Goal: Complete application form: Complete application form

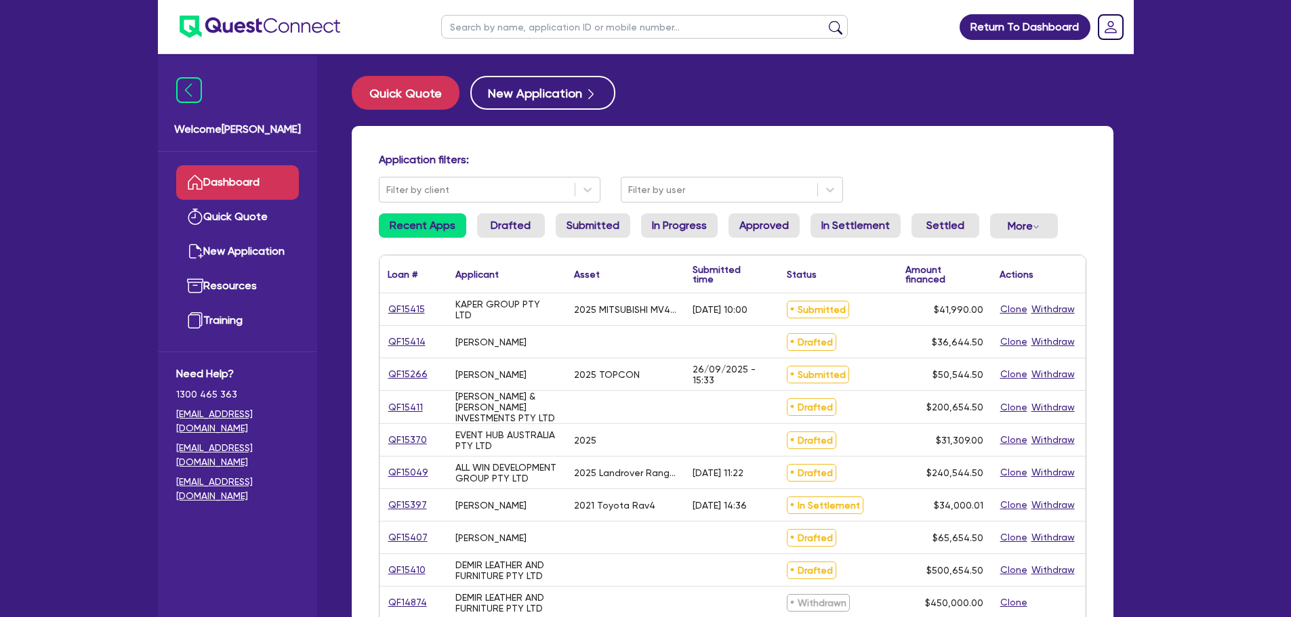
scroll to position [32, 0]
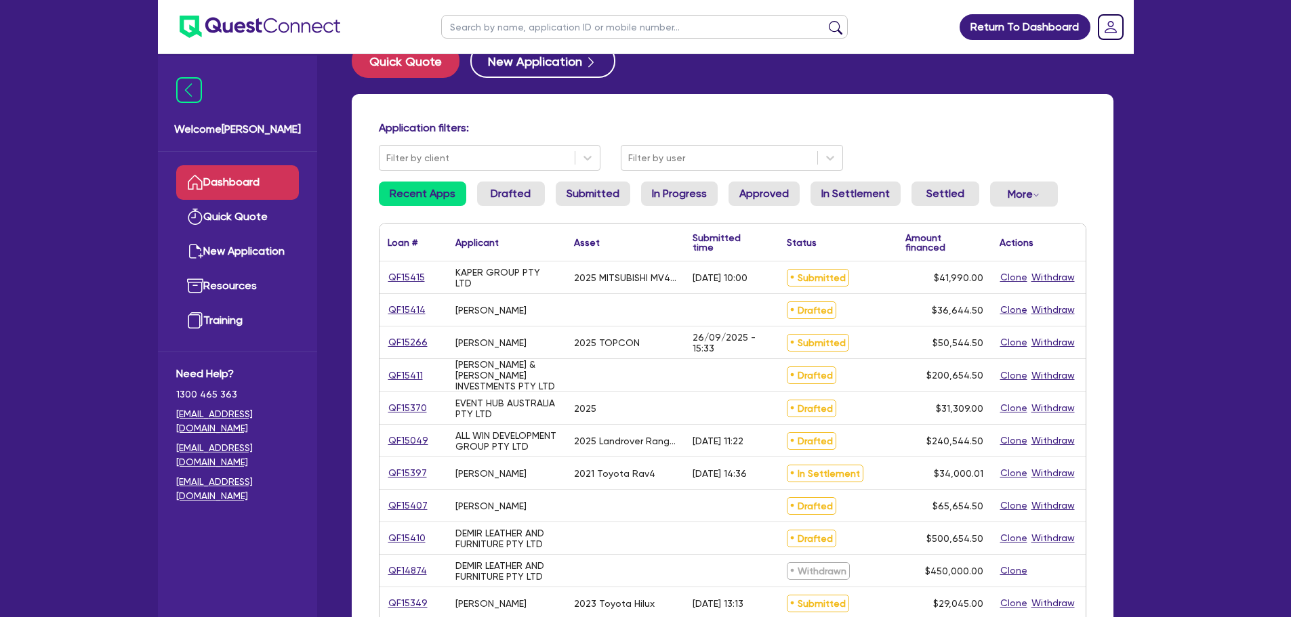
click at [486, 34] on input "text" at bounding box center [644, 27] width 407 height 24
type input "q"
type input "amber"
click at [825, 20] on button "submit" at bounding box center [836, 29] width 22 height 19
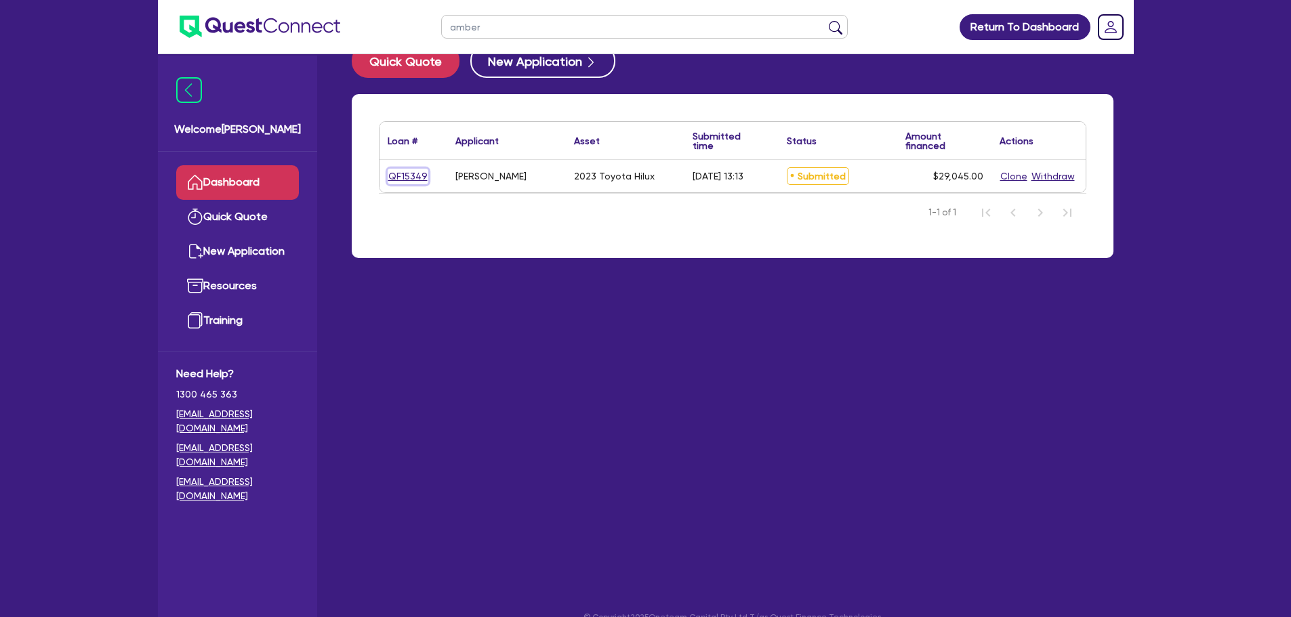
click at [411, 171] on link "QF15349" at bounding box center [408, 177] width 41 height 16
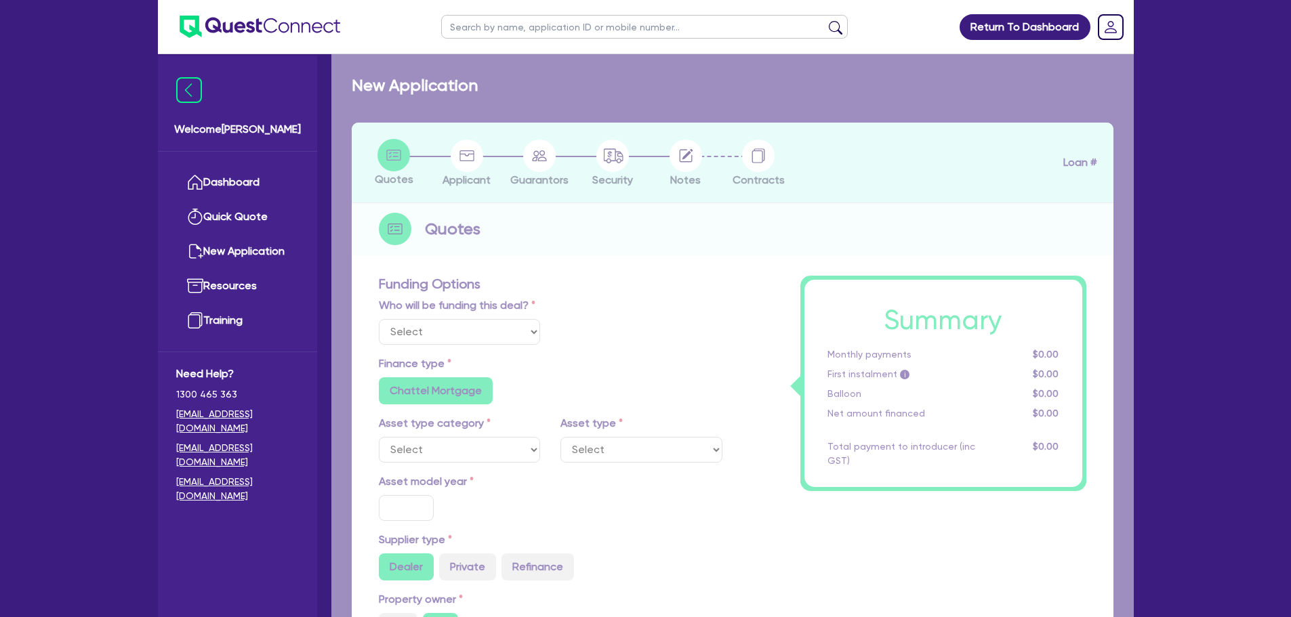
select select "Other"
select select "CARS_AND_LIGHT_TRUCKS"
type input "2023"
type input "30,000"
type input "3,000"
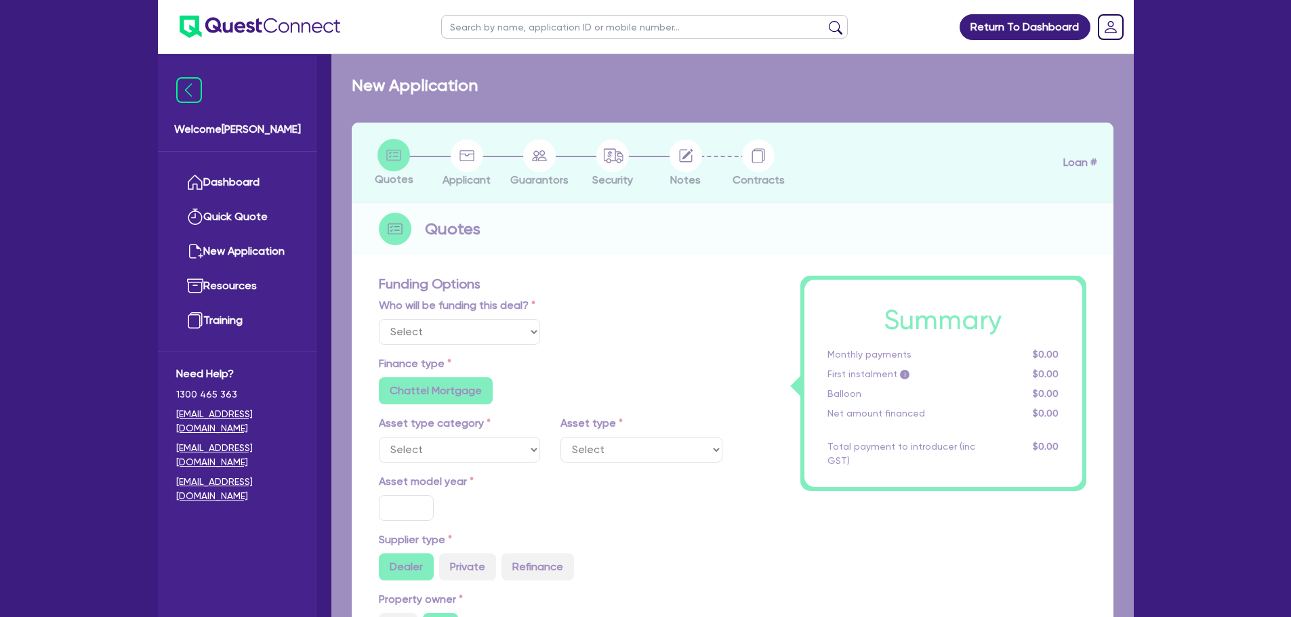
type input "5"
type input "1,452.25"
type input "8.9"
type input "495.45"
type input "1,363.64"
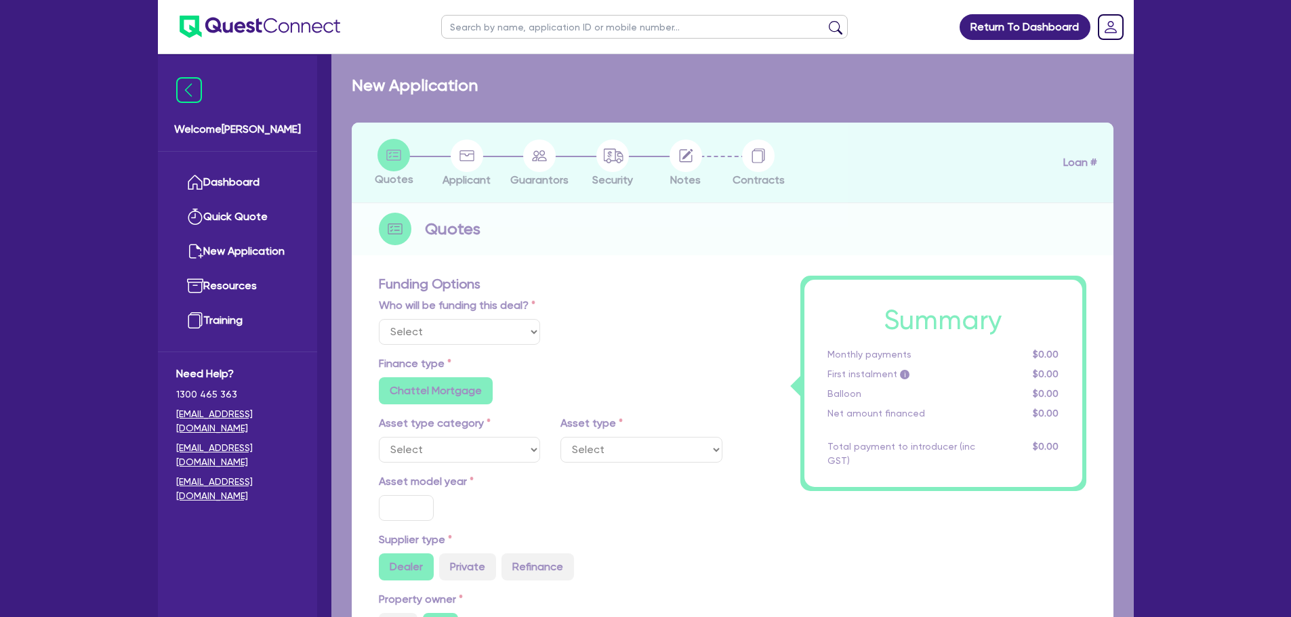
radio input "true"
select select "PASSENGER_VEHICLES"
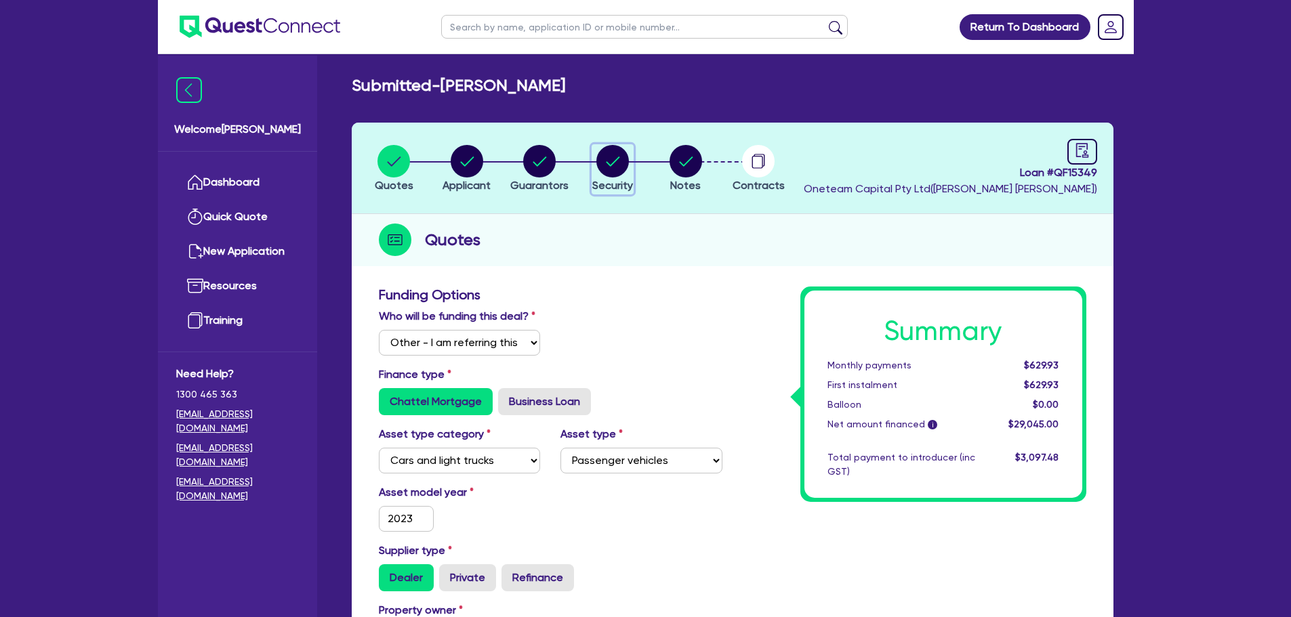
click at [601, 167] on circle "button" at bounding box center [612, 161] width 33 height 33
select select "CARS_AND_LIGHT_TRUCKS"
select select "PASSENGER_VEHICLES"
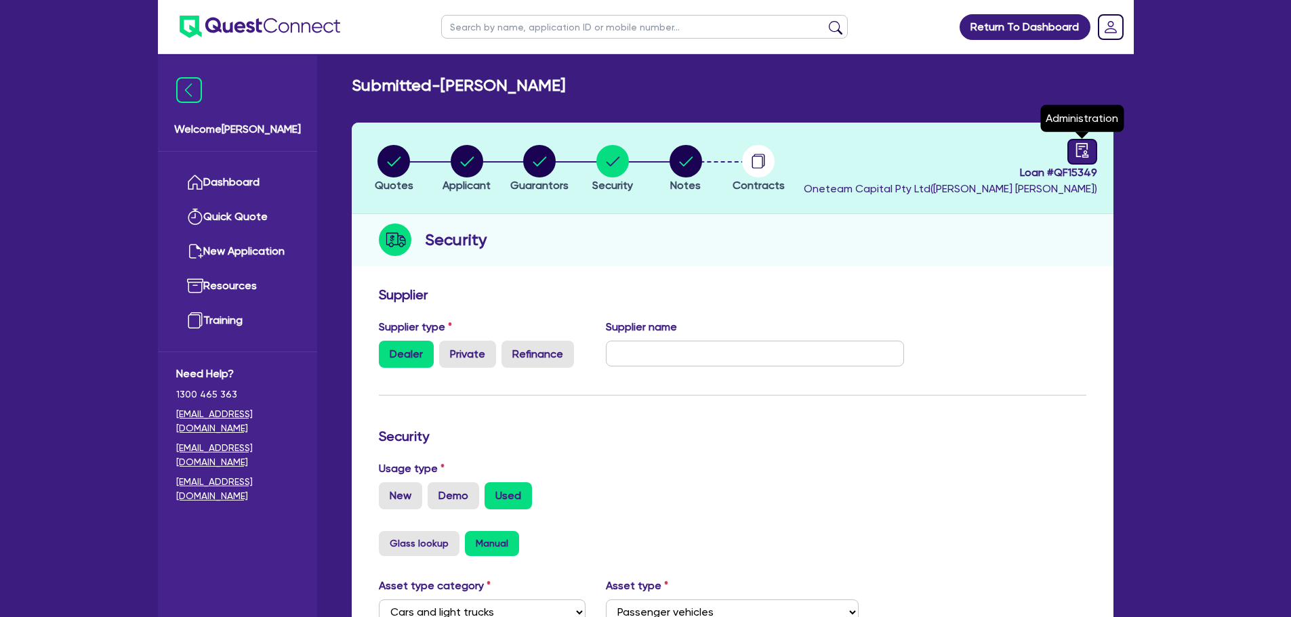
click at [1089, 144] on icon "audit" at bounding box center [1082, 150] width 15 height 15
select select "SUBMITTED_AMENDED"
select select "Liberty"
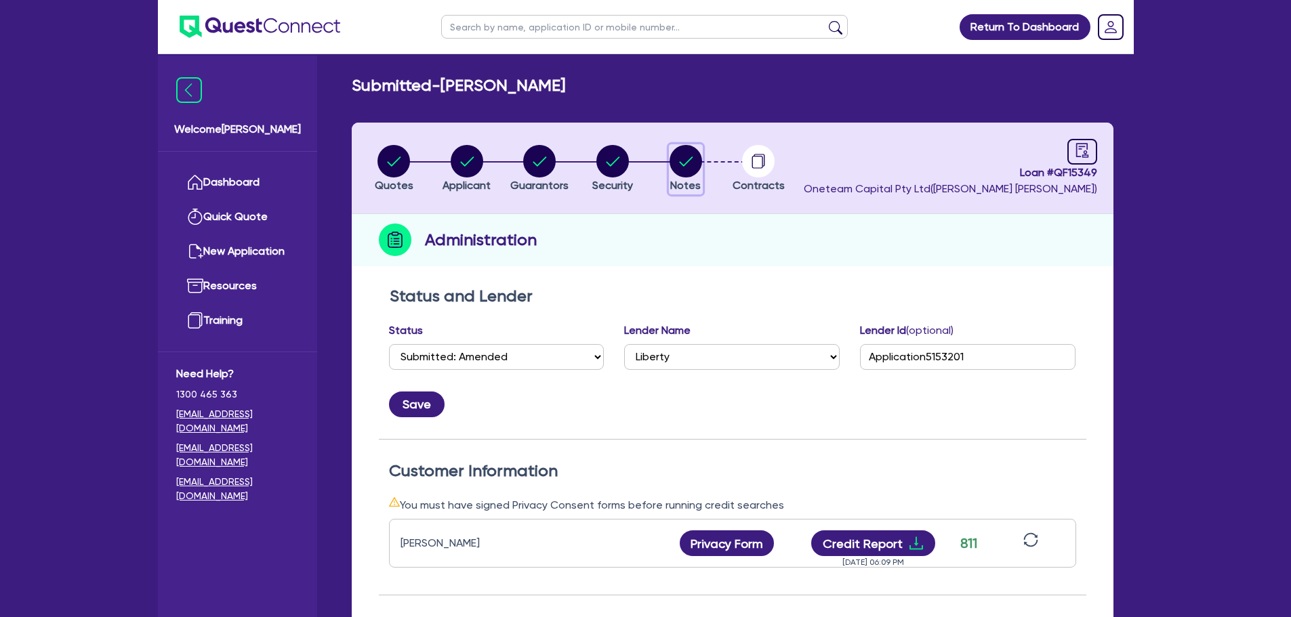
click at [688, 173] on circle "button" at bounding box center [685, 161] width 33 height 33
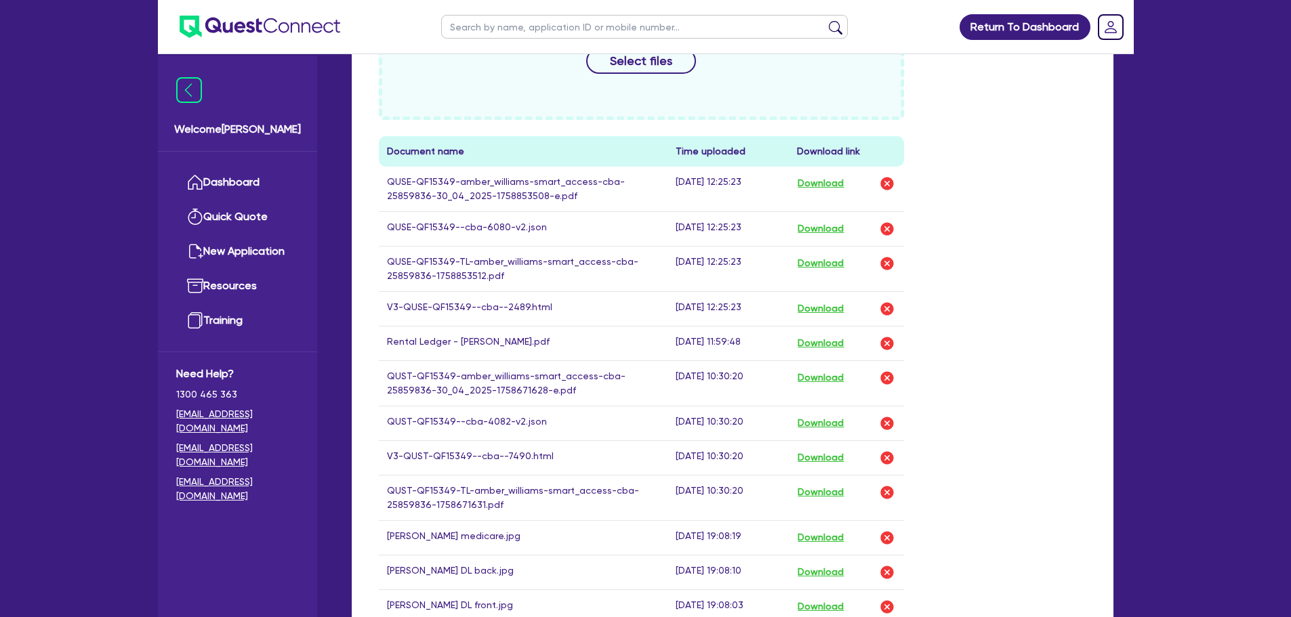
scroll to position [622, 0]
click at [820, 299] on button "Download" at bounding box center [820, 308] width 47 height 18
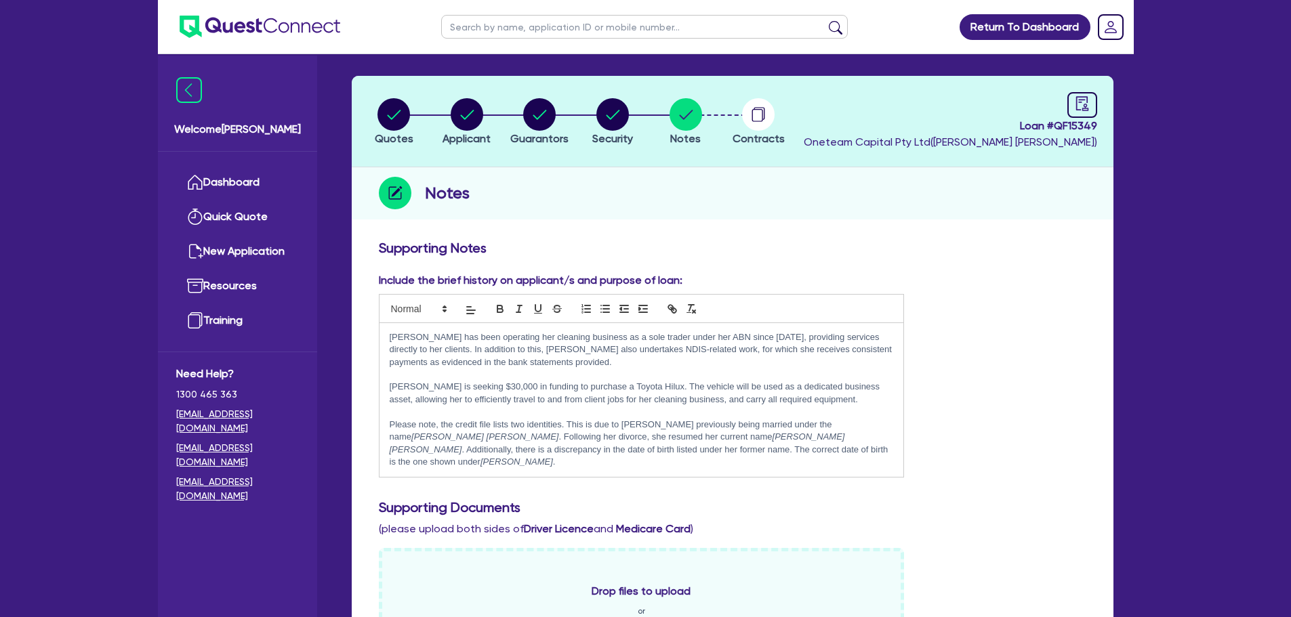
scroll to position [0, 0]
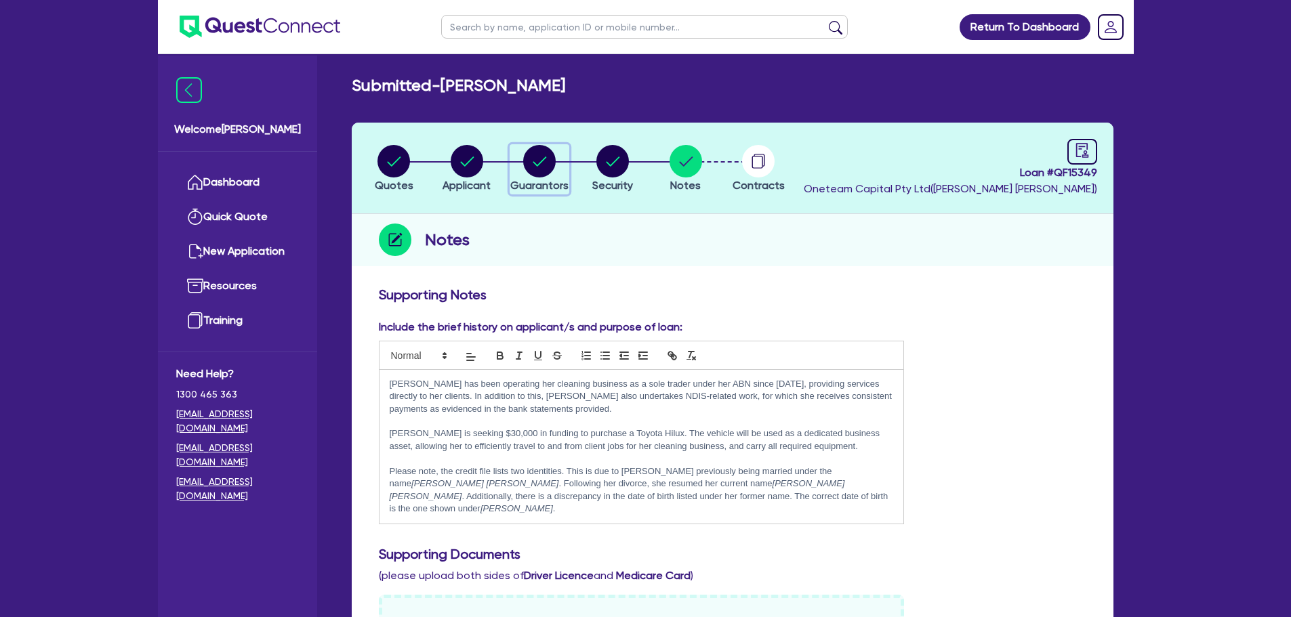
click at [542, 164] on circle "button" at bounding box center [539, 161] width 33 height 33
select select "MISS"
select select "[GEOGRAPHIC_DATA]"
select select "SINGLE"
select select "VEHICLE"
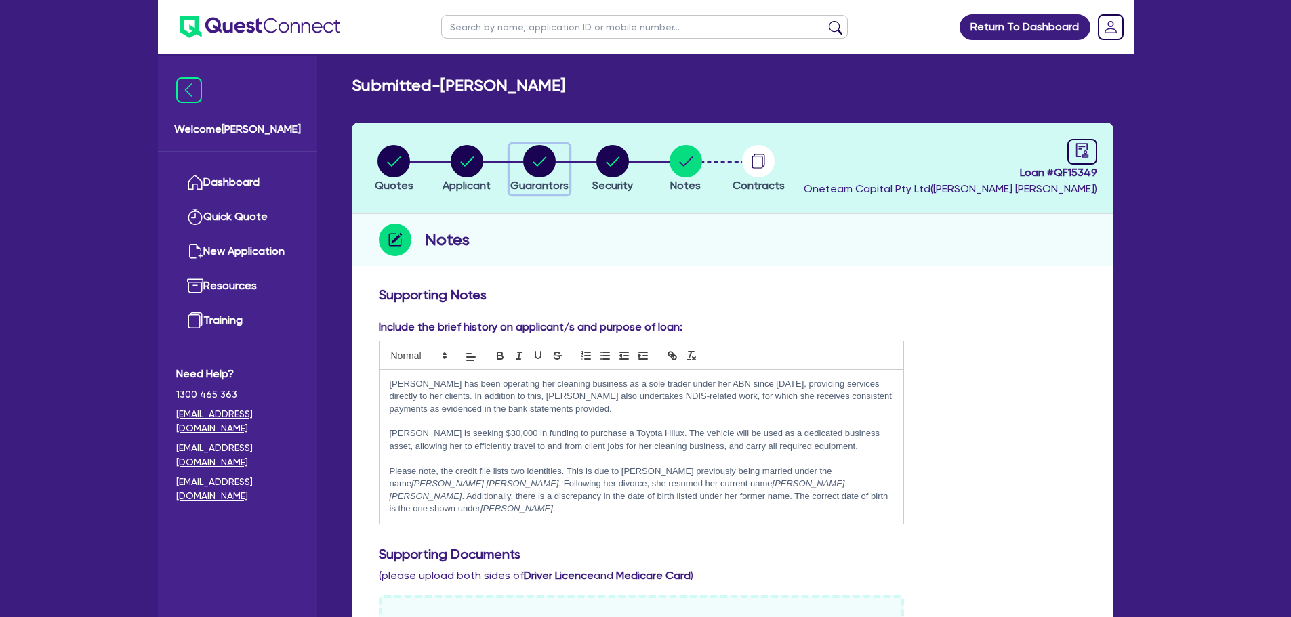
select select "VEHICLE"
select select "CASH"
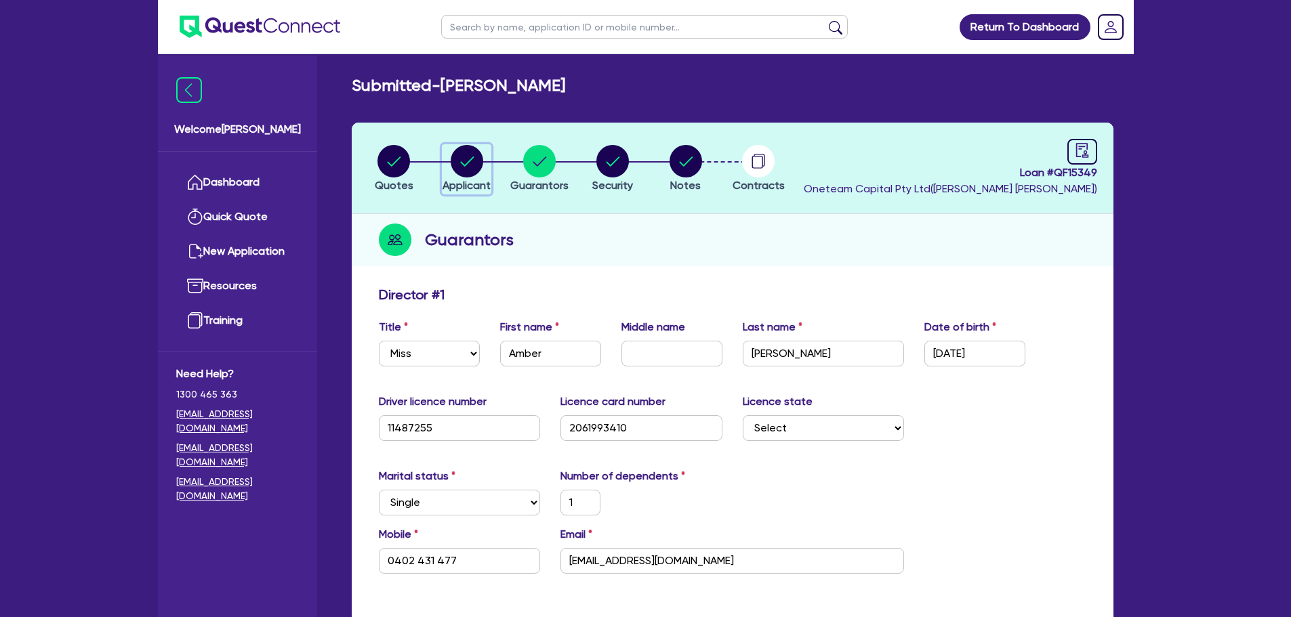
click at [472, 171] on circle "button" at bounding box center [467, 161] width 33 height 33
select select "SOLE_TRADER"
select select "ADMINISTRATIVE_SUPPORT"
select select "DOMESTIC_COMMERCIAL_CLEANING"
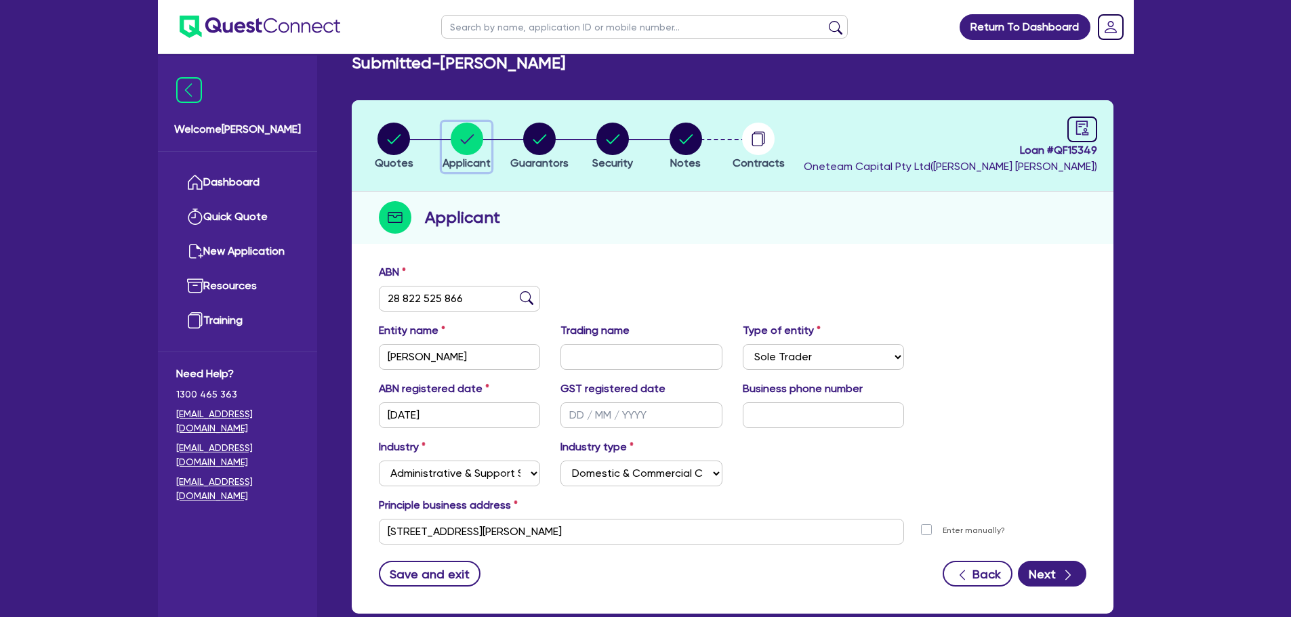
scroll to position [12, 0]
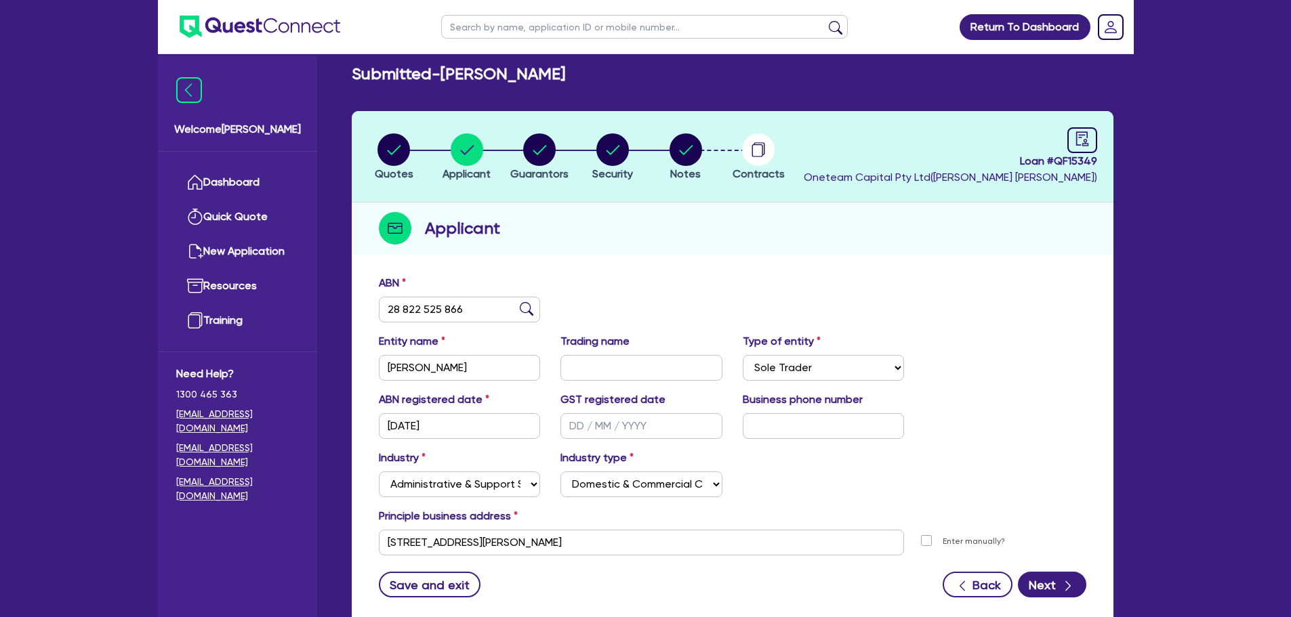
drag, startPoint x: 1299, startPoint y: 7, endPoint x: 946, endPoint y: 137, distance: 376.2
click at [946, 137] on div "Loan # QF15349 Oneteam Capital Pty Ltd ( Luke Clark )" at bounding box center [950, 156] width 293 height 58
click at [639, 291] on div "ABN 28 822 525 866" at bounding box center [733, 304] width 728 height 58
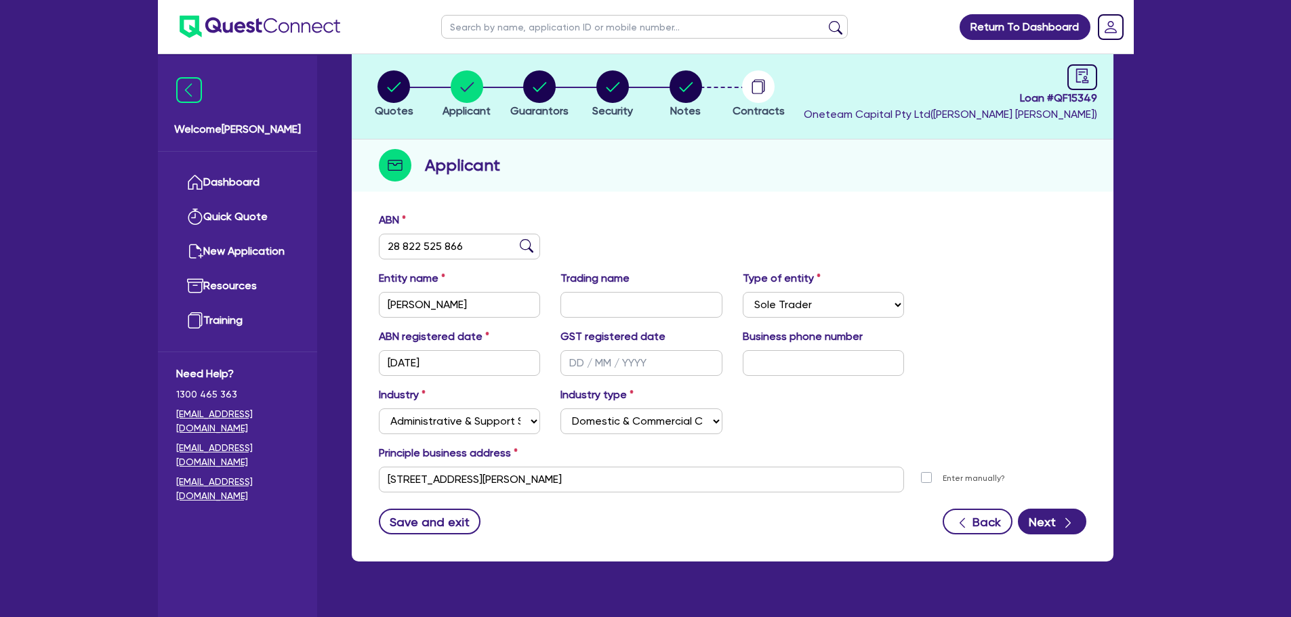
scroll to position [102, 0]
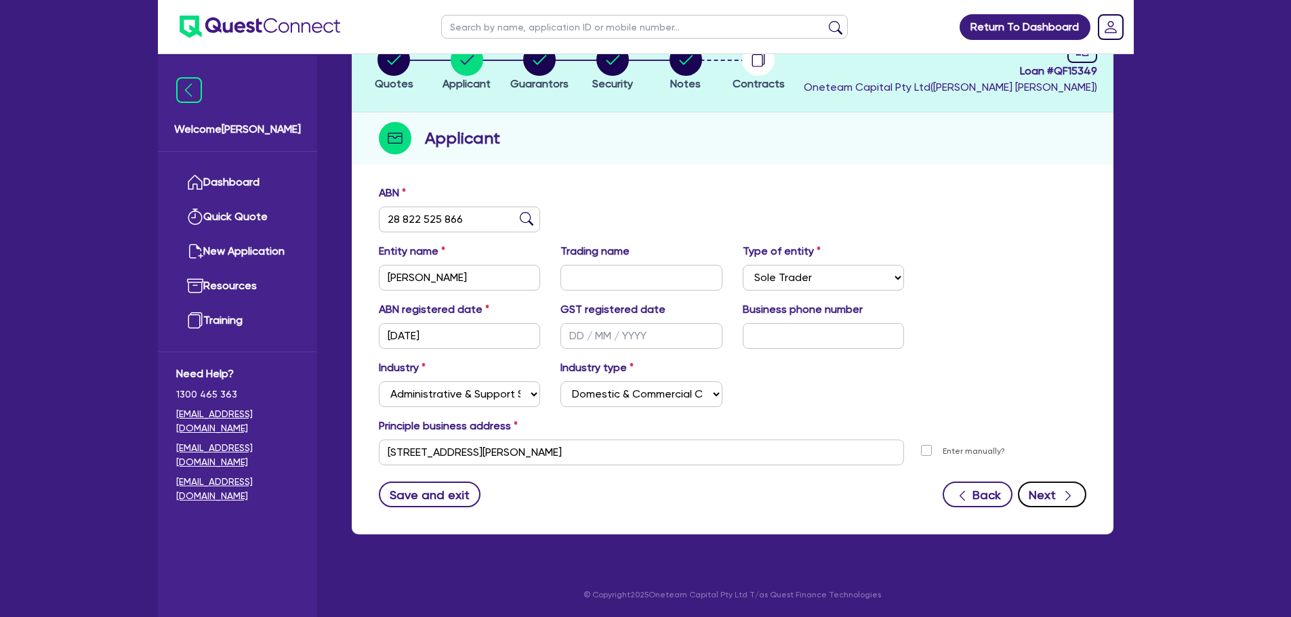
click at [1037, 495] on button "Next" at bounding box center [1052, 495] width 68 height 26
select select "MISS"
select select "[GEOGRAPHIC_DATA]"
select select "SINGLE"
select select "VEHICLE"
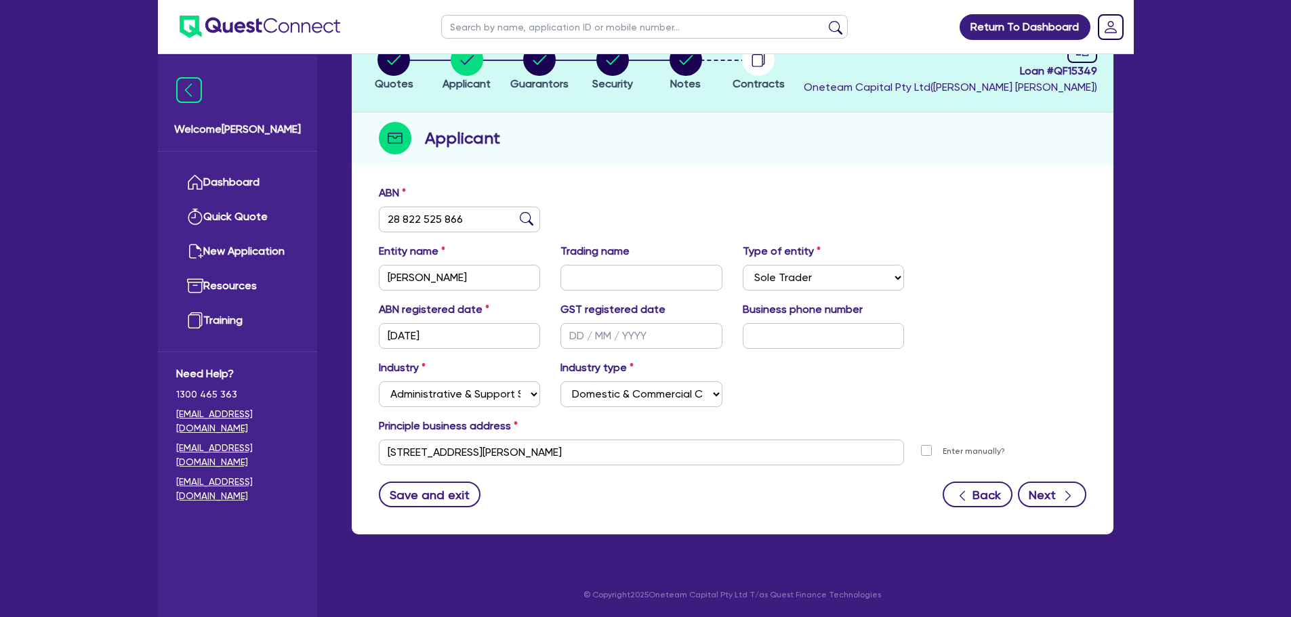
select select "VEHICLE"
select select "CASH"
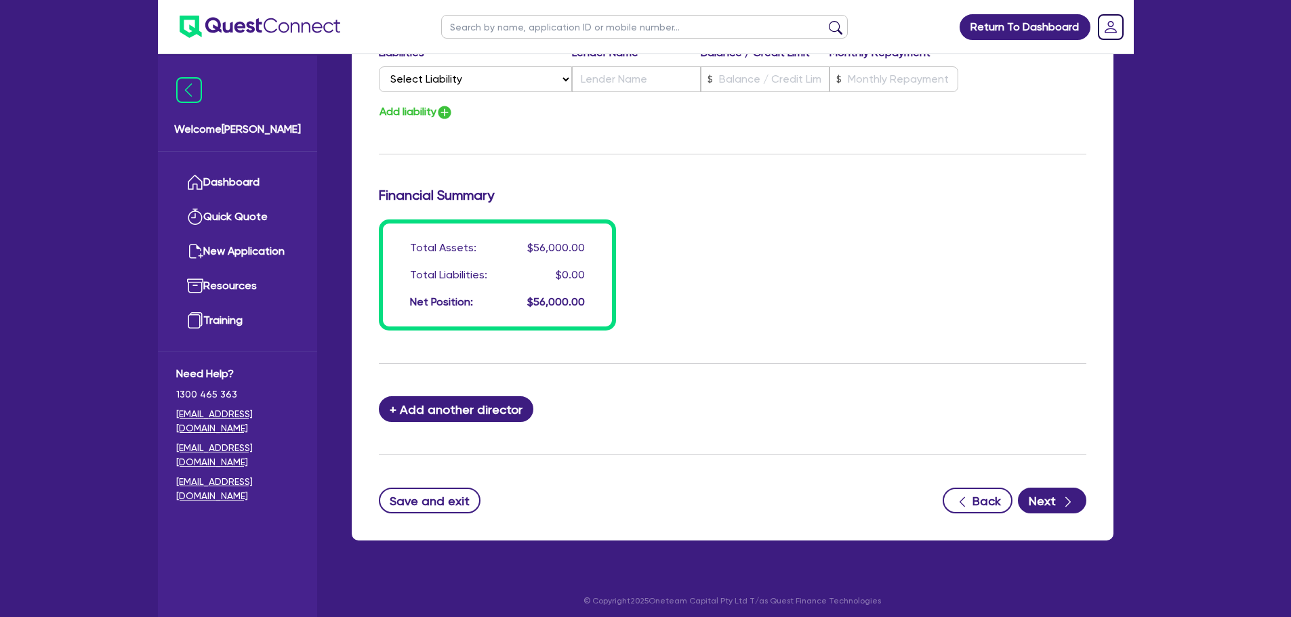
scroll to position [1027, 0]
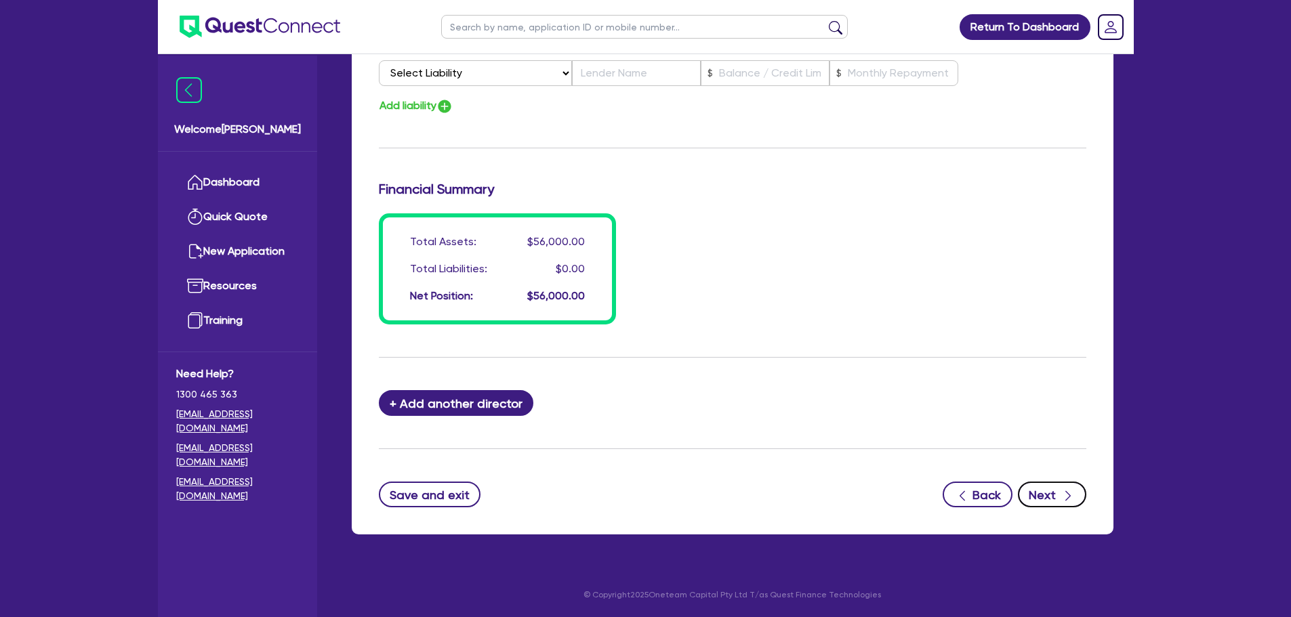
click at [1058, 501] on button "Next" at bounding box center [1052, 495] width 68 height 26
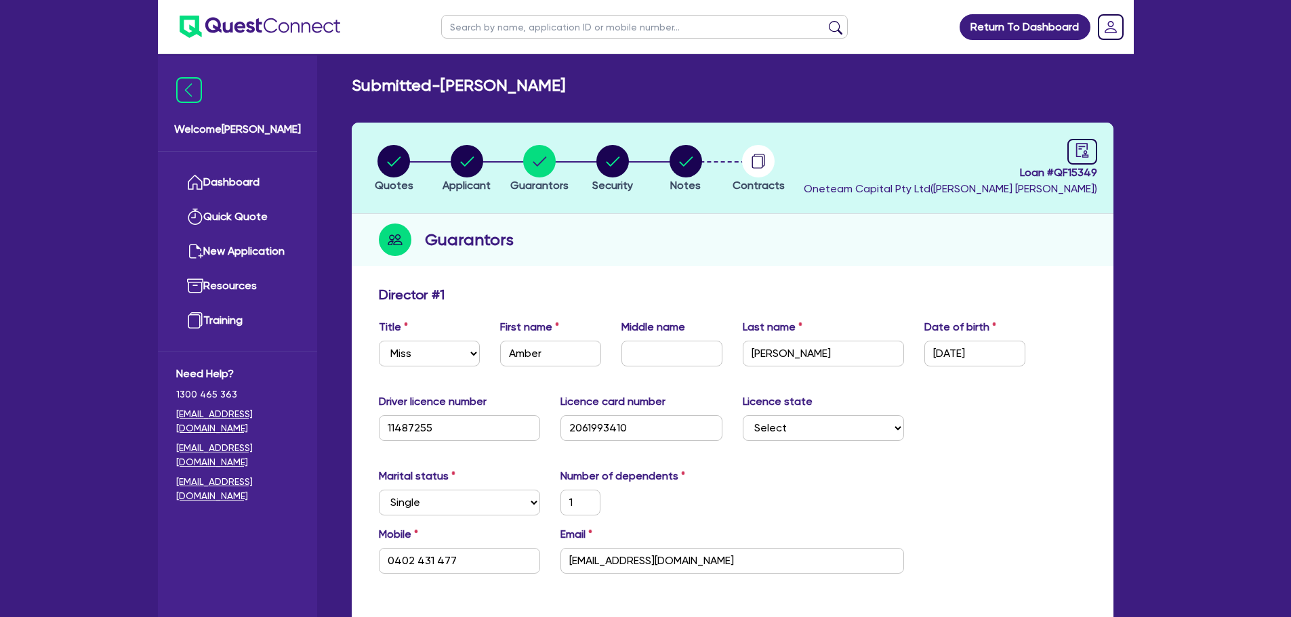
select select "CARS_AND_LIGHT_TRUCKS"
select select "PASSENGER_VEHICLES"
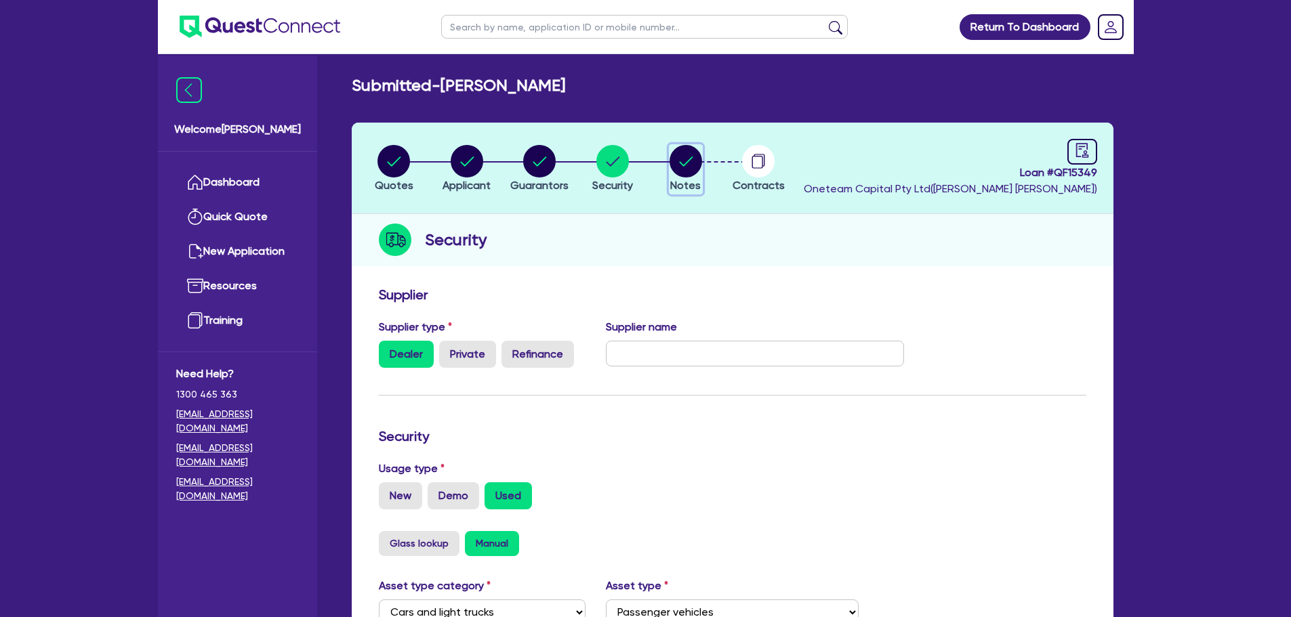
click at [684, 169] on circle "button" at bounding box center [685, 161] width 33 height 33
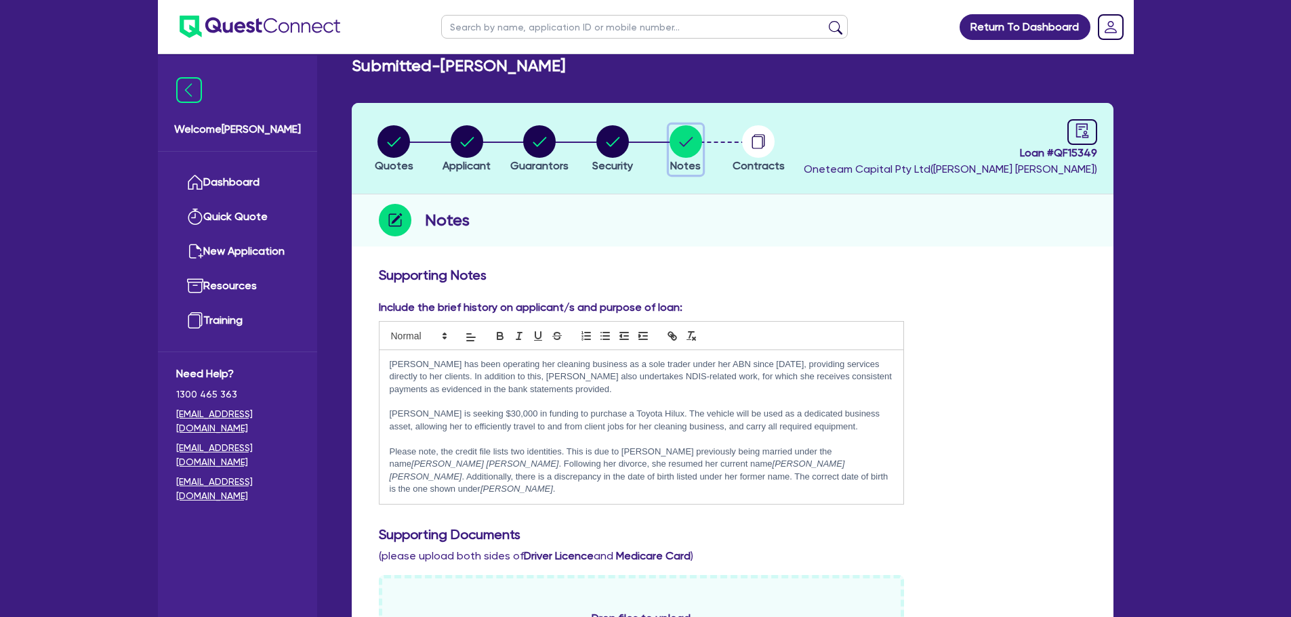
scroll to position [20, 0]
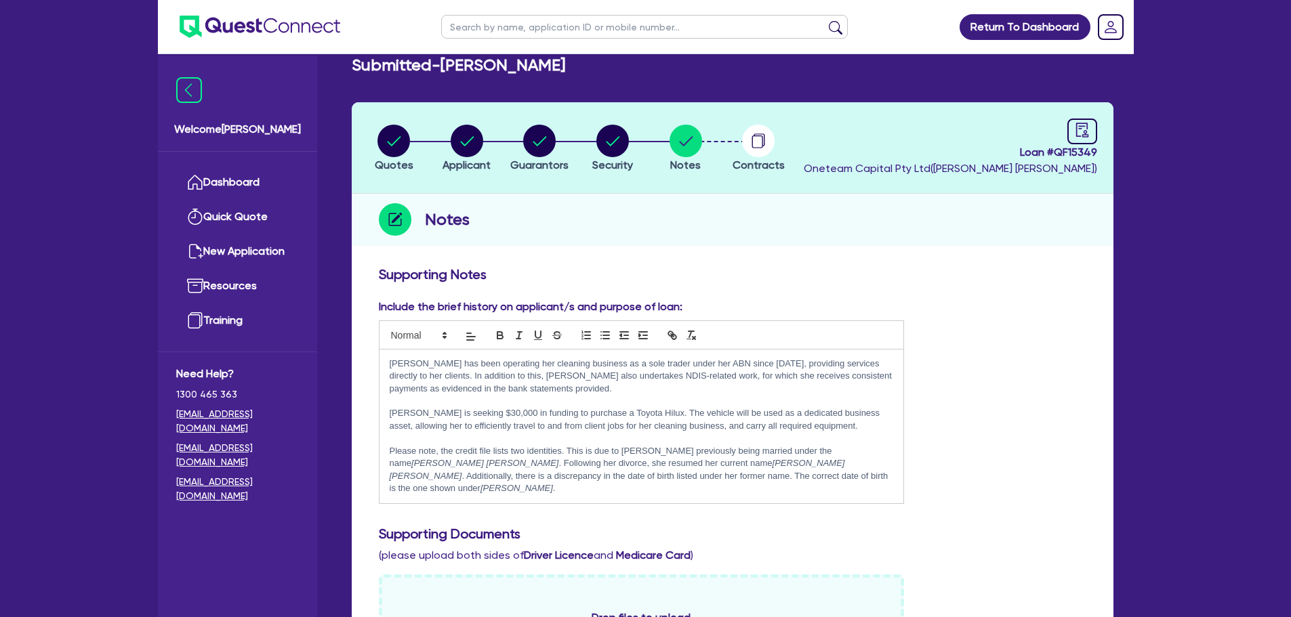
click at [1064, 129] on div "Loan # QF15349 Oneteam Capital Pty Ltd ( Luke Clark )" at bounding box center [950, 148] width 293 height 58
click at [1083, 138] on div at bounding box center [1082, 132] width 30 height 26
select select "SUBMITTED_AMENDED"
select select "Liberty"
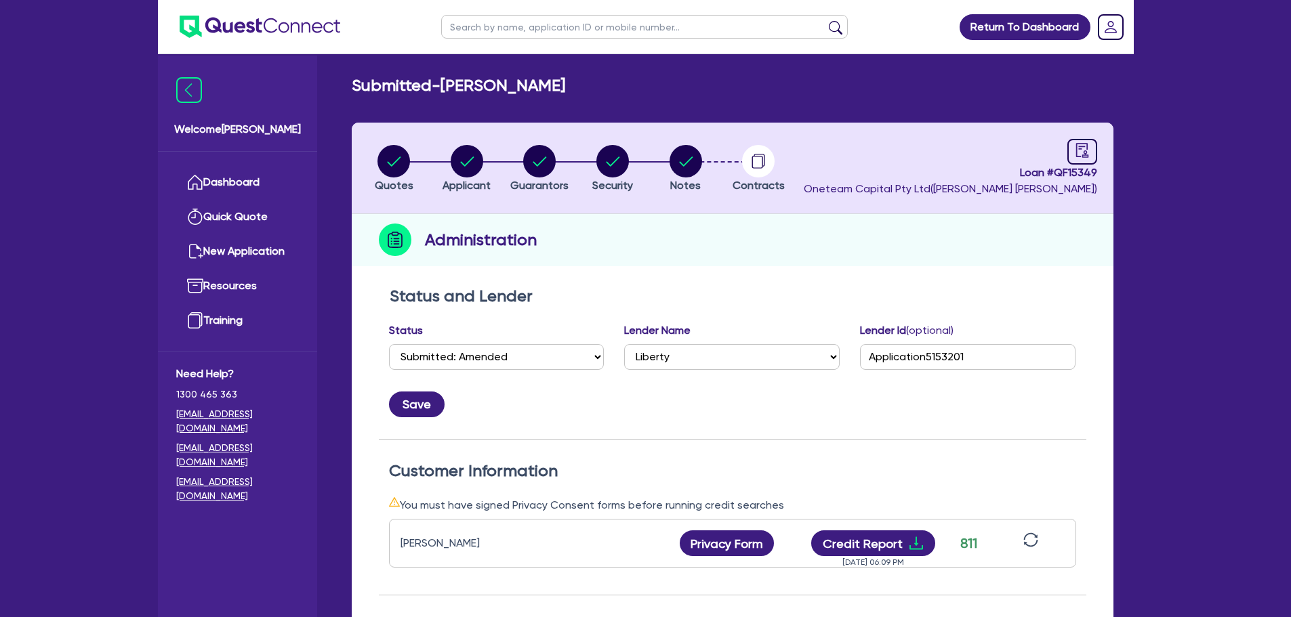
click at [842, 255] on div "Administration" at bounding box center [733, 240] width 762 height 52
click at [1099, 135] on header "Quotes Applicant Guarantors Security Notes Contracts Loan # QF15349 Oneteam Cap…" at bounding box center [733, 168] width 762 height 91
click at [1090, 142] on div at bounding box center [1082, 152] width 30 height 26
click at [684, 159] on circle "button" at bounding box center [685, 161] width 33 height 33
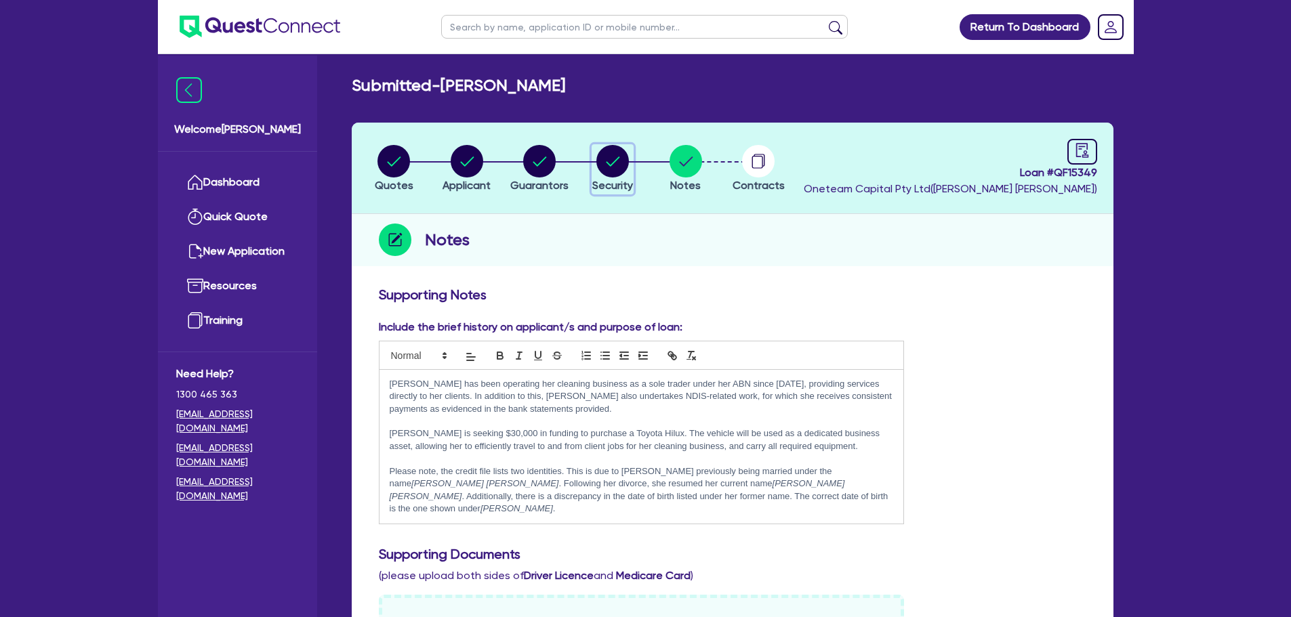
click at [612, 164] on icon "button" at bounding box center [613, 161] width 14 height 9
select select "CARS_AND_LIGHT_TRUCKS"
select select "PASSENGER_VEHICLES"
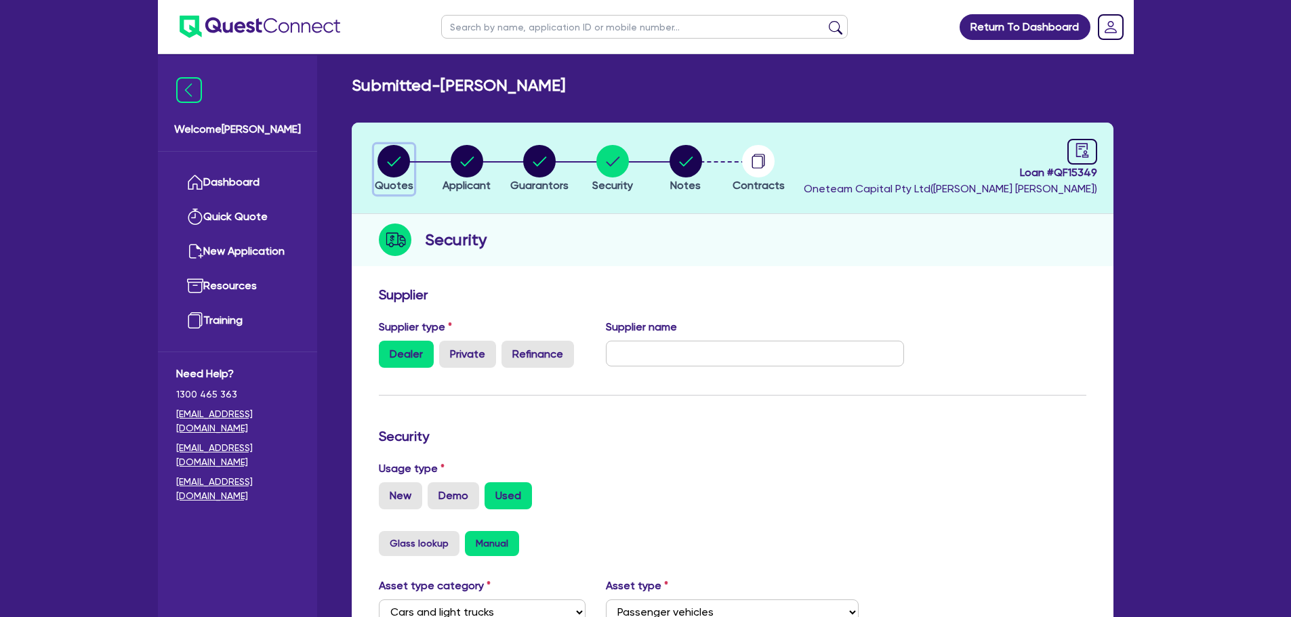
click at [380, 152] on icon "button" at bounding box center [393, 161] width 33 height 33
select select "Other"
select select "CARS_AND_LIGHT_TRUCKS"
select select "PASSENGER_VEHICLES"
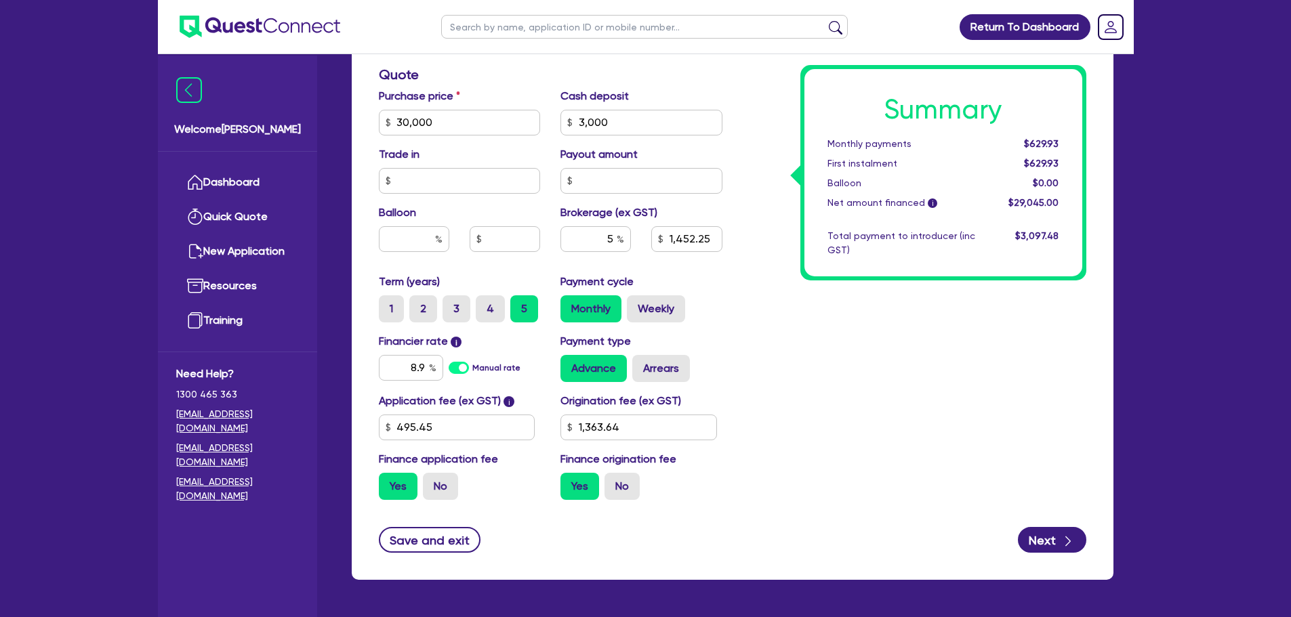
scroll to position [649, 0]
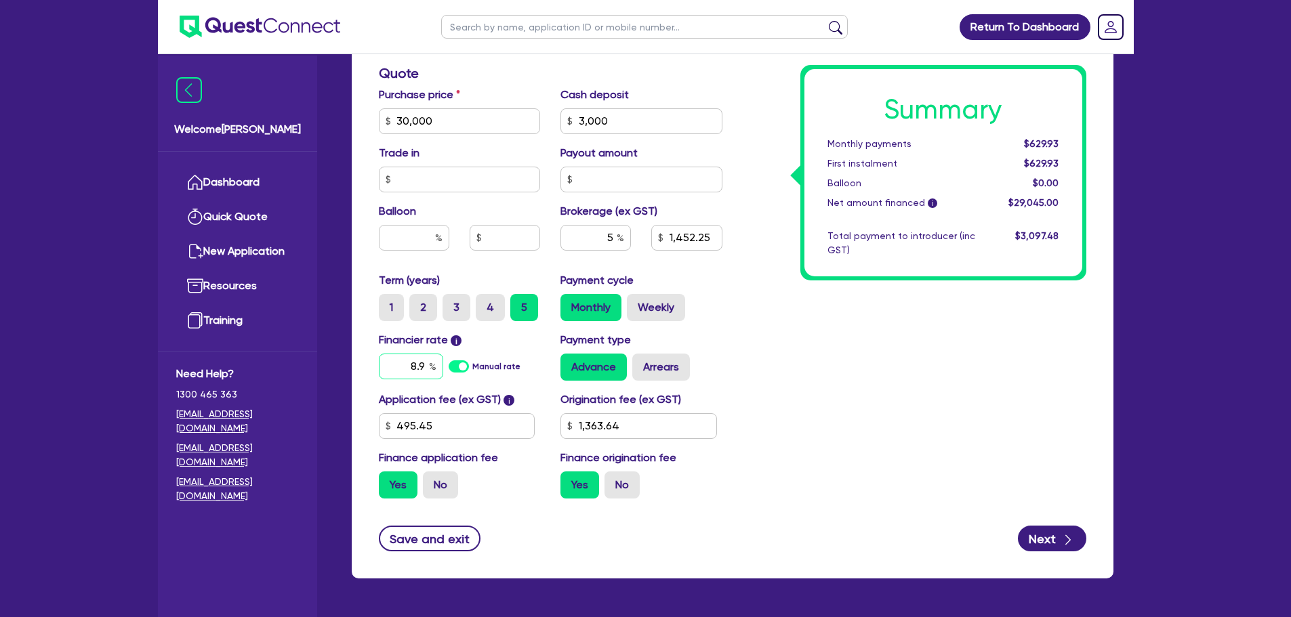
click at [429, 364] on div "8.9" at bounding box center [411, 367] width 64 height 26
type input "30,000"
type input "3,000"
type input "1,452.25"
type input "8."
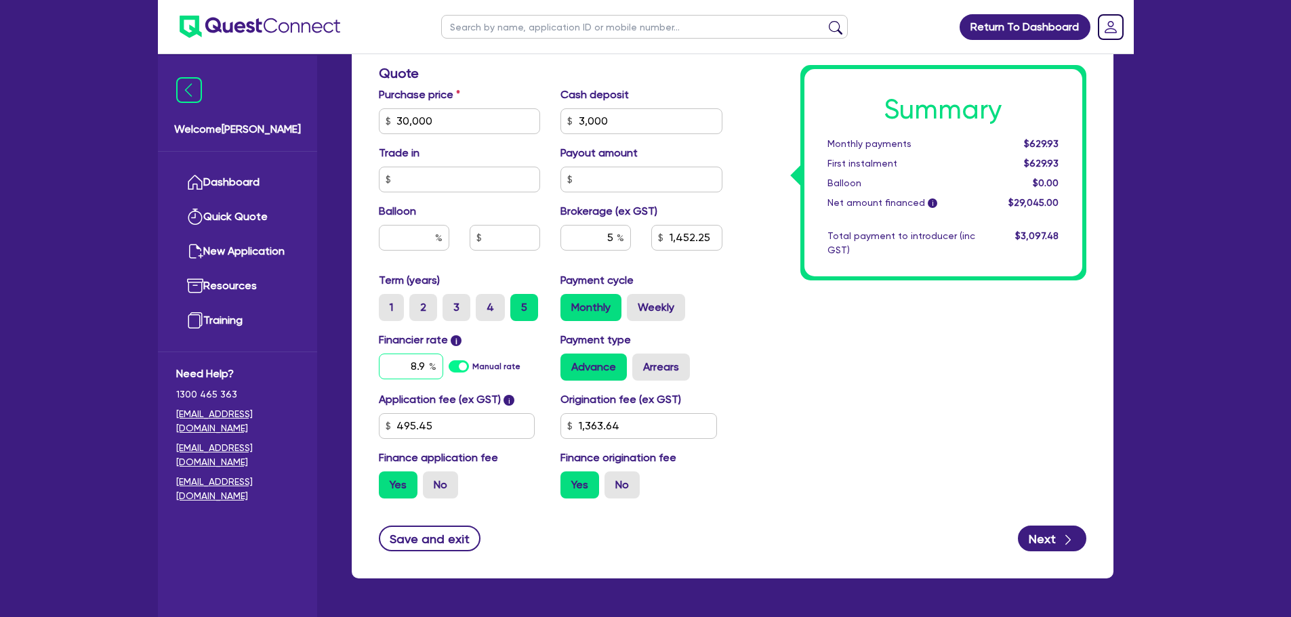
type input "1,363.64"
type input "30,000"
type input "3,000"
type input "1,452.25"
type input "8"
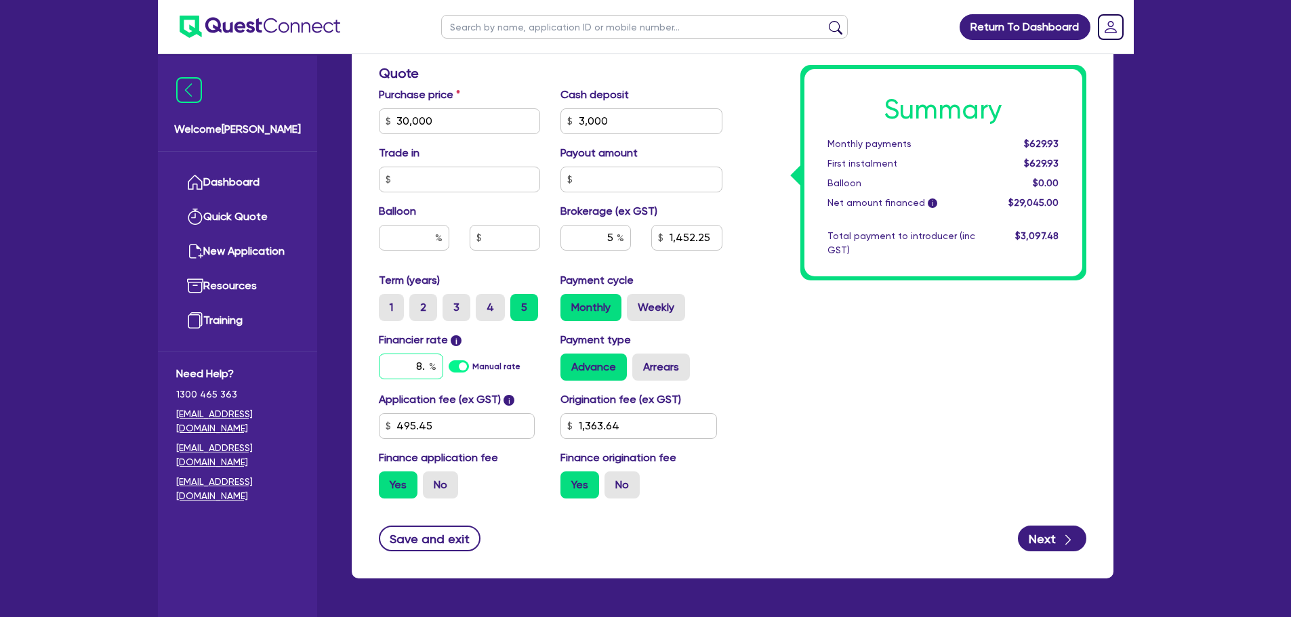
type input "1,363.64"
type input "30,000"
type input "3,000"
type input "1,452.25"
type input "1,363.64"
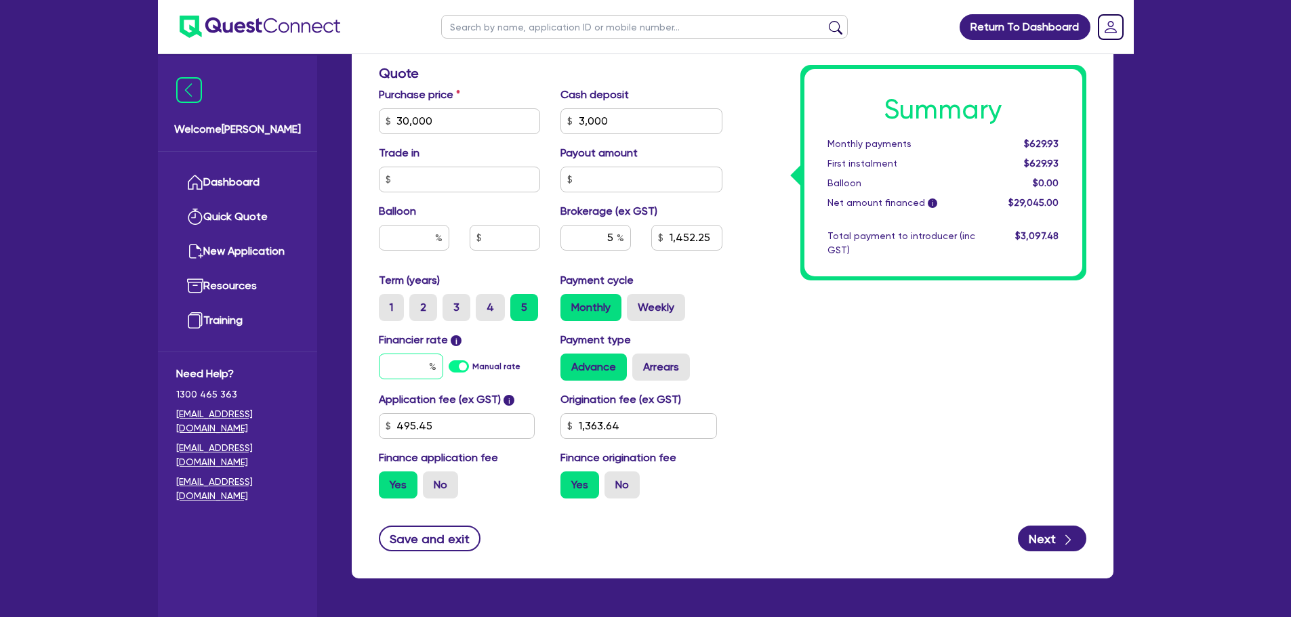
type input "30,000"
type input "3,000"
type input "1,452.25"
type input "1"
type input "1,363.64"
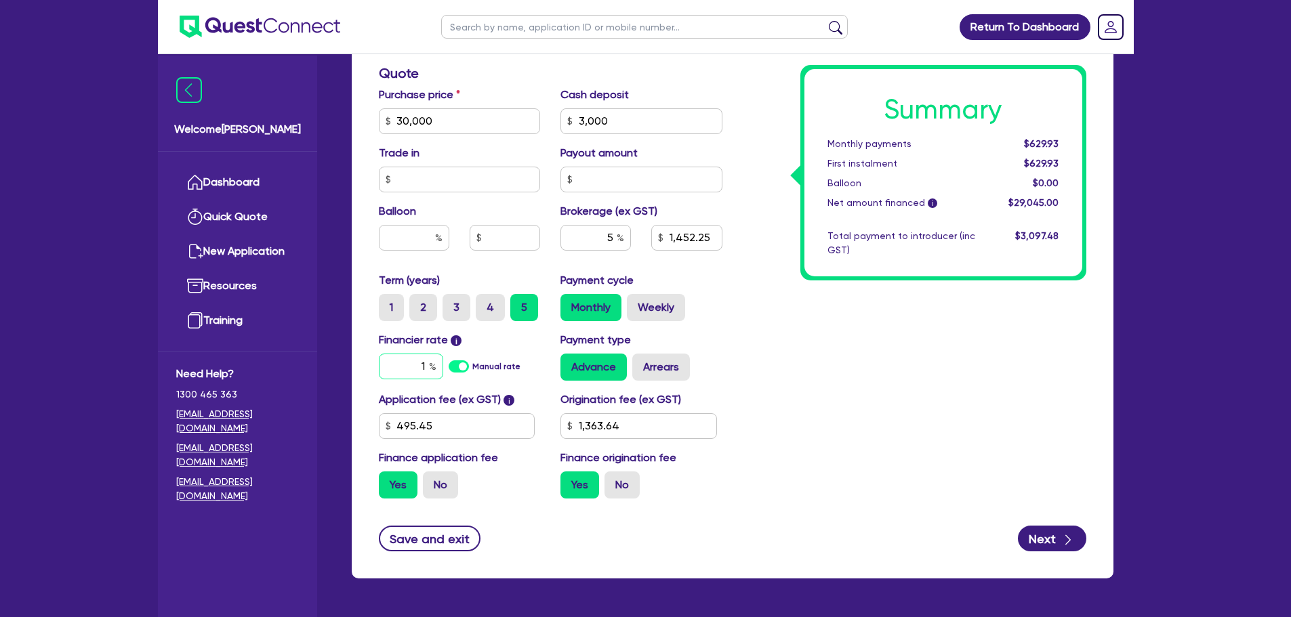
type input "30,000"
type input "3,000"
type input "1,452.25"
type input "13"
type input "1,363.64"
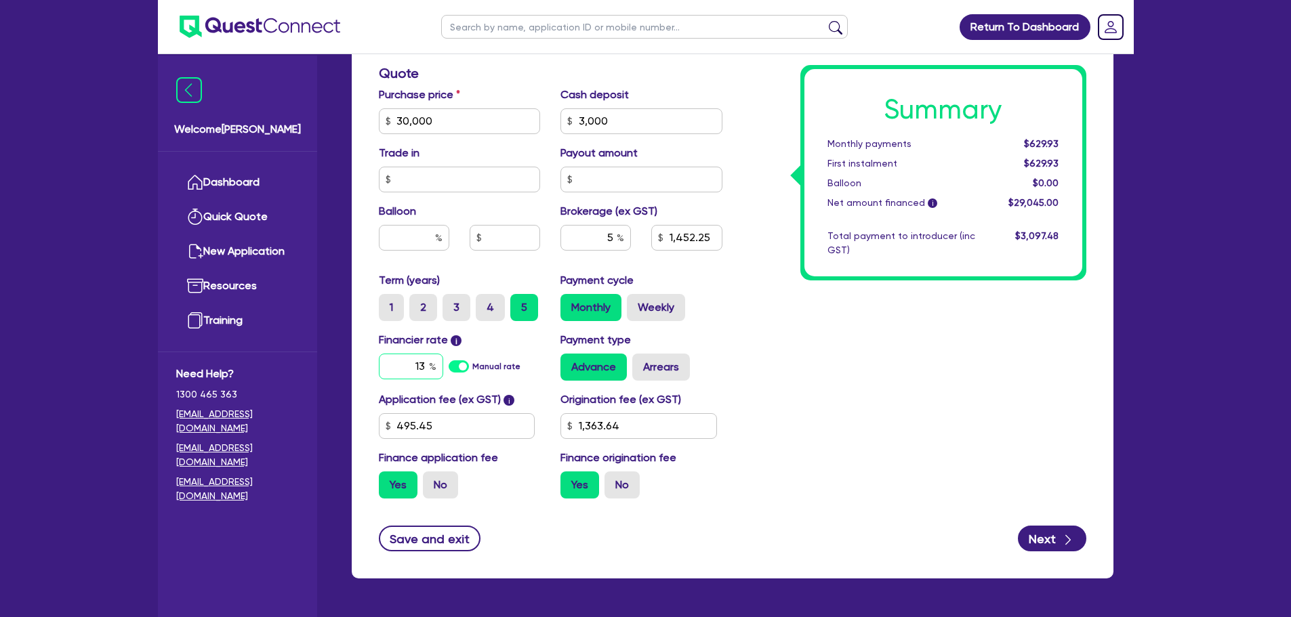
type input "30,000"
type input "3,000"
type input "1,452.25"
type input "13."
type input "1,363.64"
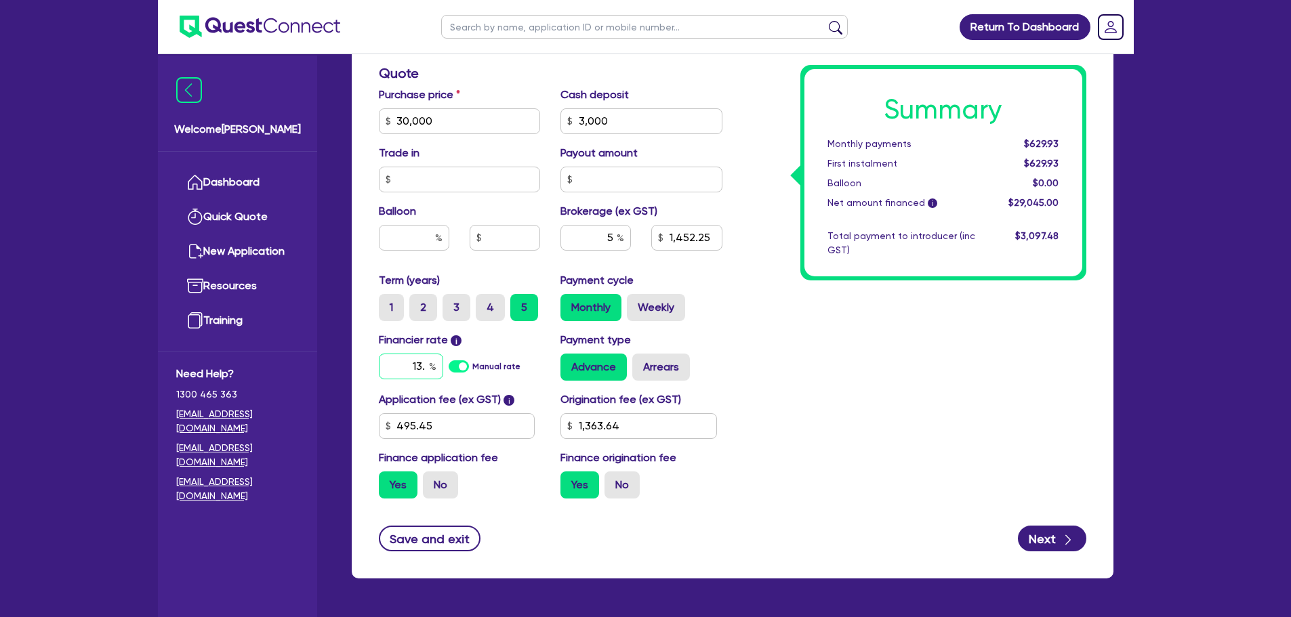
type input "30,000"
type input "3,000"
type input "1,452.25"
type input "13.9"
type input "1,363.64"
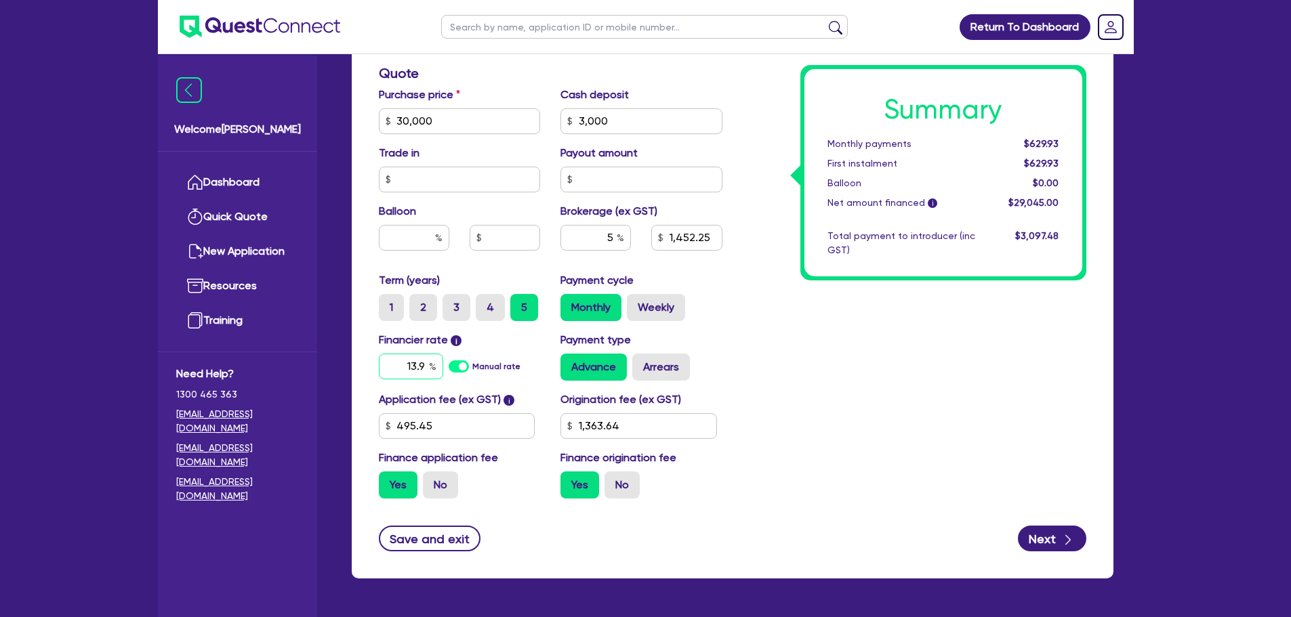
type input "30,000"
type input "3,000"
type input "1,452.25"
type input "13.95"
type input "1,363.64"
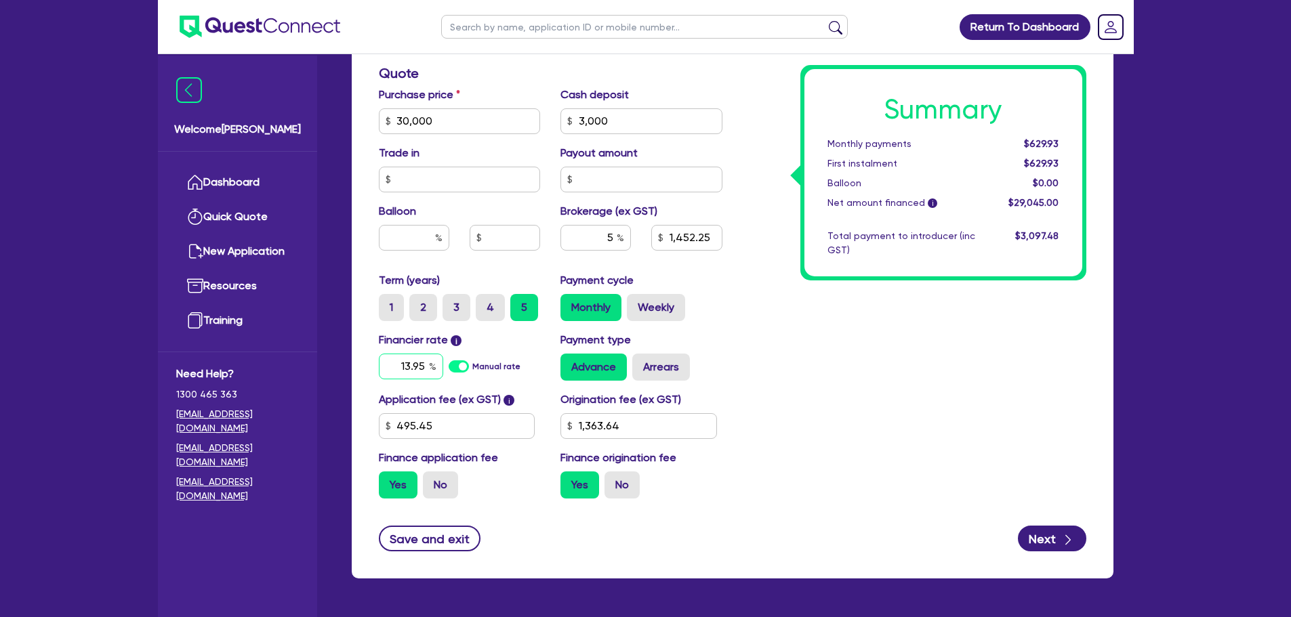
type input "13.95"
type input "30,000"
type input "3,000"
type input "1,452.25"
type input "1,363.64"
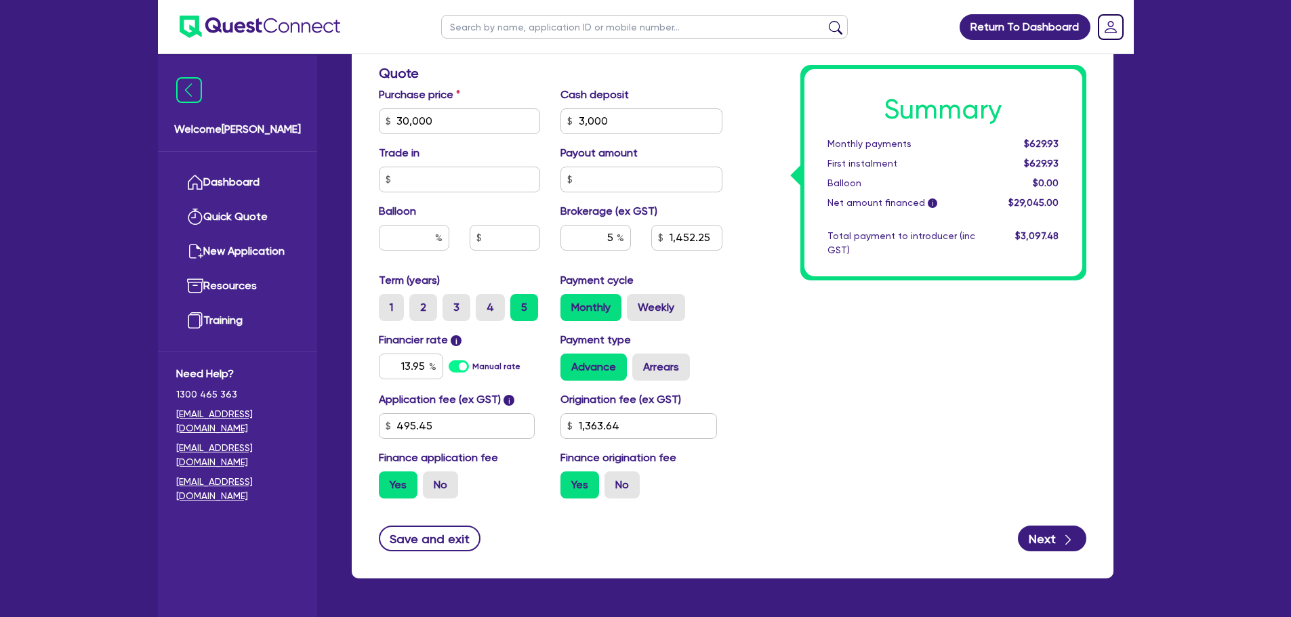
click at [913, 373] on div "Summary Monthly payments $629.93 First instalment $629.93 Balloon $0.00 Net amo…" at bounding box center [914, 73] width 364 height 872
type input "30,000"
type input "3,000"
type input "1,452.25"
type input "1,363.64"
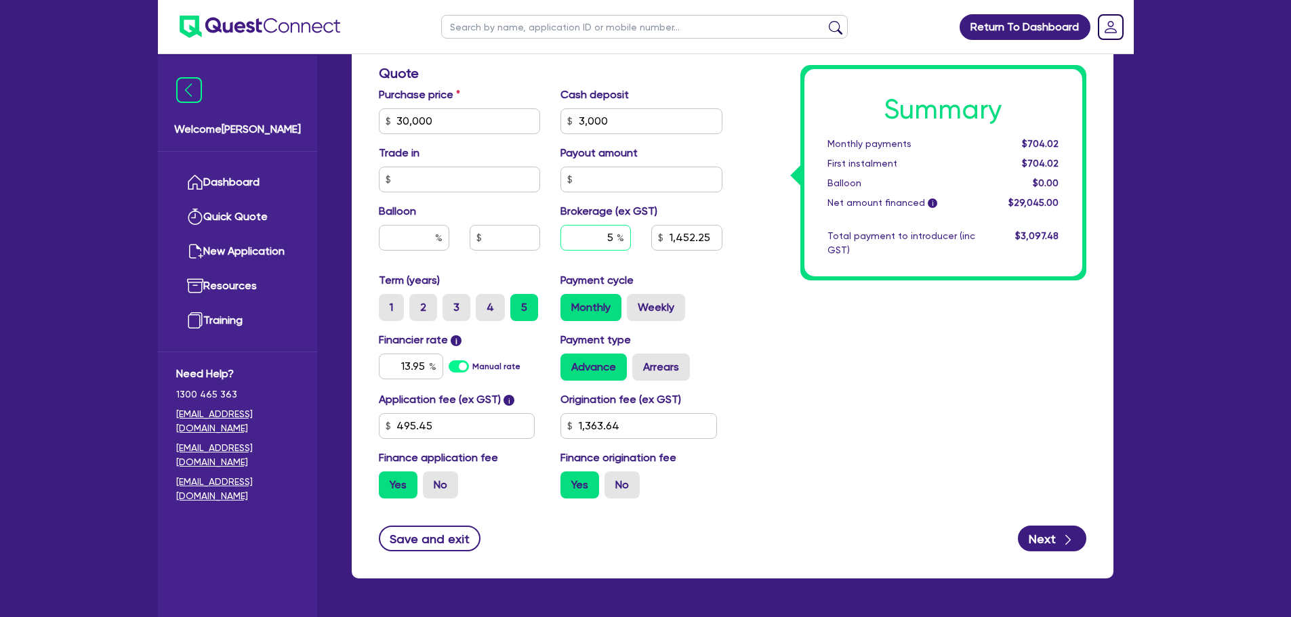
click at [614, 239] on input "5" at bounding box center [595, 238] width 70 height 26
type input "30,000"
type input "3,000"
type input "1,452.25"
type input "1,363.64"
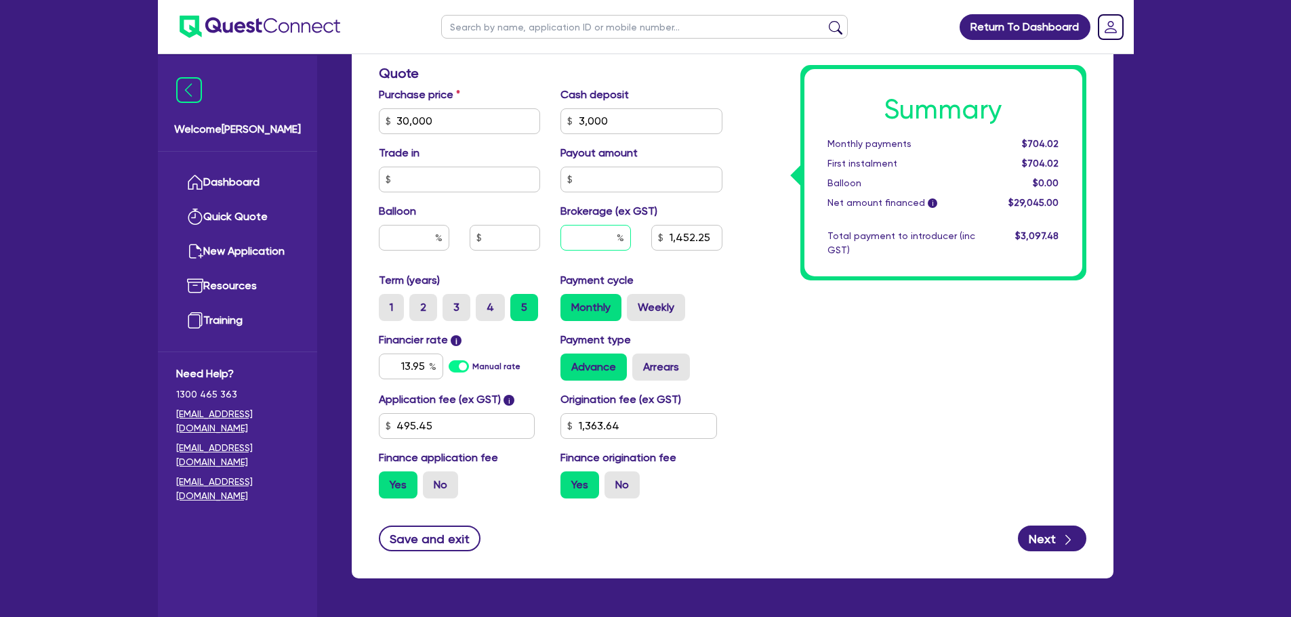
type input "30,000"
type input "3,000"
type input "4"
type input "1,452.25"
type input "1,363.64"
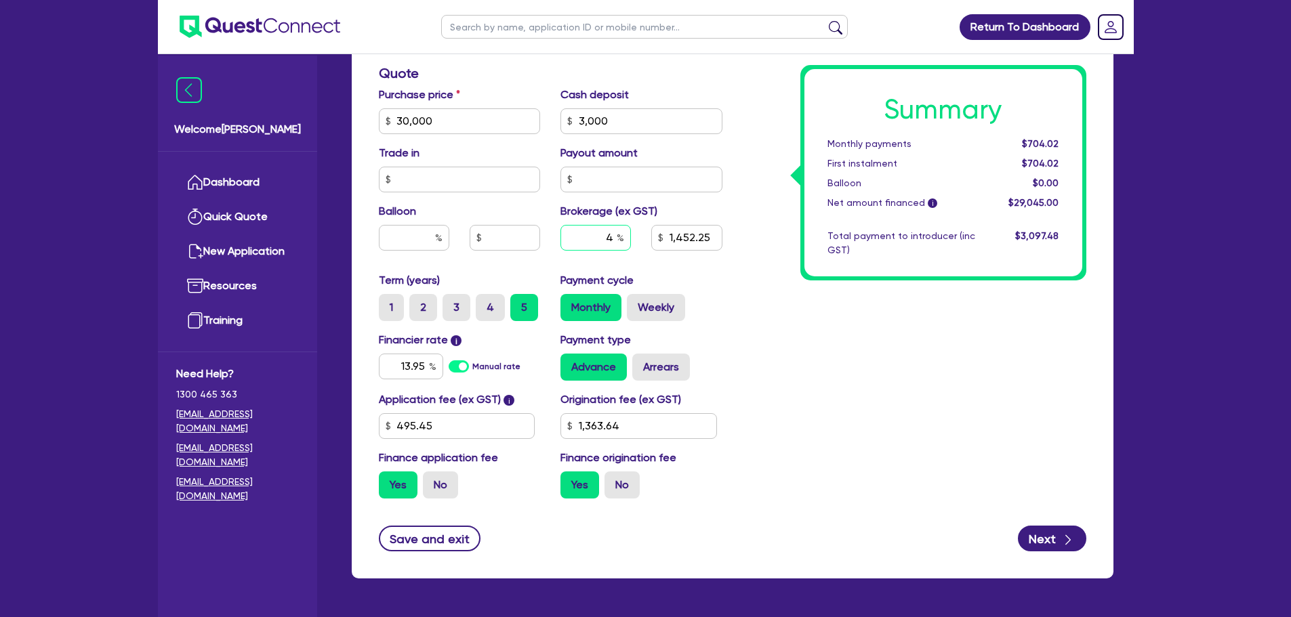
type input "4"
type input "30,000"
type input "3,000"
type input "1,452.25"
type input "1,363.64"
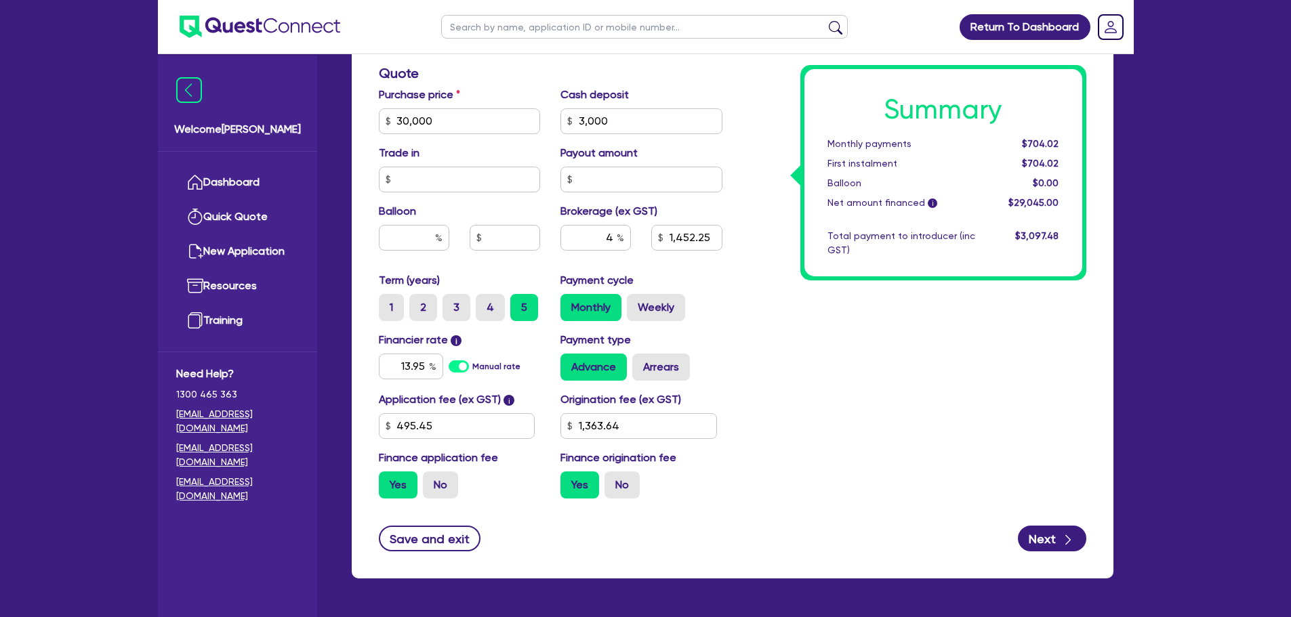
type input "30,000"
type input "3,000"
type input "1,161.8"
type input "1,363.64"
click at [802, 308] on div "Summary Monthly payments $704.02 First instalment $704.02 Balloon $0.00 Net amo…" at bounding box center [914, 73] width 364 height 872
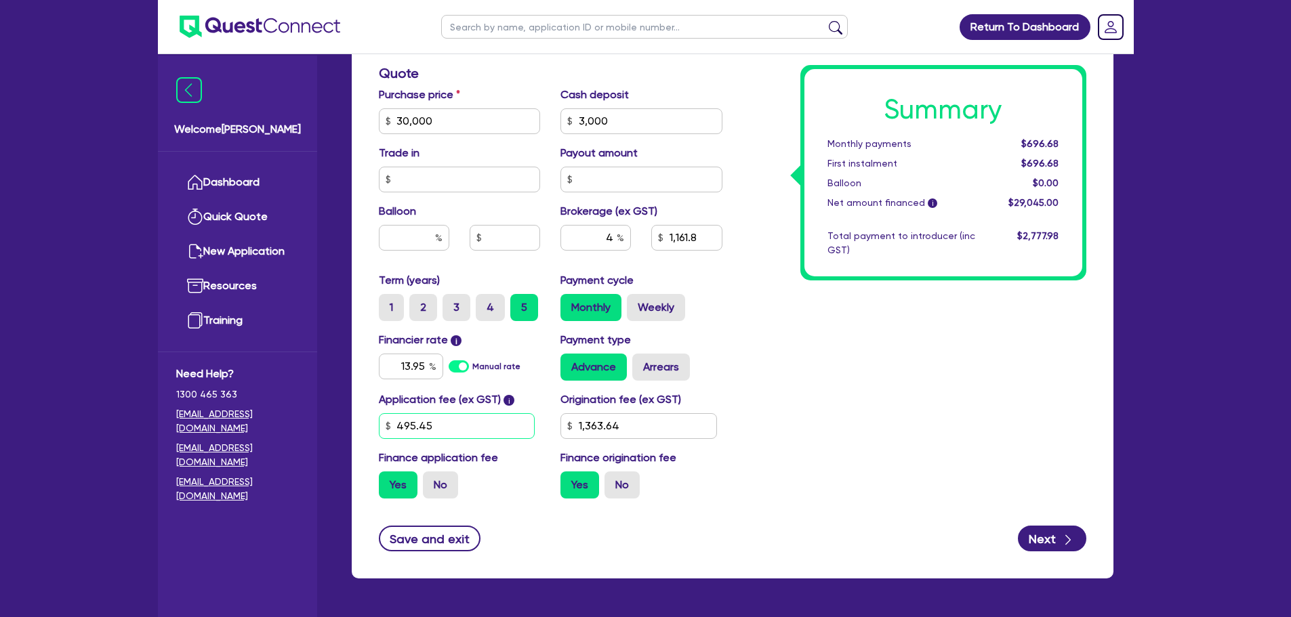
click at [472, 434] on input "495.45" at bounding box center [457, 426] width 157 height 26
type input "30,000"
type input "3,000"
type input "1,161.8"
type input "495.4"
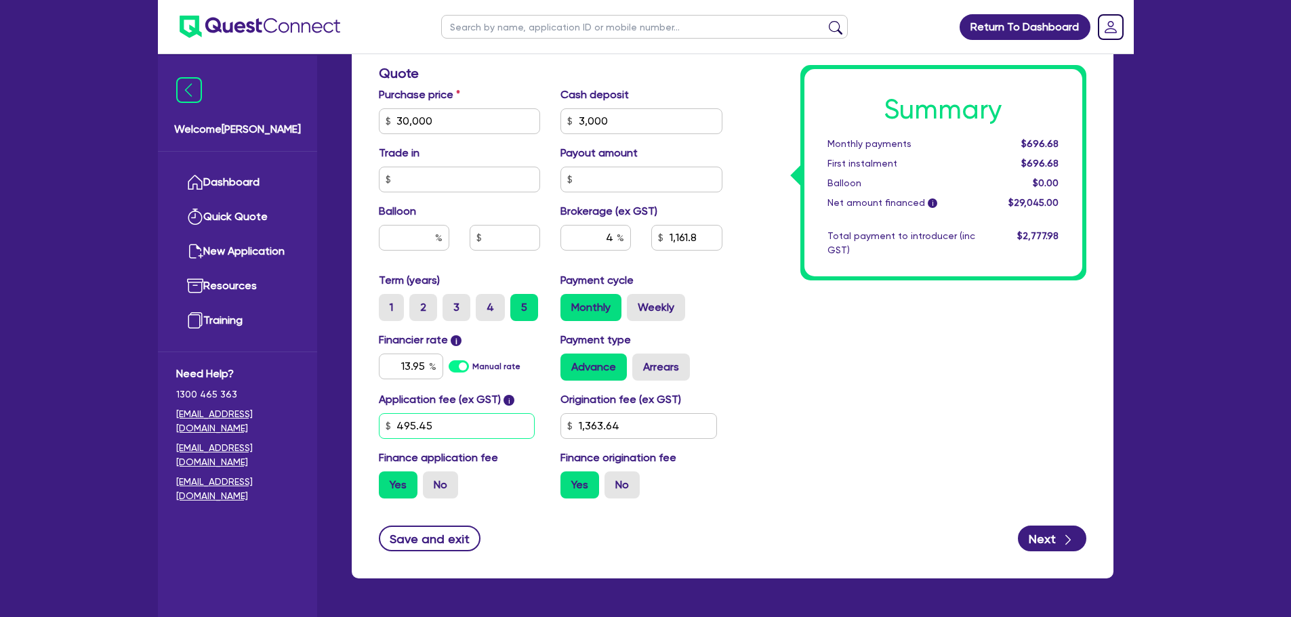
type input "1,363.64"
type input "30,000"
type input "3,000"
type input "1,161.8"
type input "495."
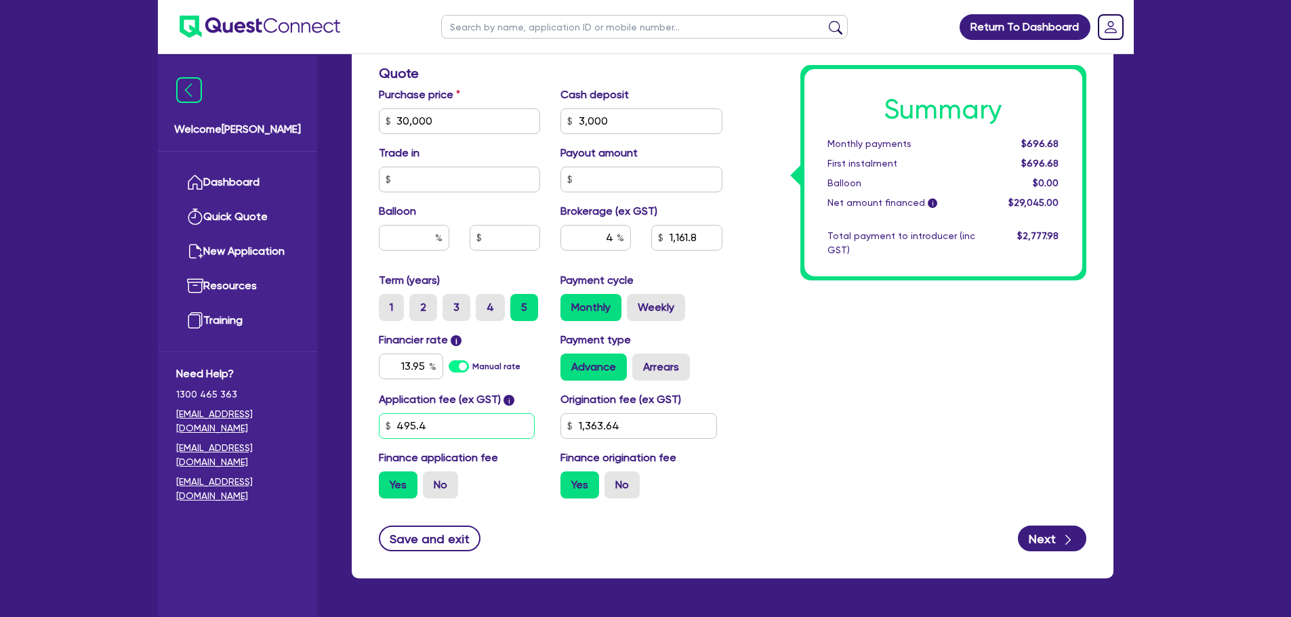
type input "1,363.64"
type input "30,000"
type input "3,000"
type input "1,161.8"
type input "495"
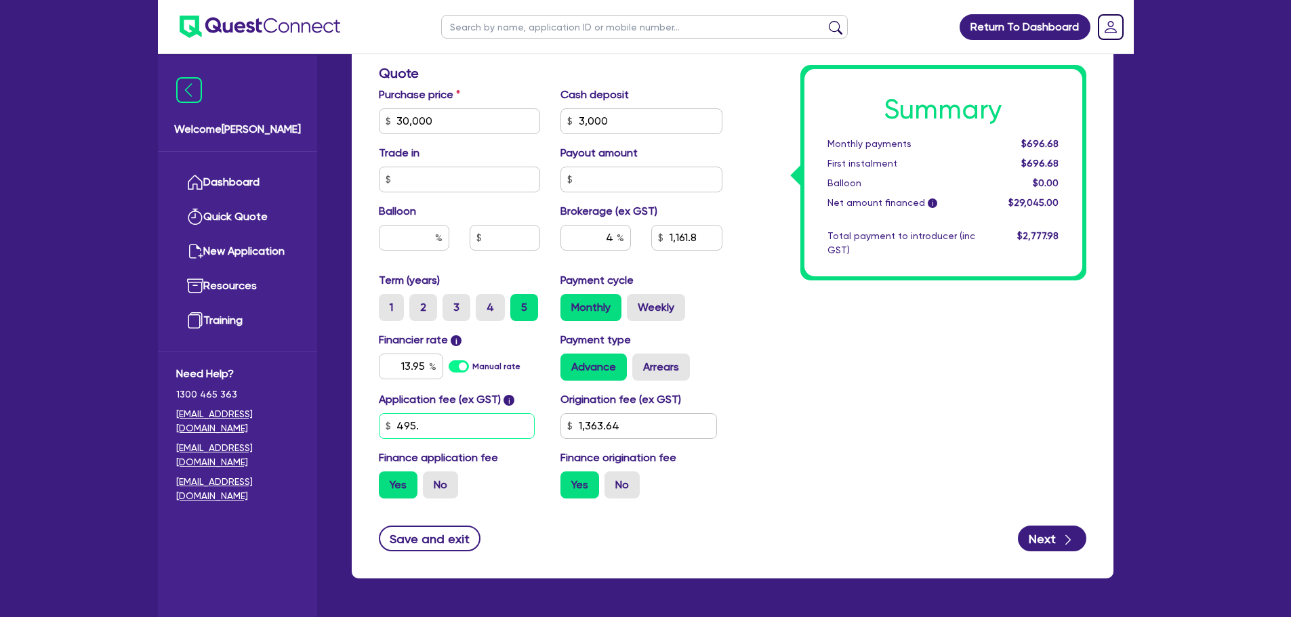
type input "1,363.64"
type input "30,000"
type input "3,000"
type input "1,161.8"
type input "49"
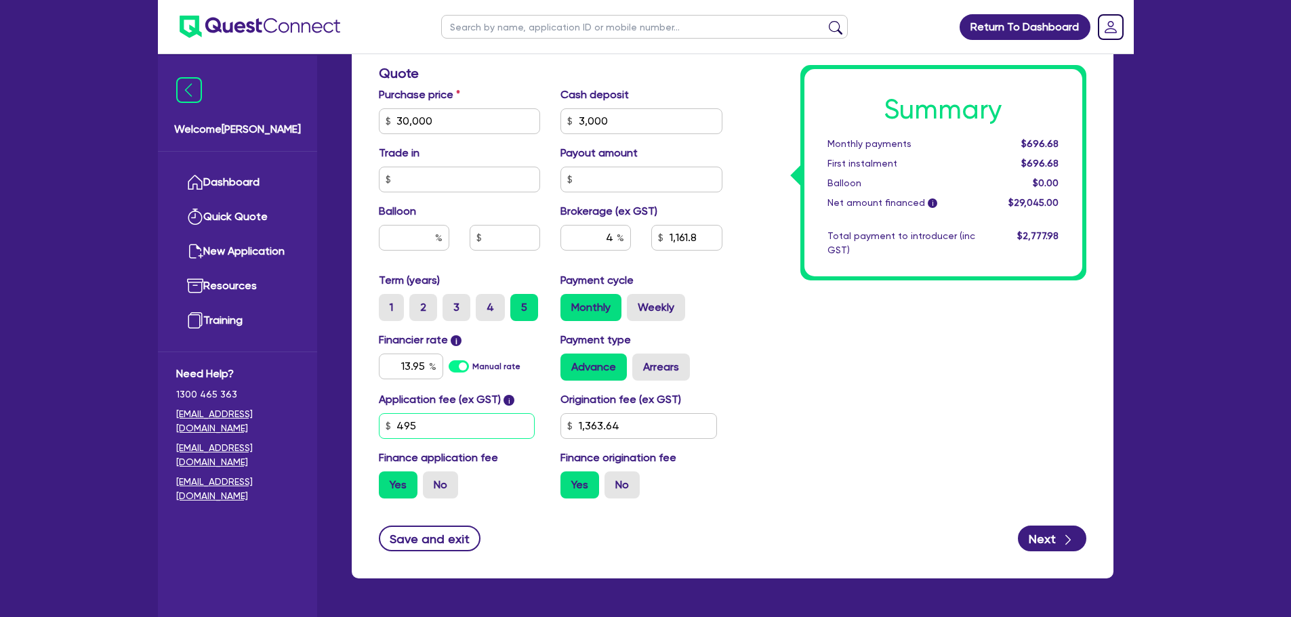
type input "1,363.64"
type input "30,000"
type input "3,000"
type input "1,161.8"
type input "4"
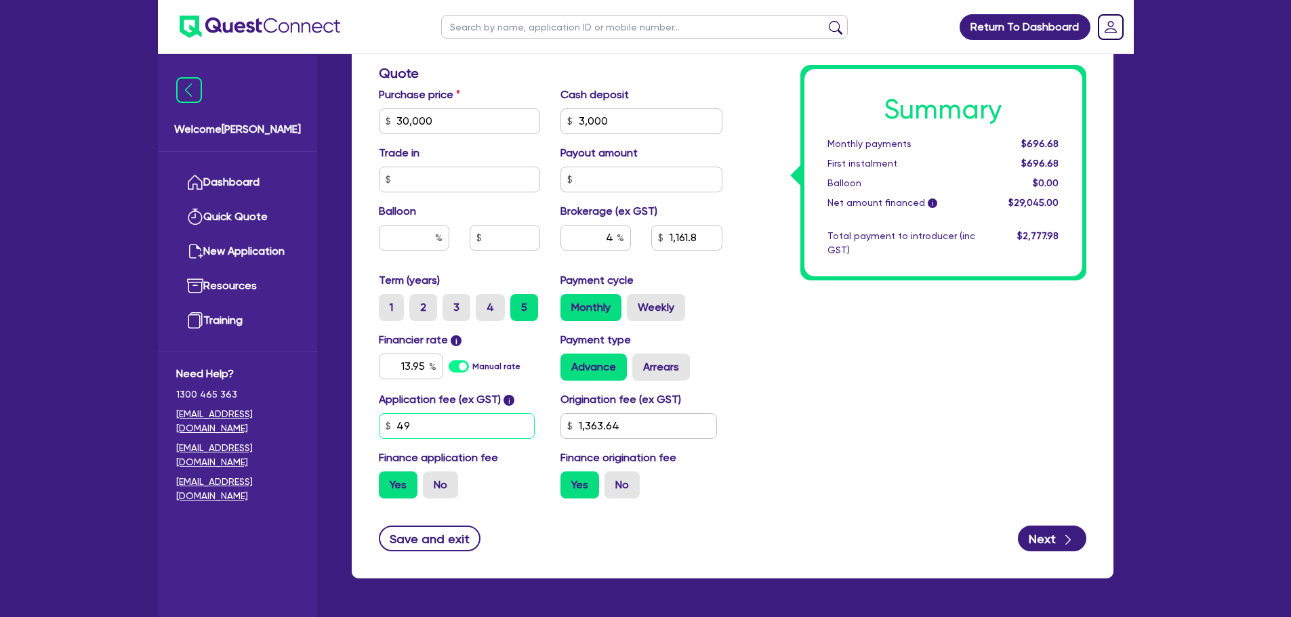
type input "1,363.64"
type input "30,000"
type input "3,000"
type input "1,161.8"
type input "1,363.64"
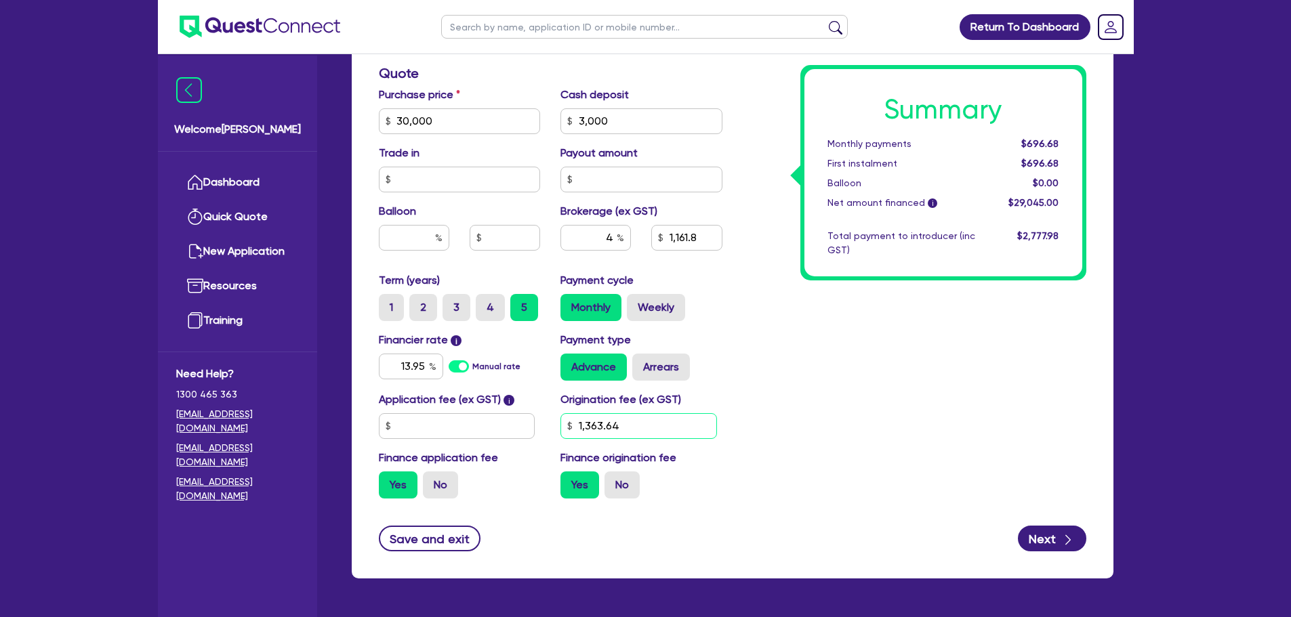
type input "30,000"
type input "3,000"
type input "1,161.8"
type input "1,363.64"
type input "30,000"
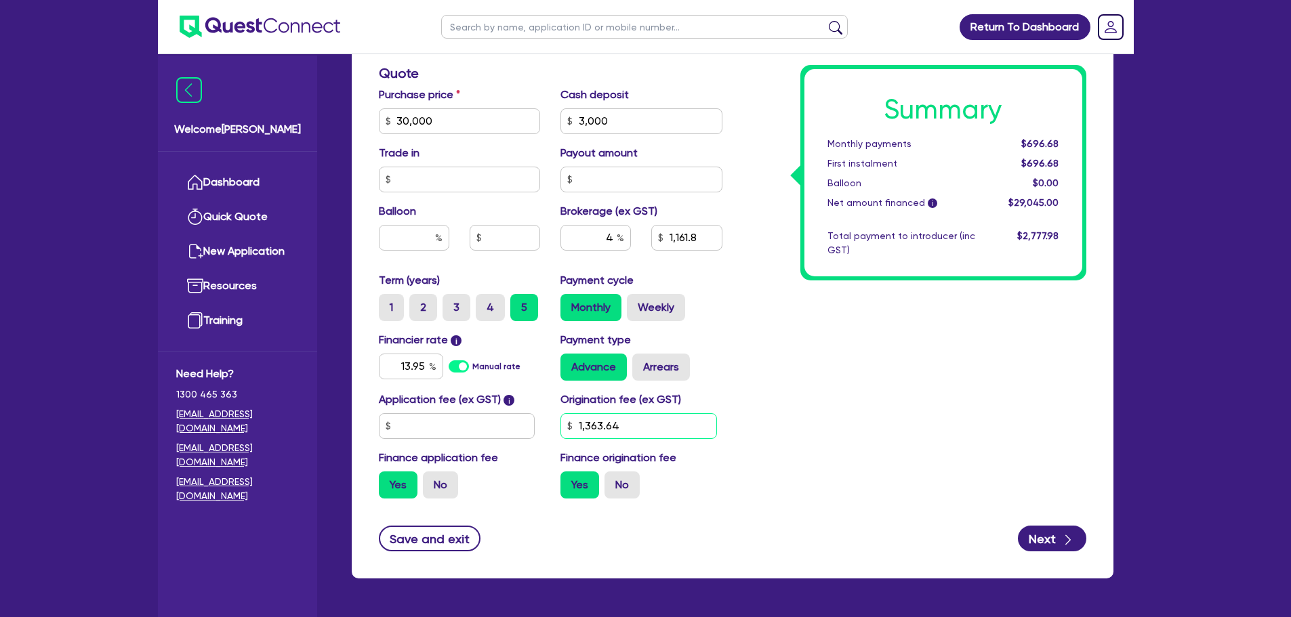
type input "3,000"
type input "1,140"
type input "1,363.64"
type input "30,000"
type input "3,000"
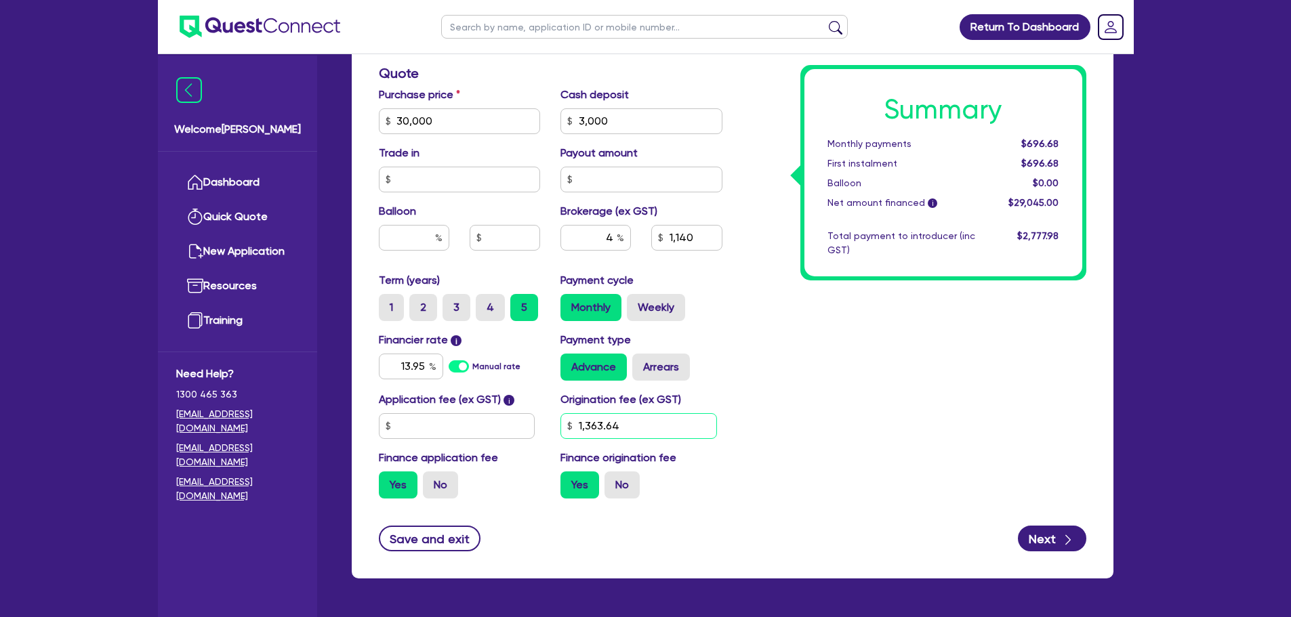
type input "1,140"
type input "1,363.6"
click at [654, 430] on input "1,363.6" at bounding box center [638, 426] width 157 height 26
type input "30,000"
type input "3,000"
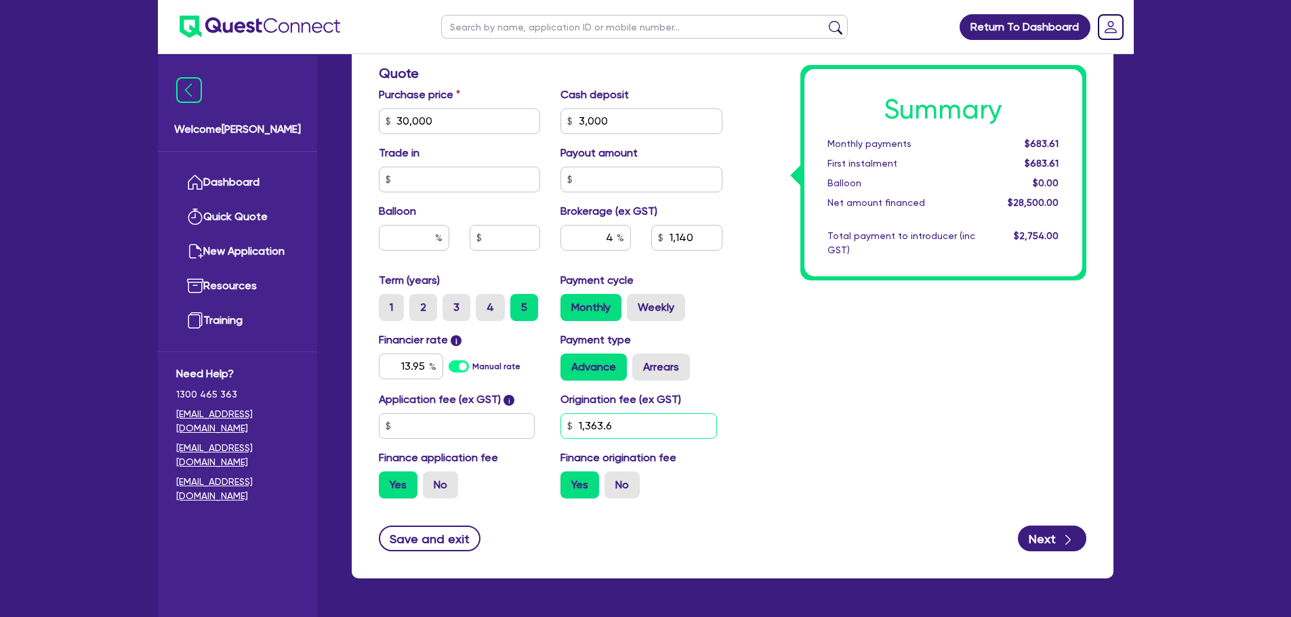
type input "1,140"
type input "1,363."
type input "30,000"
type input "3,000"
type input "1,140"
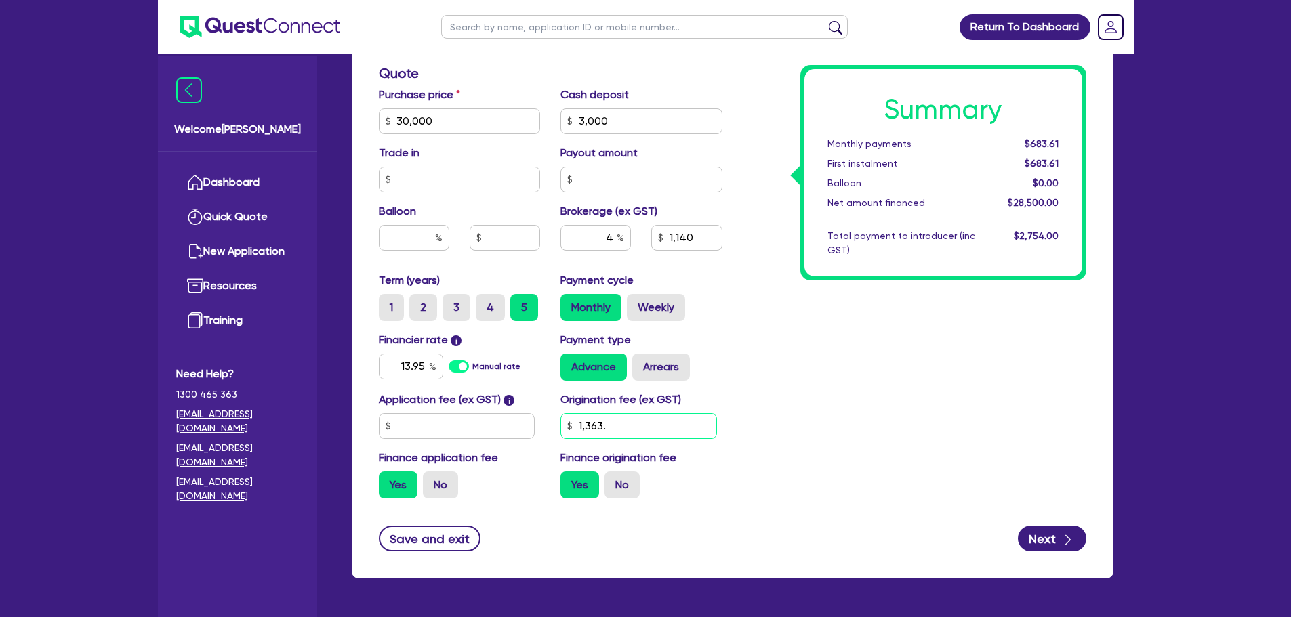
type input "1,363"
type input "30,000"
type input "3,000"
type input "1,140"
type input "136"
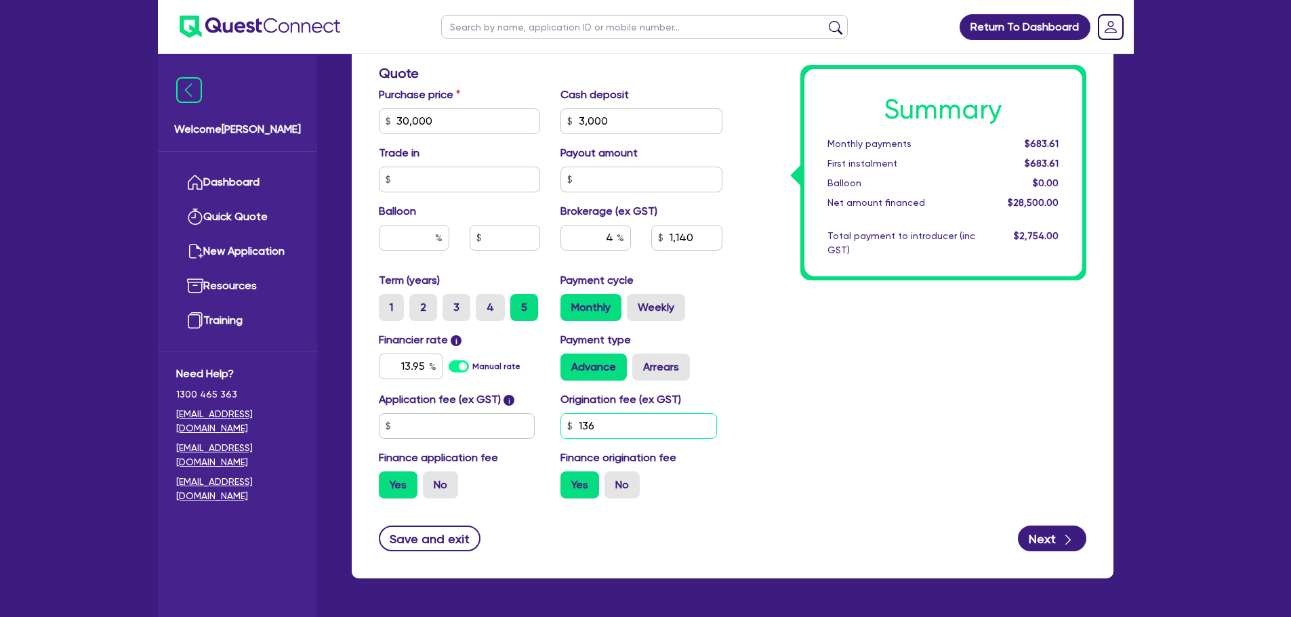
type input "30,000"
type input "3,000"
type input "1,140"
type input "13"
type input "30,000"
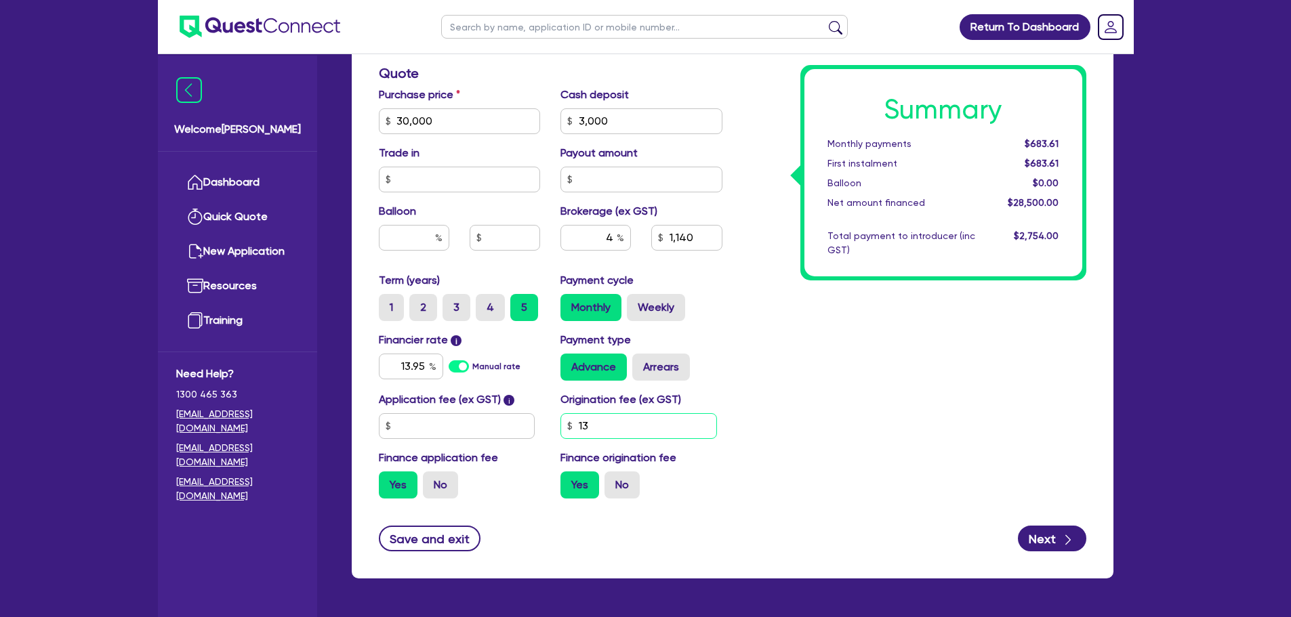
type input "3,000"
type input "1,140"
type input "1"
type input "30,000"
type input "3,000"
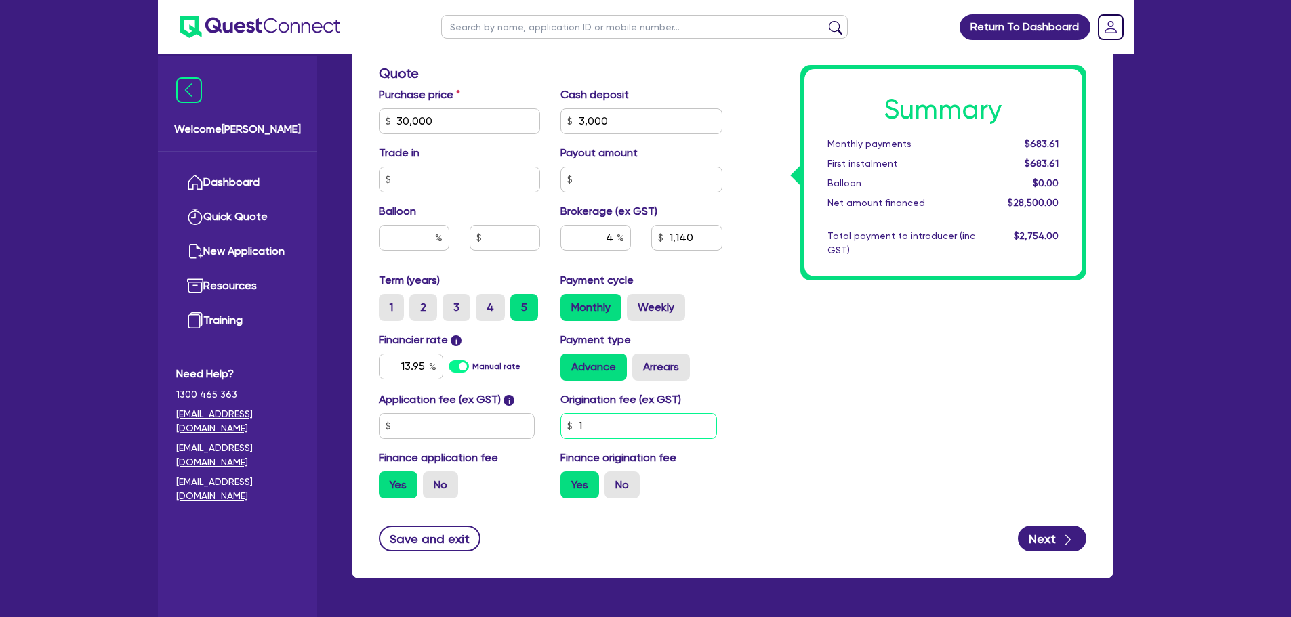
type input "1,140"
type input "30,000"
type input "3,000"
type input "1,140"
click at [787, 411] on div "Summary Monthly payments Calculating... First instalment Calculating... Balloon…" at bounding box center [914, 73] width 364 height 872
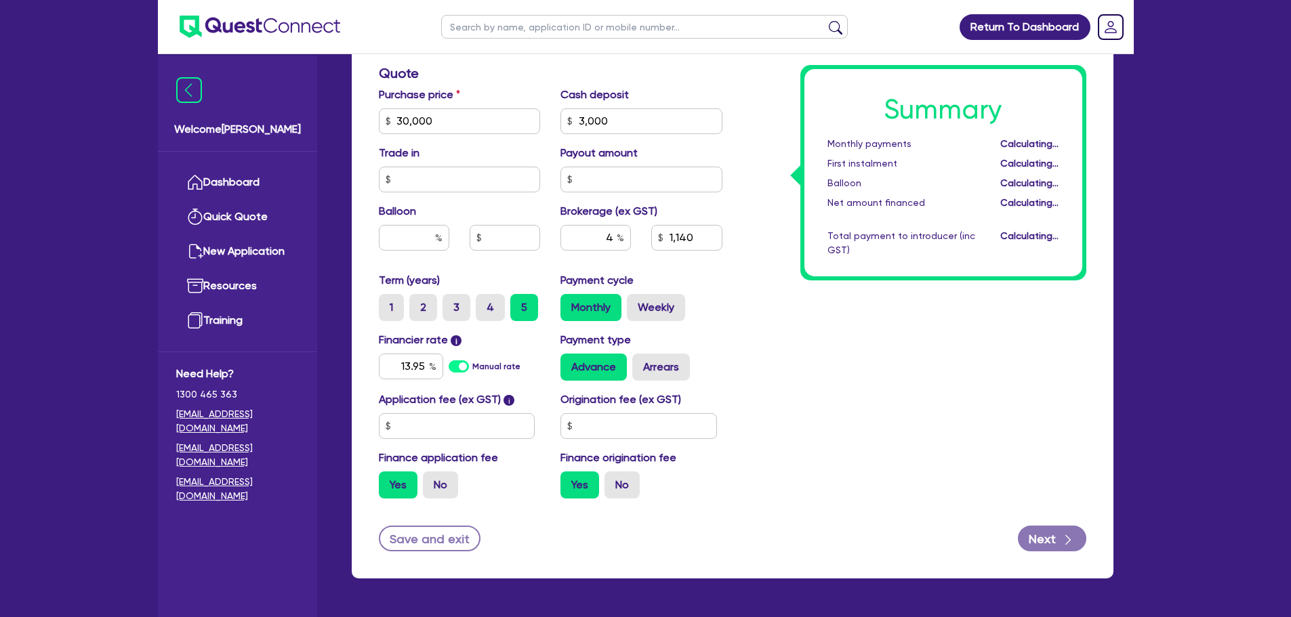
type input "30,000"
type input "3,000"
type input "1,080"
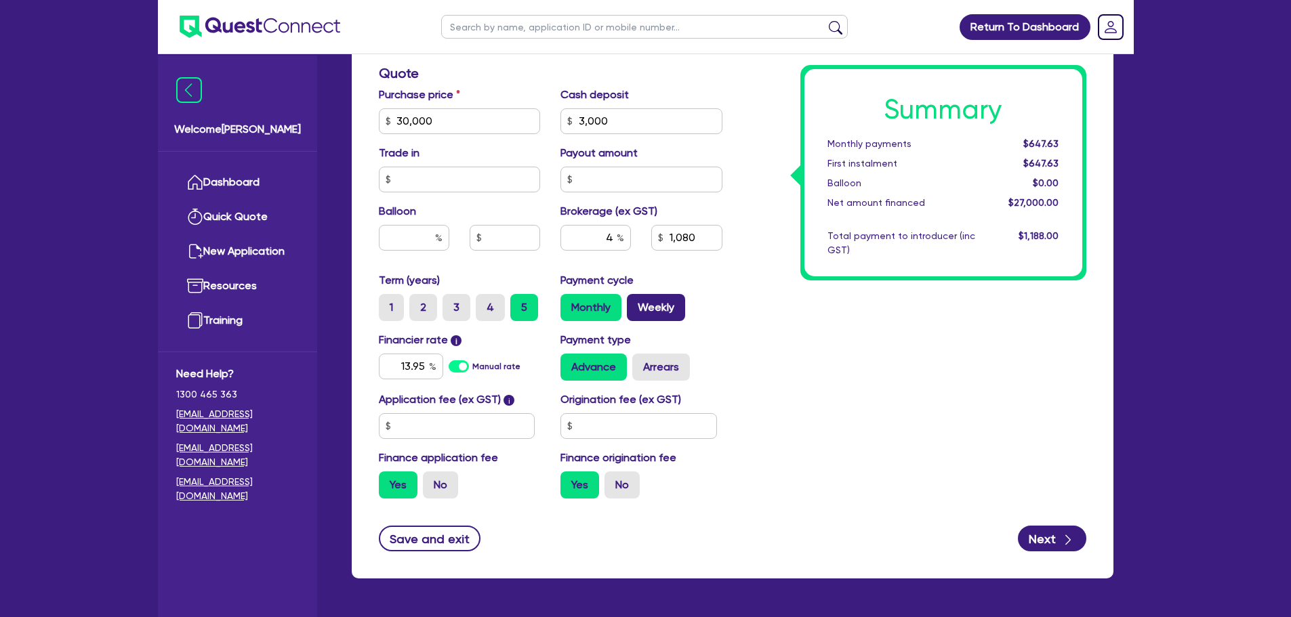
click at [643, 311] on label "Weekly" at bounding box center [656, 307] width 58 height 27
click at [636, 303] on input "Weekly" at bounding box center [631, 298] width 9 height 9
radio input "true"
type input "30,000"
type input "3,000"
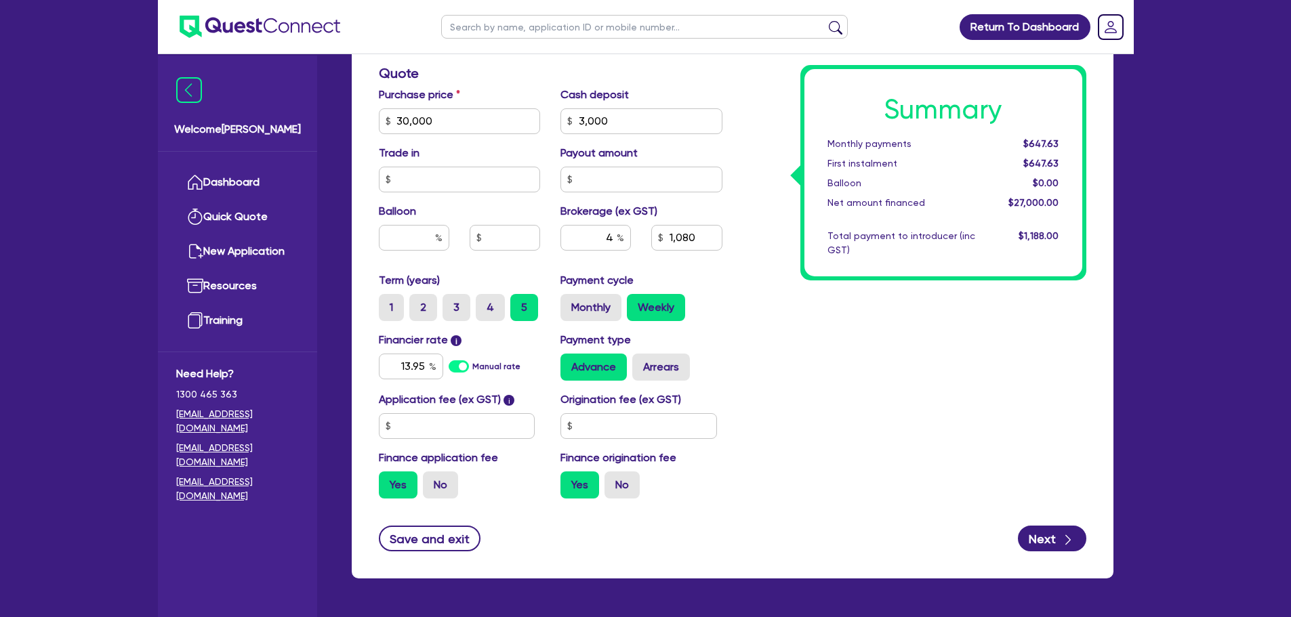
type input "1,080"
type input "30,000"
type input "3,000"
type input "1,080"
click at [605, 310] on label "Monthly" at bounding box center [590, 307] width 61 height 27
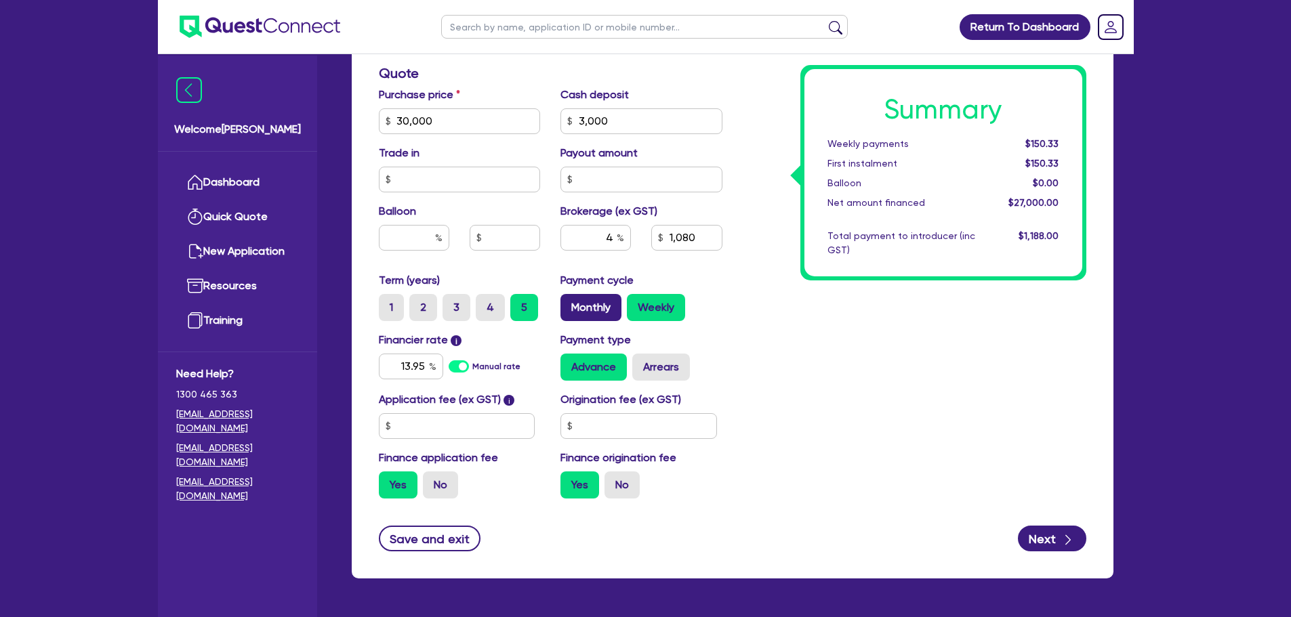
click at [569, 303] on input "Monthly" at bounding box center [564, 298] width 9 height 9
radio input "true"
type input "30,000"
type input "3,000"
type input "1,080"
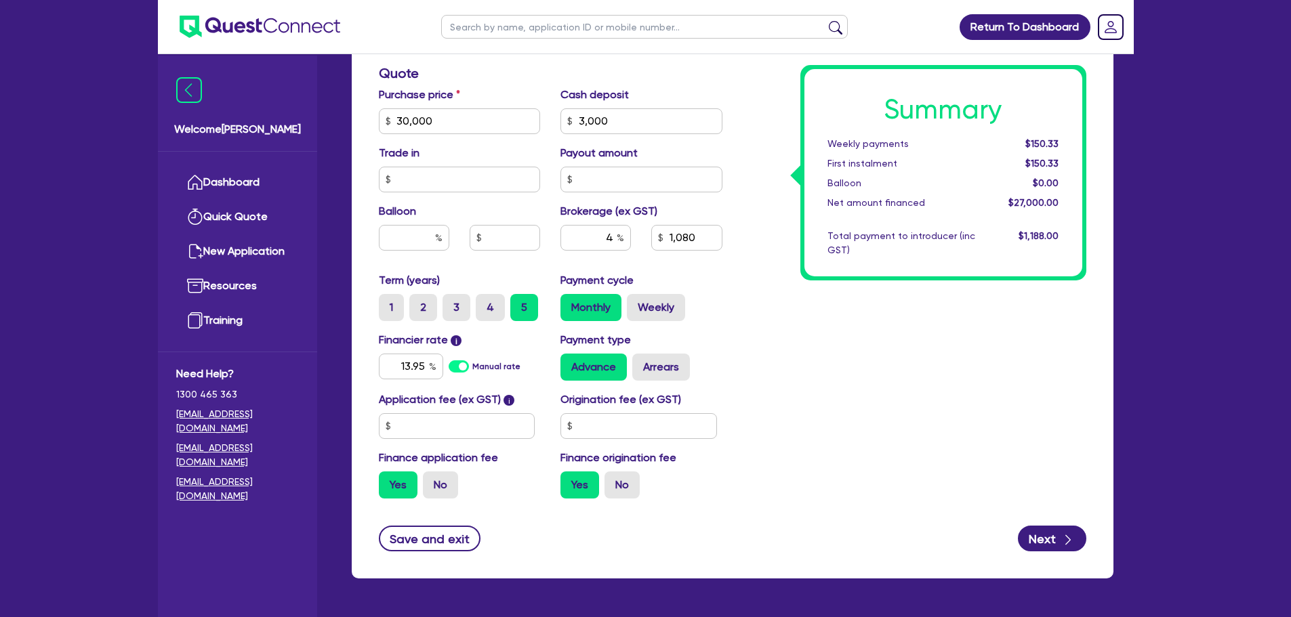
type input "30,000"
type input "3,000"
type input "1,080"
click at [590, 429] on input "text" at bounding box center [638, 426] width 157 height 26
click at [413, 422] on input "text" at bounding box center [457, 426] width 157 height 26
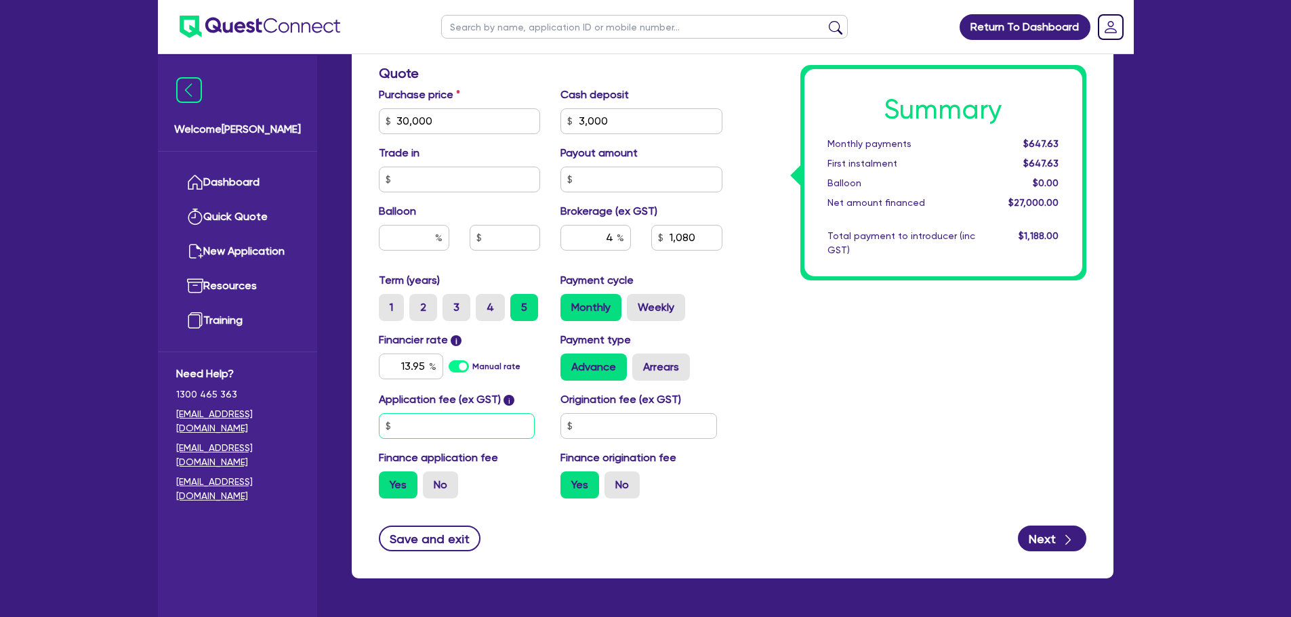
type input "30,000"
type input "3,000"
click at [795, 400] on div "Summary Monthly payments $647.66 First instalment $647.66 Balloon $0.00 Net amo…" at bounding box center [914, 73] width 364 height 872
click at [600, 442] on div "Application fee (ex GST) i 1,095 Origination fee (ex GST) Finance application f…" at bounding box center [551, 451] width 364 height 118
click at [615, 429] on input "text" at bounding box center [638, 426] width 157 height 26
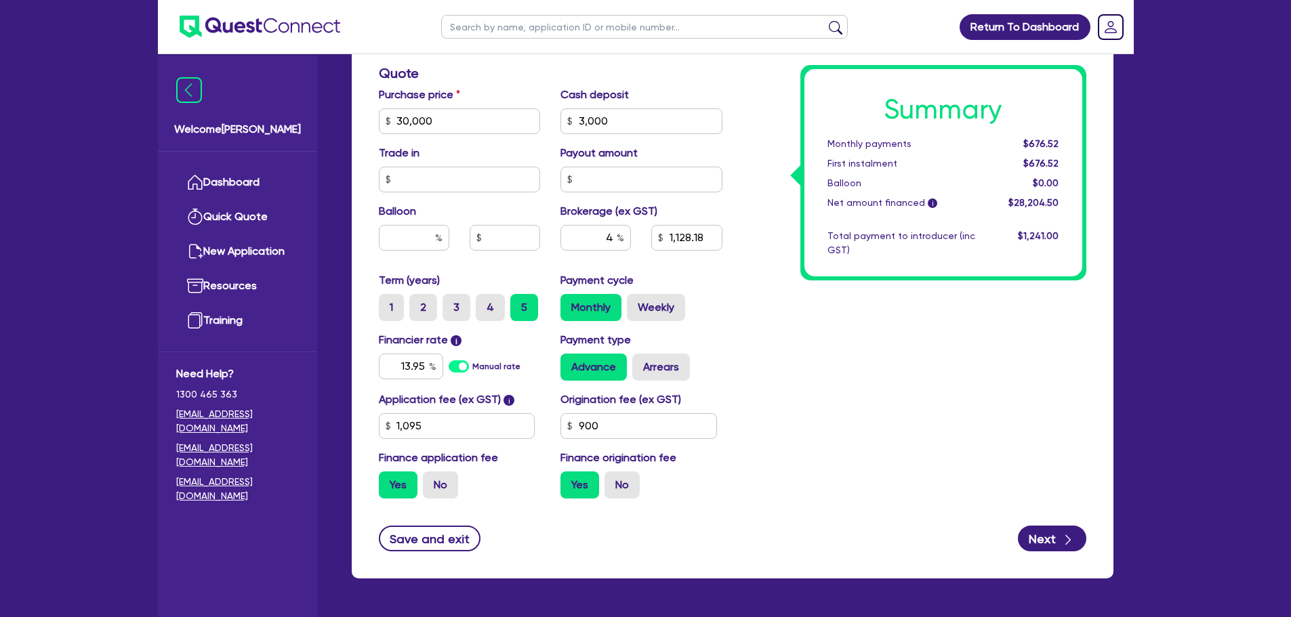
click at [753, 415] on div "Summary Monthly payments $676.52 First instalment $676.52 Balloon $0.00 Net amo…" at bounding box center [914, 73] width 364 height 872
click at [643, 300] on label "Weekly" at bounding box center [656, 307] width 58 height 27
click at [636, 300] on input "Weekly" at bounding box center [631, 298] width 9 height 9
click at [611, 309] on label "Monthly" at bounding box center [590, 307] width 61 height 27
click at [569, 303] on input "Monthly" at bounding box center [564, 298] width 9 height 9
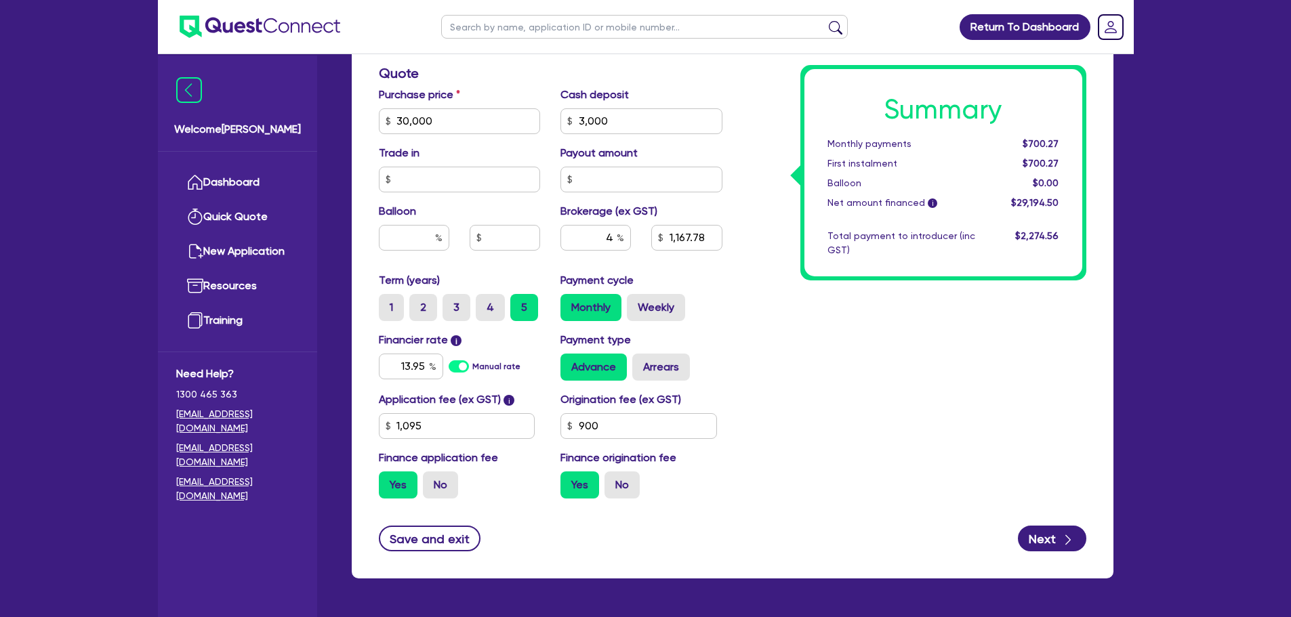
click at [809, 360] on div "Summary Monthly payments $700.27 First instalment $700.27 Balloon $0.00 Net amo…" at bounding box center [914, 73] width 364 height 872
click at [612, 241] on input "4" at bounding box center [595, 238] width 70 height 26
click at [428, 365] on input "13.95" at bounding box center [411, 367] width 64 height 26
click at [865, 348] on div "Summary Monthly payments $707.65 First instalment $707.65 Balloon $0.00 Net amo…" at bounding box center [914, 73] width 364 height 872
click at [646, 308] on label "Weekly" at bounding box center [656, 307] width 58 height 27
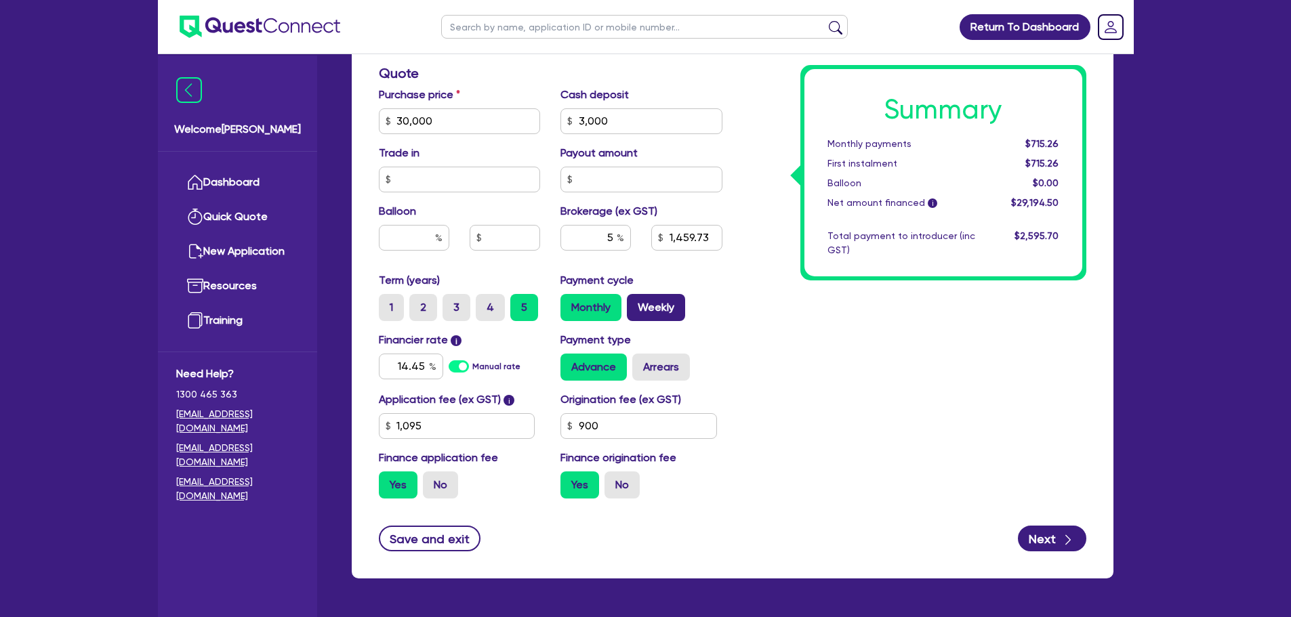
click at [636, 303] on input "Weekly" at bounding box center [631, 298] width 9 height 9
click at [600, 305] on label "Monthly" at bounding box center [590, 307] width 61 height 27
click at [569, 303] on input "Monthly" at bounding box center [564, 298] width 9 height 9
click at [759, 401] on div "Summary Monthly payments $715.26 First instalment $715.26 Balloon $0.00 Net amo…" at bounding box center [914, 73] width 364 height 872
click at [469, 415] on input "1,095" at bounding box center [457, 426] width 157 height 26
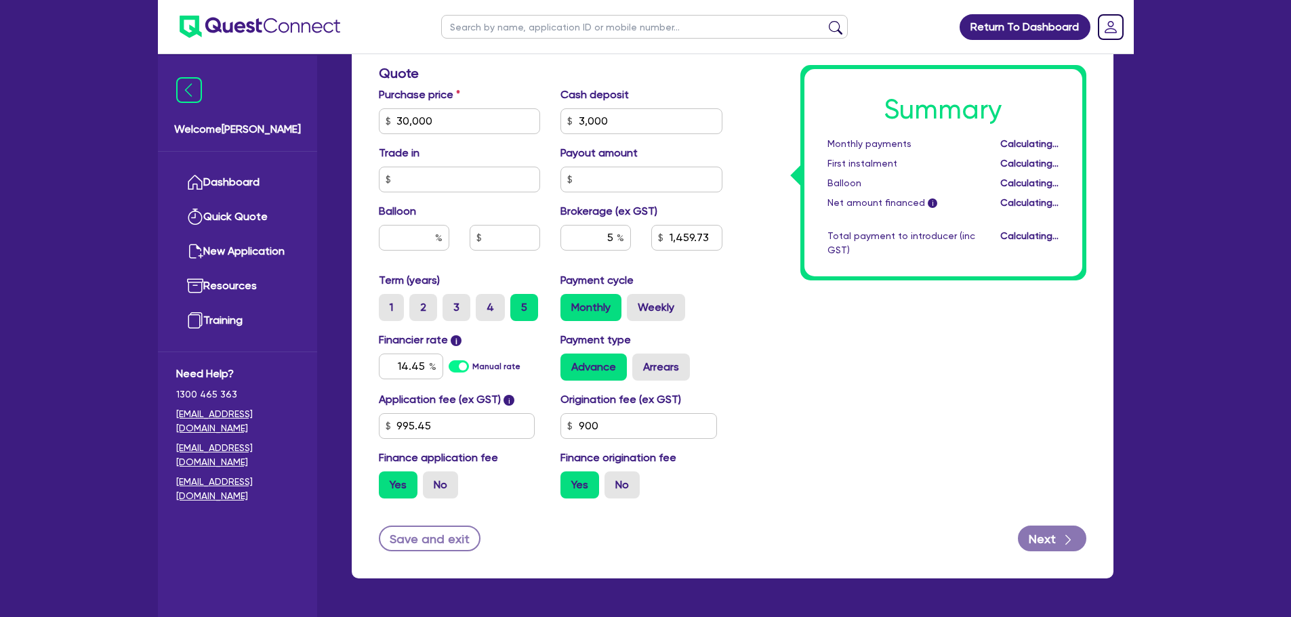
click at [943, 355] on div "Summary Monthly payments Calculating... First instalment Calculating... Balloon…" at bounding box center [914, 73] width 364 height 872
click at [755, 432] on div "Summary Monthly payments $712.58 First instalment $712.58 Balloon $0.00 Net amo…" at bounding box center [914, 73] width 364 height 872
click at [680, 123] on input "3,000" at bounding box center [641, 121] width 162 height 26
click at [798, 377] on div "Summary Monthly payments $712.58 First instalment $712.58 Balloon $0.00 Net amo…" at bounding box center [914, 73] width 364 height 872
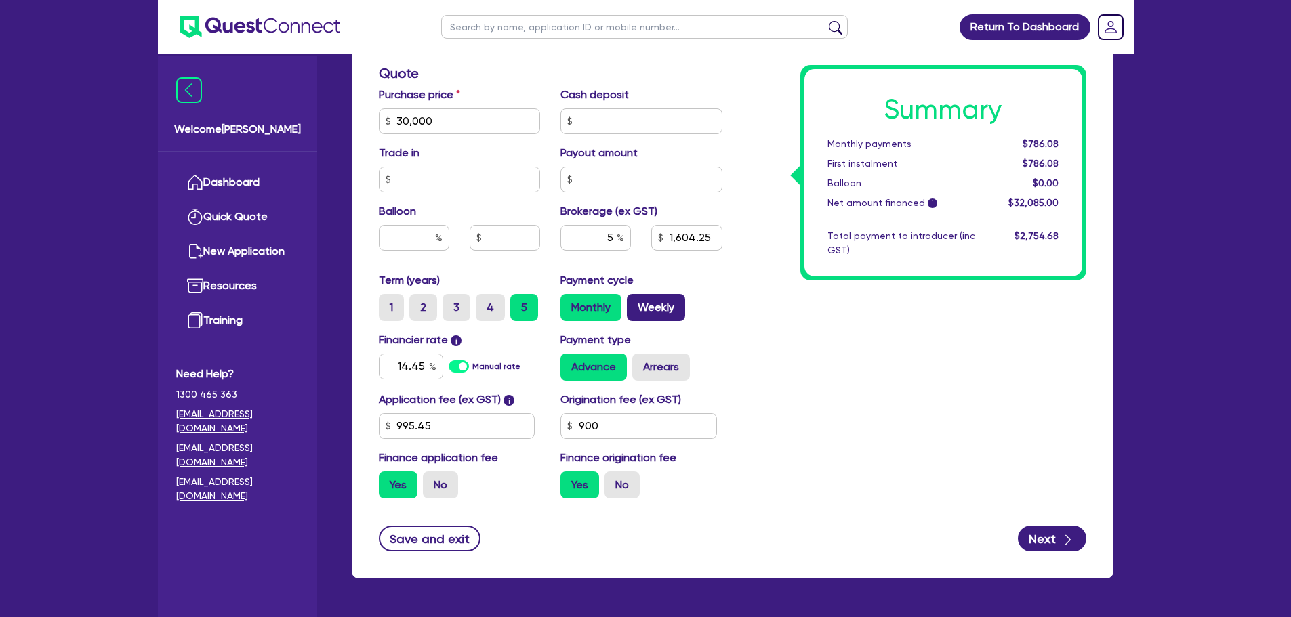
click at [662, 316] on label "Weekly" at bounding box center [656, 307] width 58 height 27
click at [636, 303] on input "Weekly" at bounding box center [631, 298] width 9 height 9
click at [580, 298] on label "Monthly" at bounding box center [590, 307] width 61 height 27
click at [569, 298] on input "Monthly" at bounding box center [564, 298] width 9 height 9
click at [778, 358] on div "Summary Monthly payments $786.08 First instalment $786.08 Balloon $0.00 Net amo…" at bounding box center [914, 73] width 364 height 872
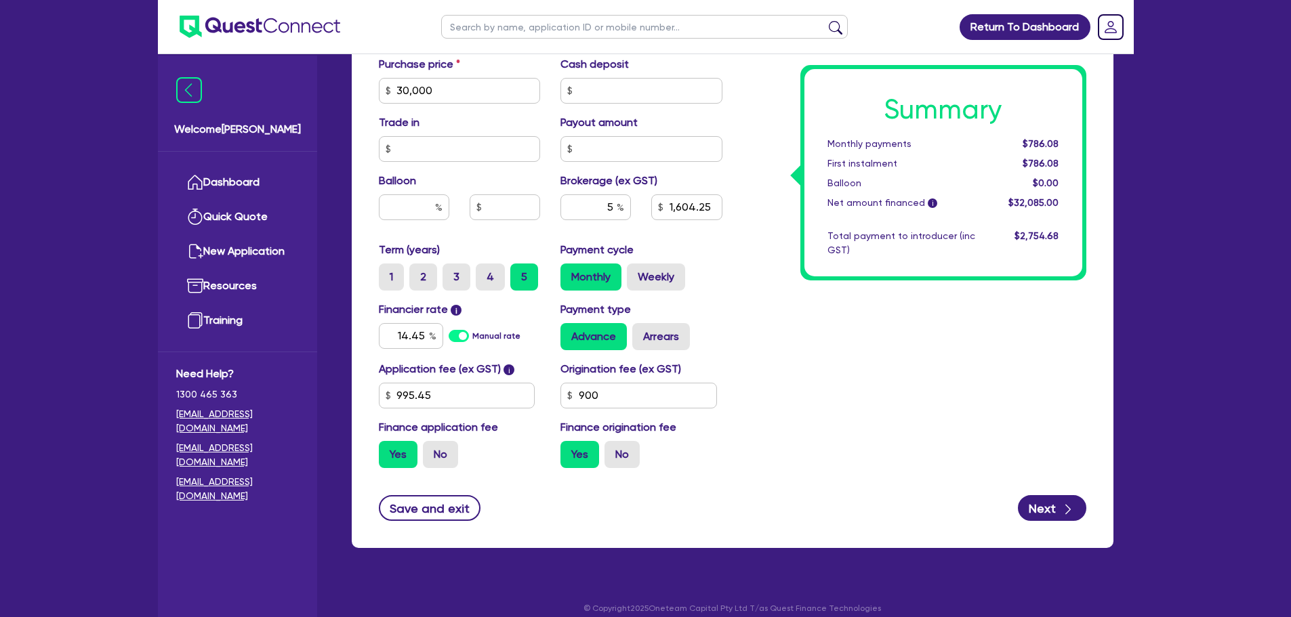
scroll to position [693, 0]
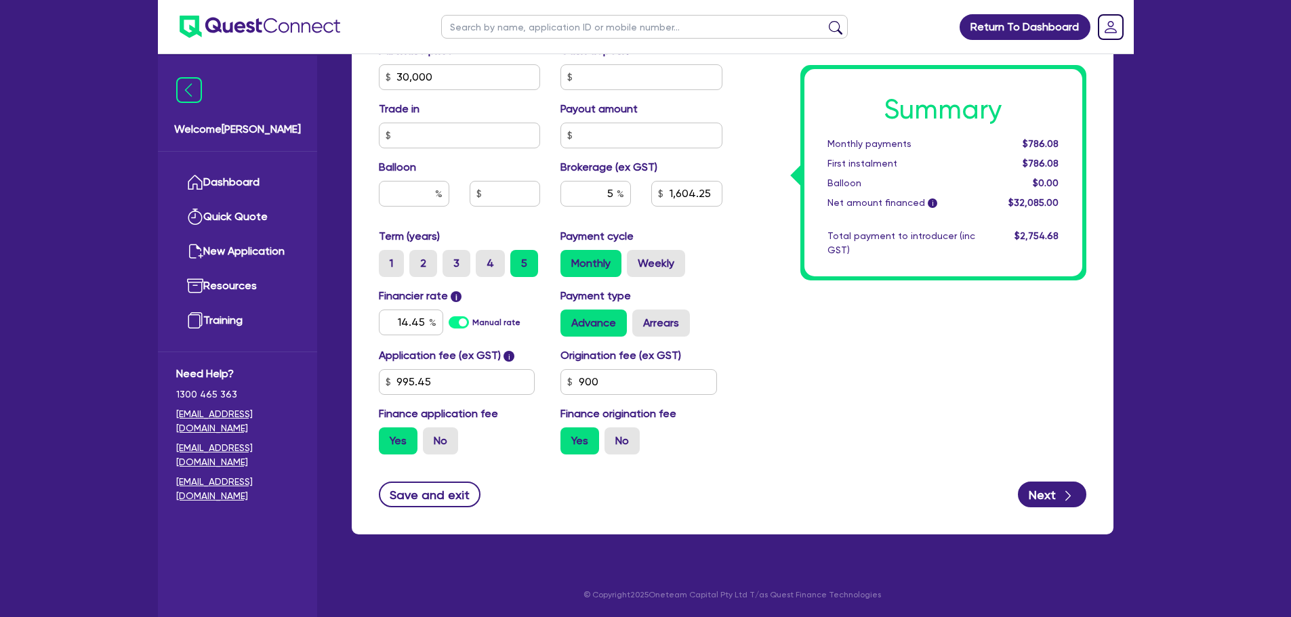
click at [842, 320] on div "Summary Monthly payments $786.08 First instalment $786.08 Balloon $0.00 Net amo…" at bounding box center [914, 29] width 364 height 872
click at [658, 271] on label "Weekly" at bounding box center [656, 263] width 58 height 27
click at [636, 259] on input "Weekly" at bounding box center [631, 254] width 9 height 9
click at [602, 268] on label "Monthly" at bounding box center [590, 263] width 61 height 27
click at [569, 259] on input "Monthly" at bounding box center [564, 254] width 9 height 9
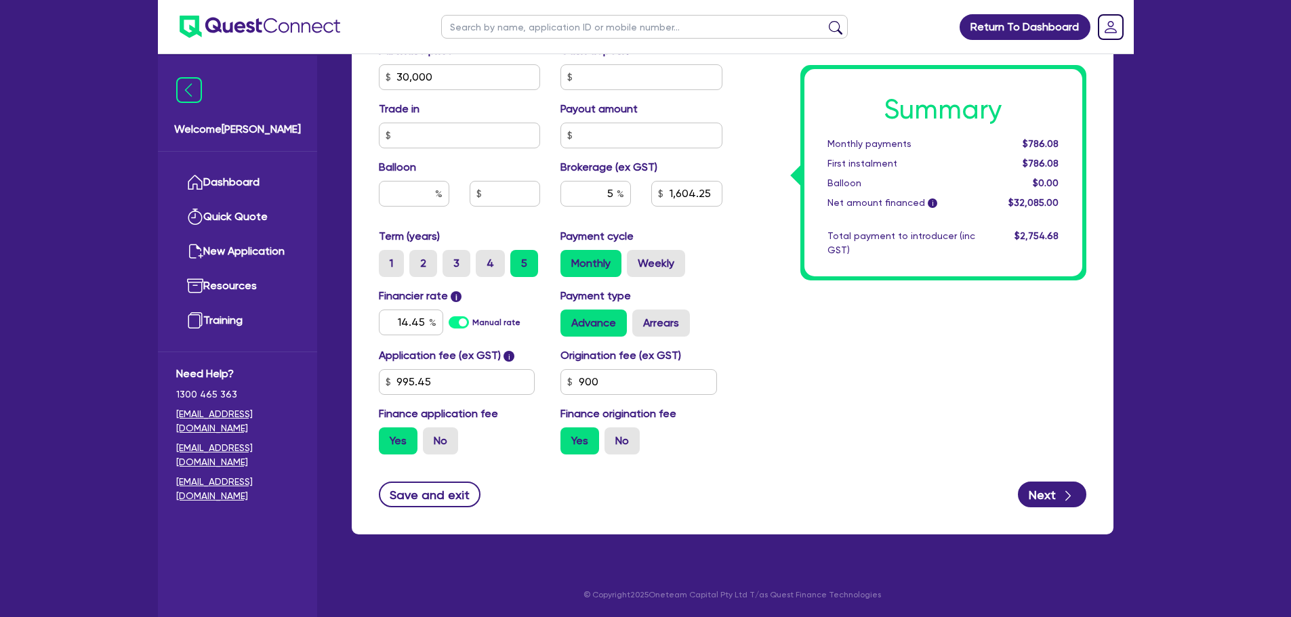
click at [818, 373] on div "Summary Monthly payments $786.08 First instalment $786.08 Balloon $0.00 Net amo…" at bounding box center [914, 29] width 364 height 872
click at [840, 468] on form "Funding Options Who will be funding this deal? Select I will fund 100% I will c…" at bounding box center [732, 50] width 707 height 914
click at [657, 241] on div "Payment cycle Monthly Weekly" at bounding box center [641, 252] width 182 height 49
click at [657, 252] on label "Weekly" at bounding box center [656, 263] width 58 height 27
click at [636, 252] on input "Weekly" at bounding box center [631, 254] width 9 height 9
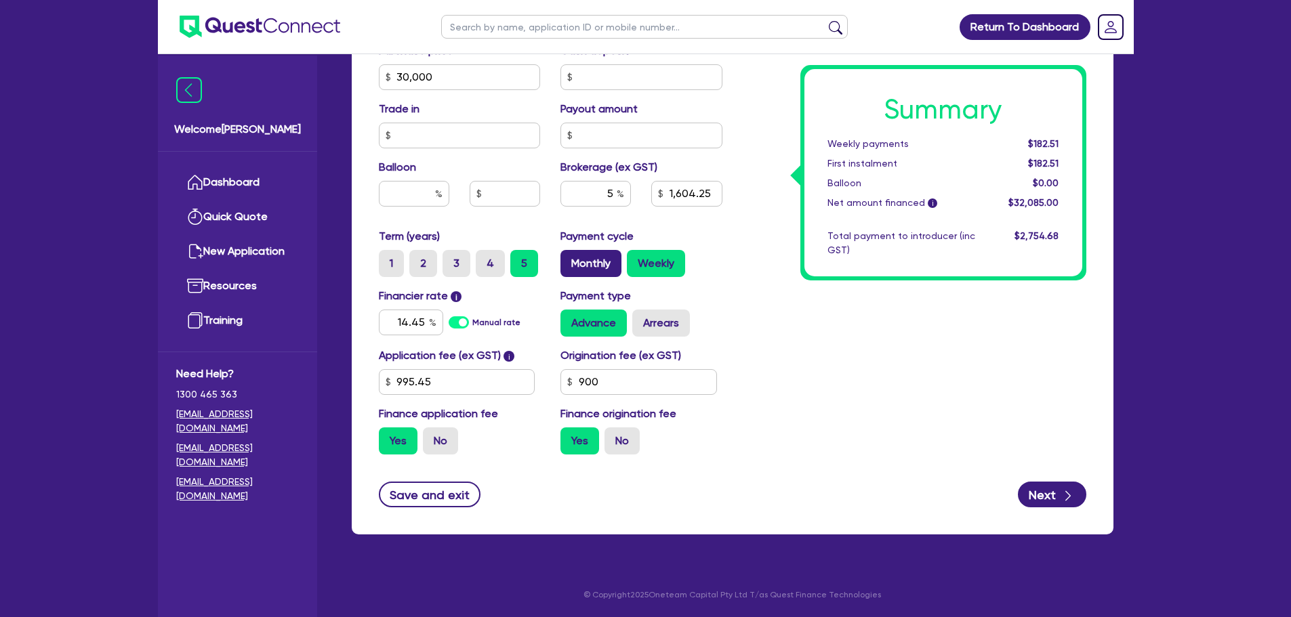
click at [593, 255] on label "Monthly" at bounding box center [590, 263] width 61 height 27
click at [569, 255] on input "Monthly" at bounding box center [564, 254] width 9 height 9
click at [823, 418] on div "Summary Monthly payments $786.08 First instalment $786.08 Balloon $0.00 Net amo…" at bounding box center [914, 29] width 364 height 872
click at [421, 489] on button "Save and exit" at bounding box center [430, 495] width 102 height 26
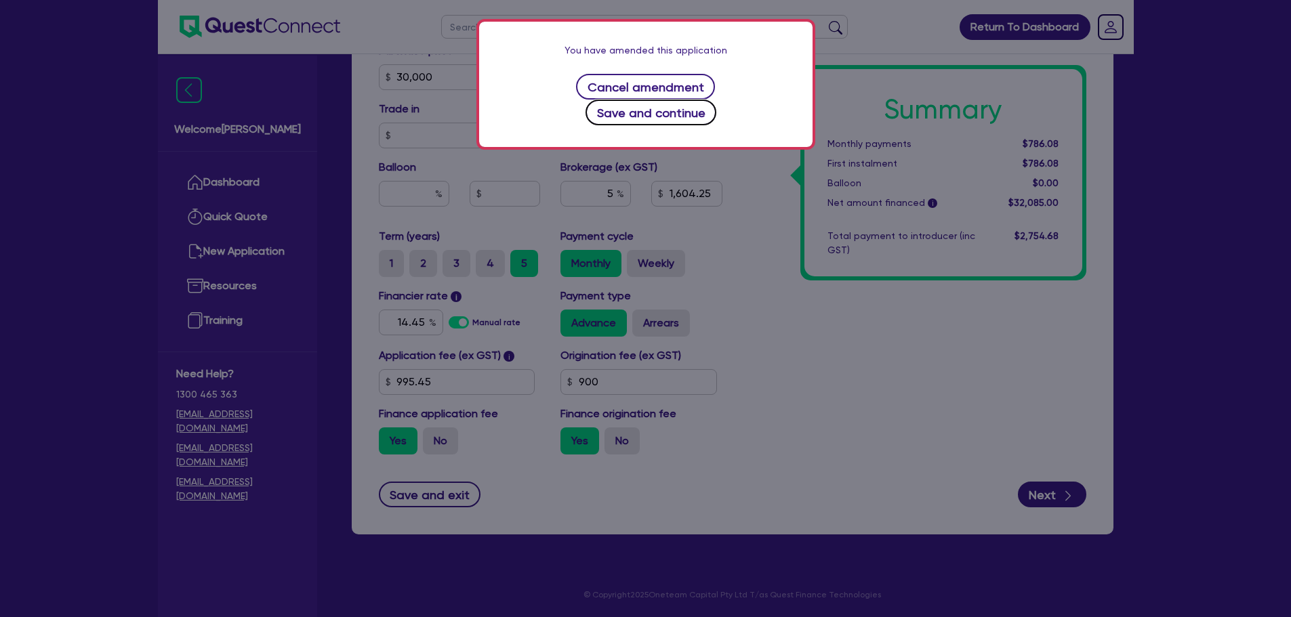
click at [685, 100] on button "Save and continue" at bounding box center [650, 113] width 131 height 26
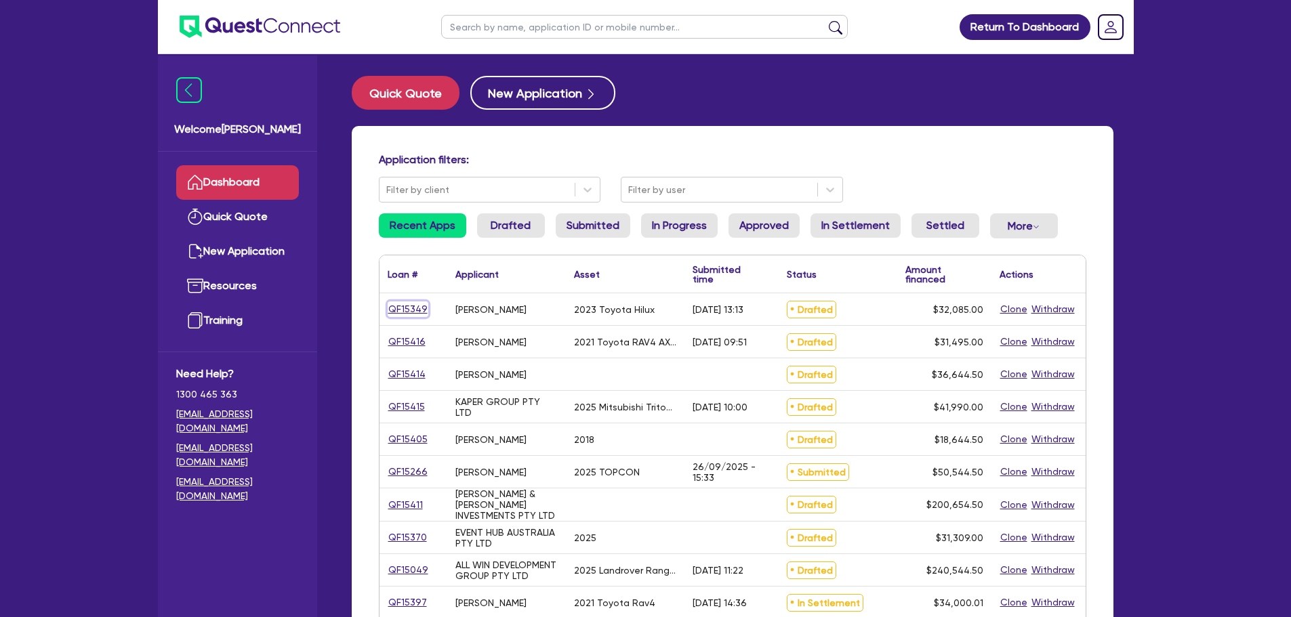
click at [401, 316] on link "QF15349" at bounding box center [408, 310] width 41 height 16
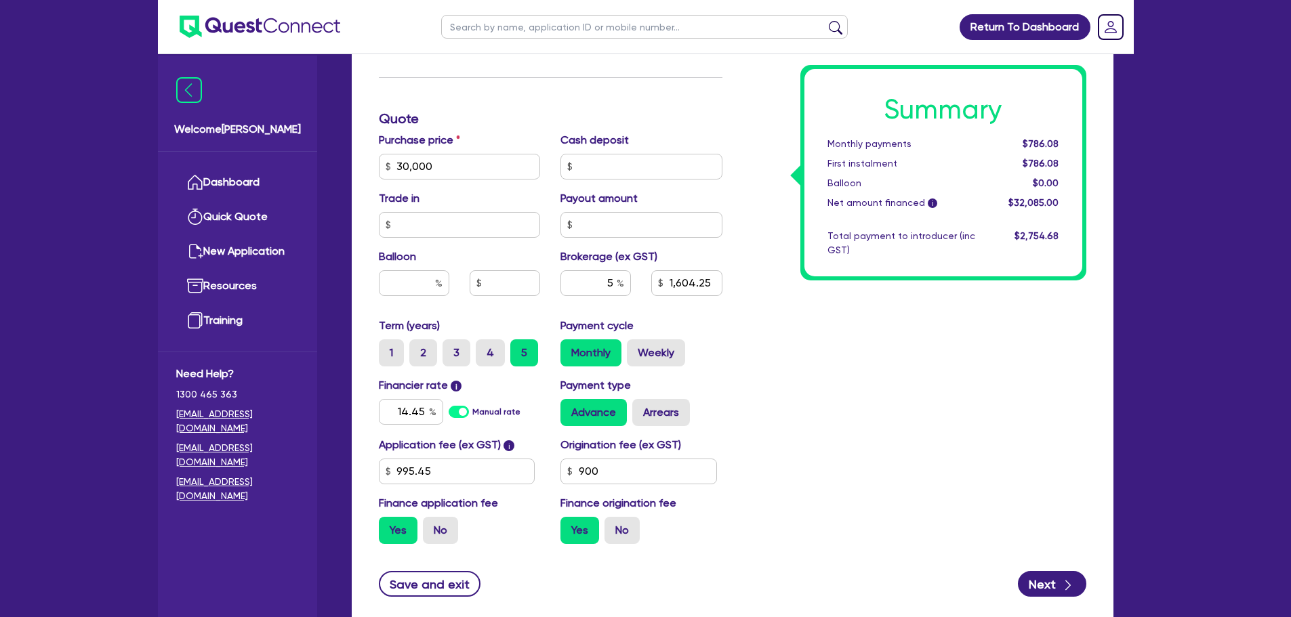
scroll to position [693, 0]
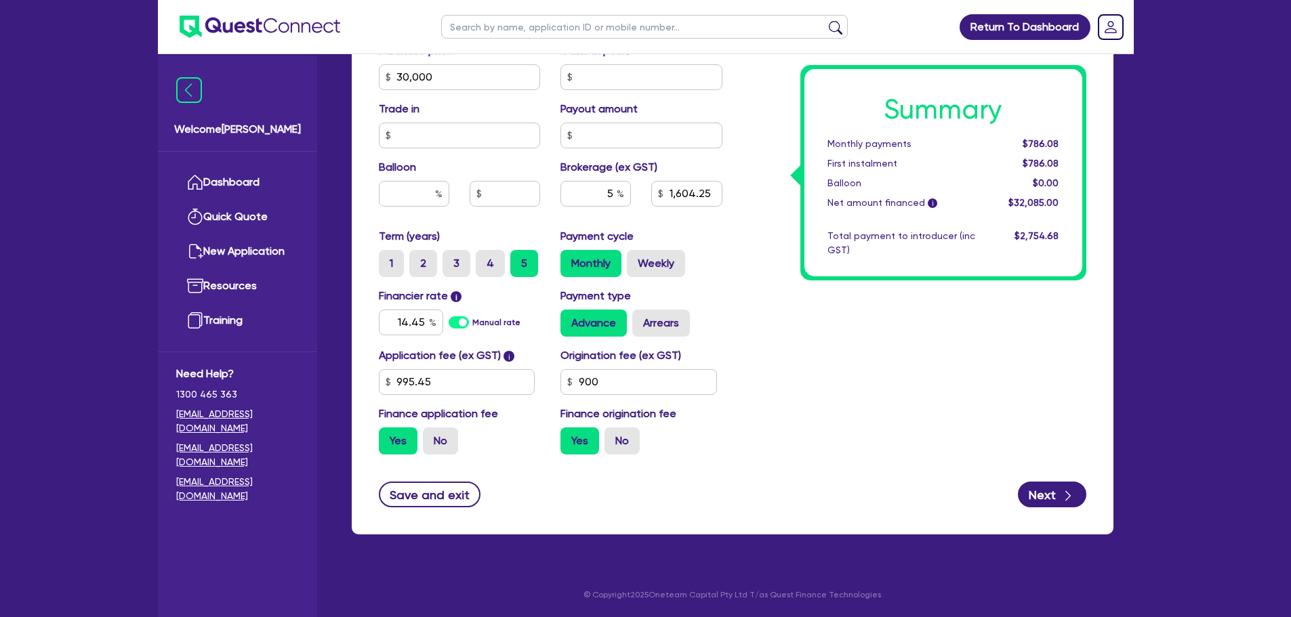
click at [1011, 507] on div "Save and exit Next" at bounding box center [733, 495] width 728 height 26
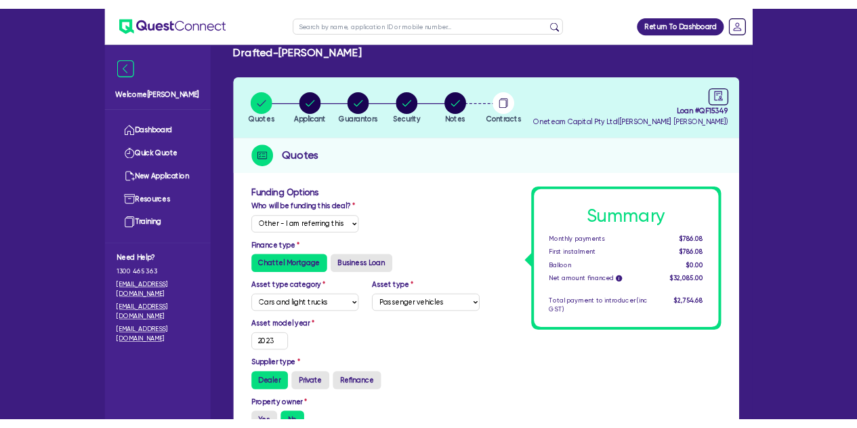
scroll to position [0, 0]
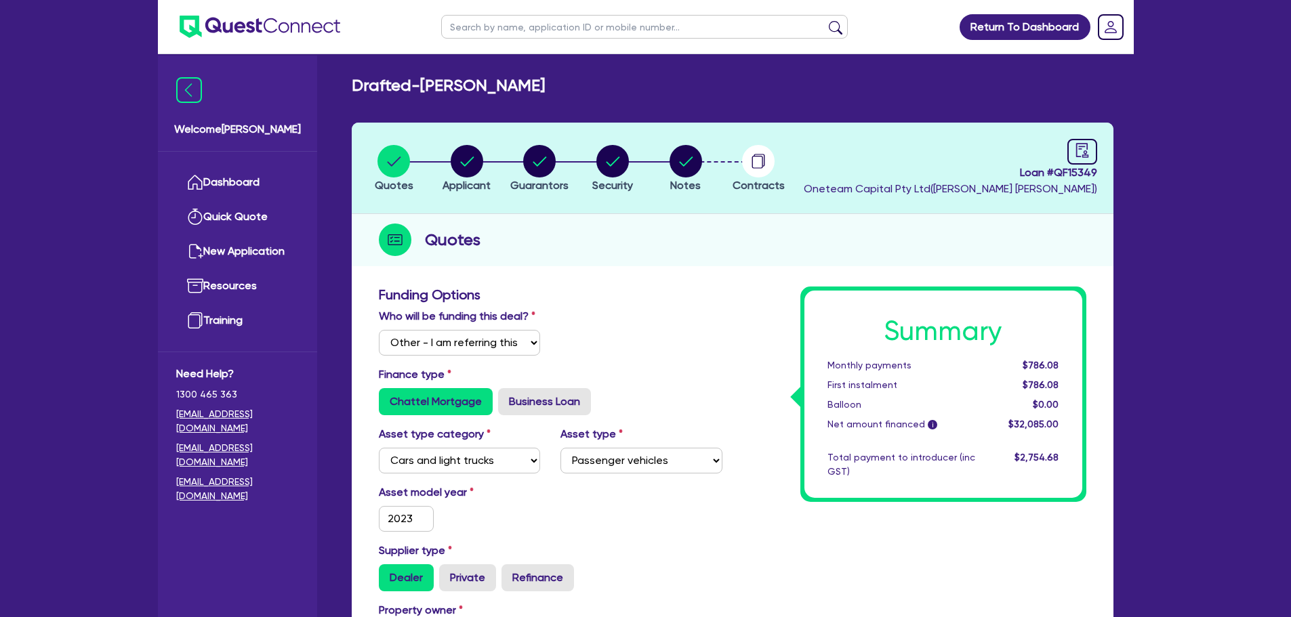
click at [666, 138] on header "Quotes Applicant Guarantors Security Notes Contracts Loan # QF15349 Oneteam Cap…" at bounding box center [733, 168] width 762 height 91
click at [678, 149] on circle "button" at bounding box center [685, 161] width 33 height 33
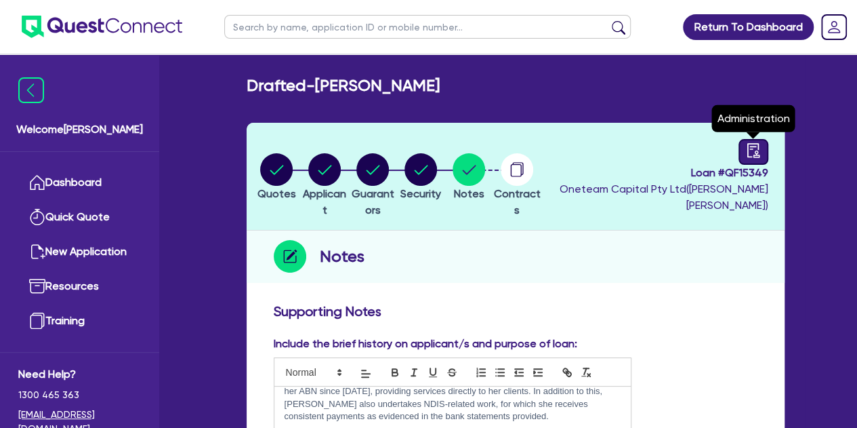
click at [746, 151] on icon "audit" at bounding box center [753, 150] width 15 height 15
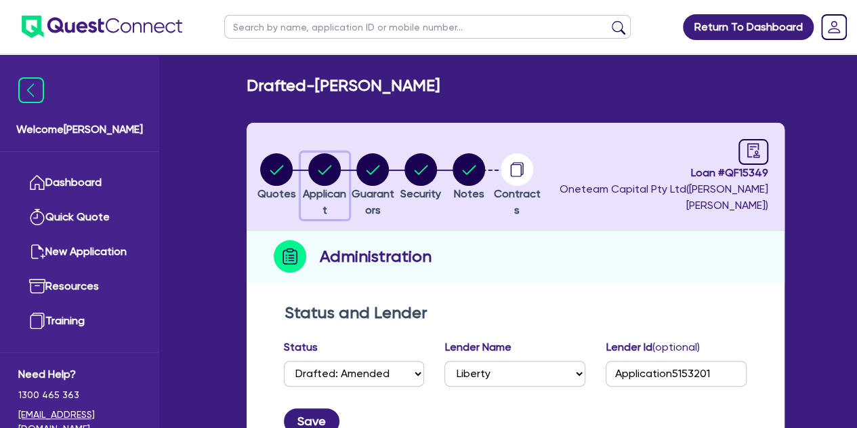
click at [341, 173] on circle "button" at bounding box center [324, 169] width 33 height 33
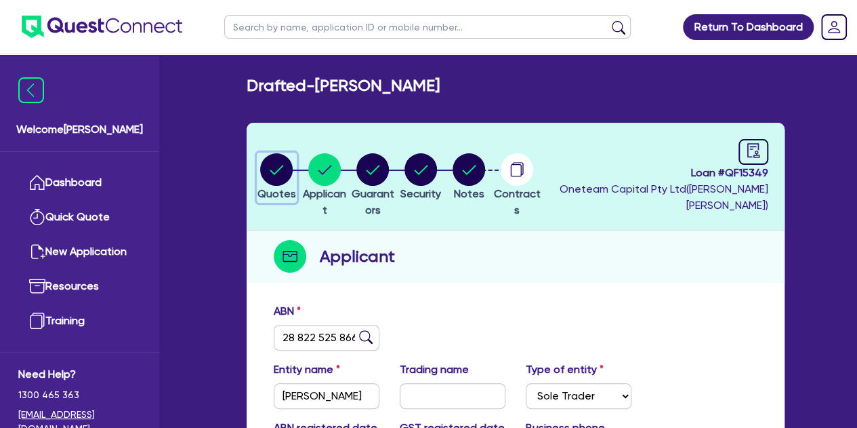
click at [264, 168] on div "button" at bounding box center [276, 169] width 39 height 33
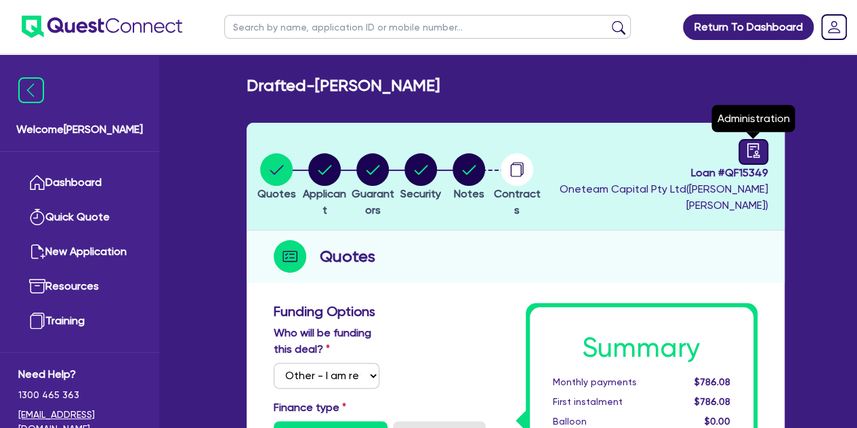
click at [751, 154] on icon "audit" at bounding box center [753, 150] width 15 height 15
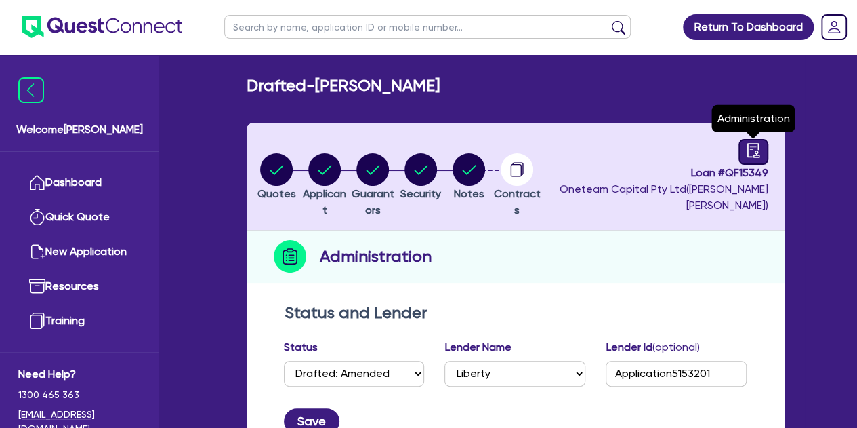
click at [750, 150] on icon "audit" at bounding box center [753, 150] width 15 height 15
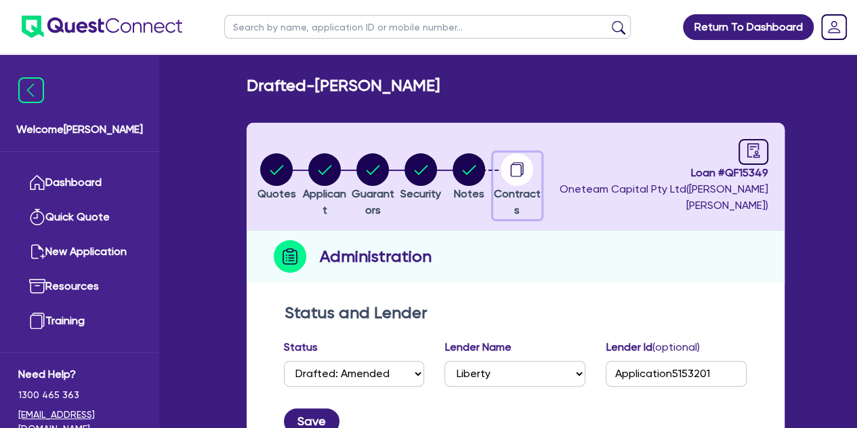
click at [533, 173] on circle "button" at bounding box center [517, 169] width 33 height 33
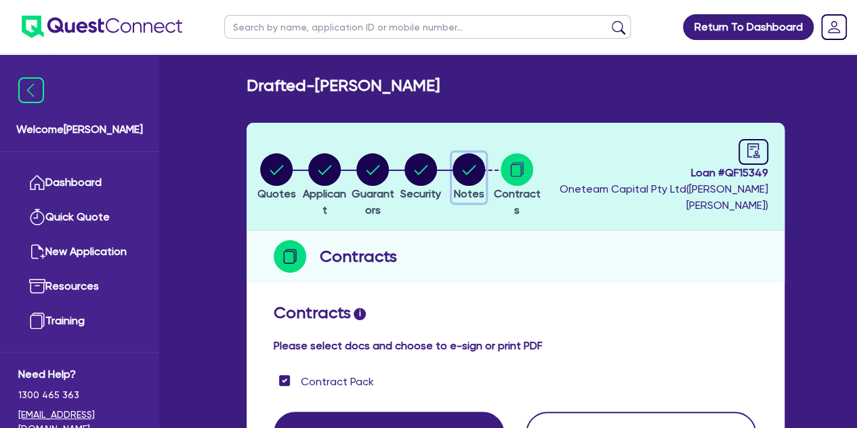
click at [485, 166] on circle "button" at bounding box center [469, 169] width 33 height 33
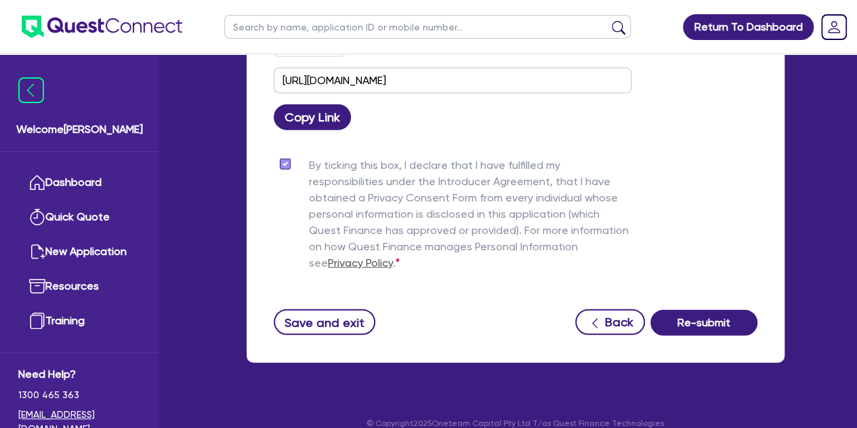
scroll to position [1522, 0]
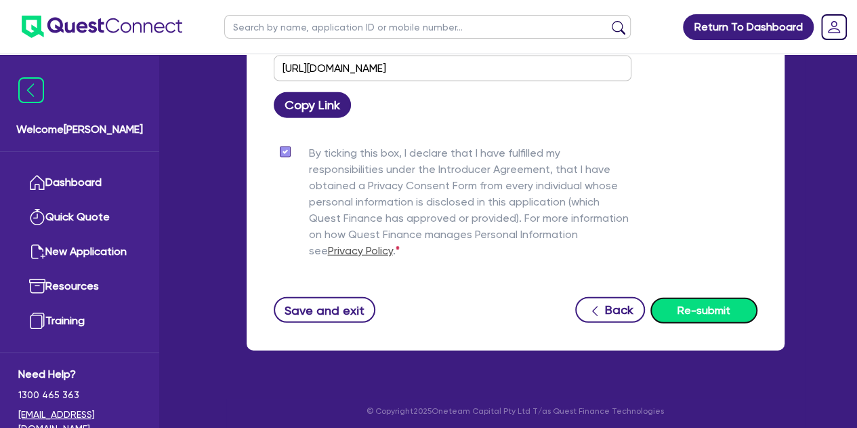
click at [688, 304] on button "Re-submit" at bounding box center [703, 310] width 107 height 26
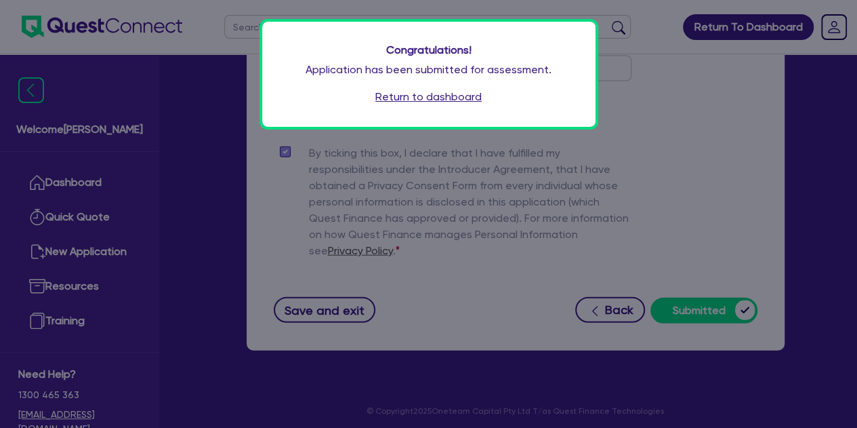
click at [382, 91] on link "Return to dashboard" at bounding box center [428, 97] width 106 height 16
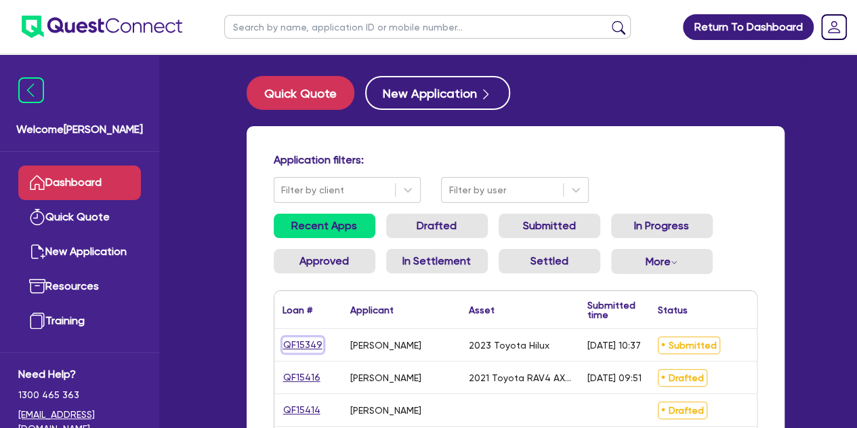
click at [299, 352] on link "QF15349" at bounding box center [303, 345] width 41 height 16
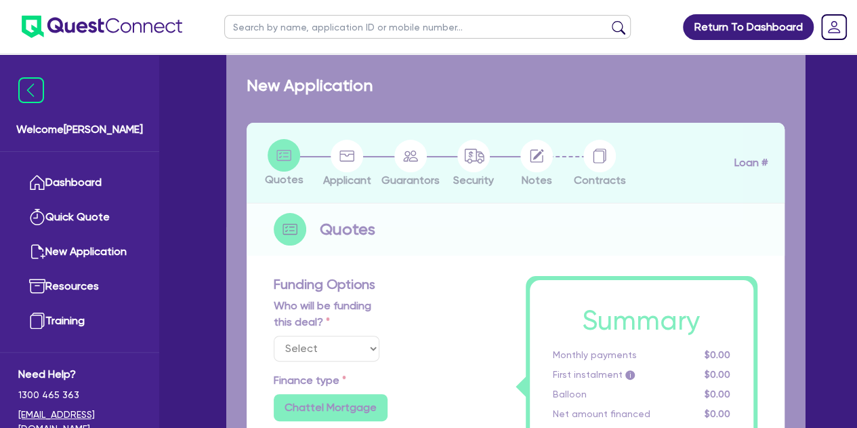
select select "Other"
select select "CARS_AND_LIGHT_TRUCKS"
type input "2023"
type input "30,000"
type input "5"
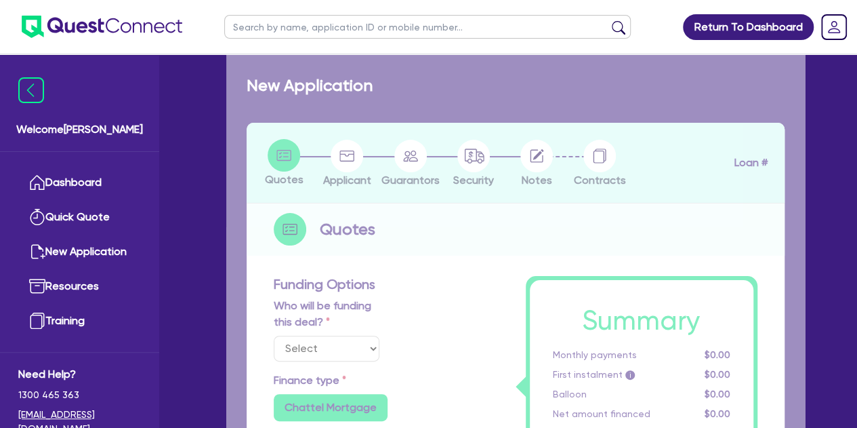
type input "1,604.25"
type input "14.45"
type input "995.45"
type input "900"
radio input "true"
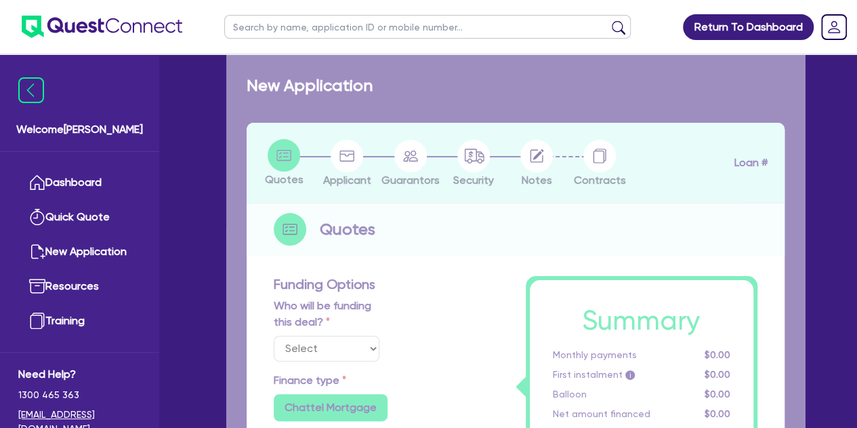
radio input "true"
select select "PASSENGER_VEHICLES"
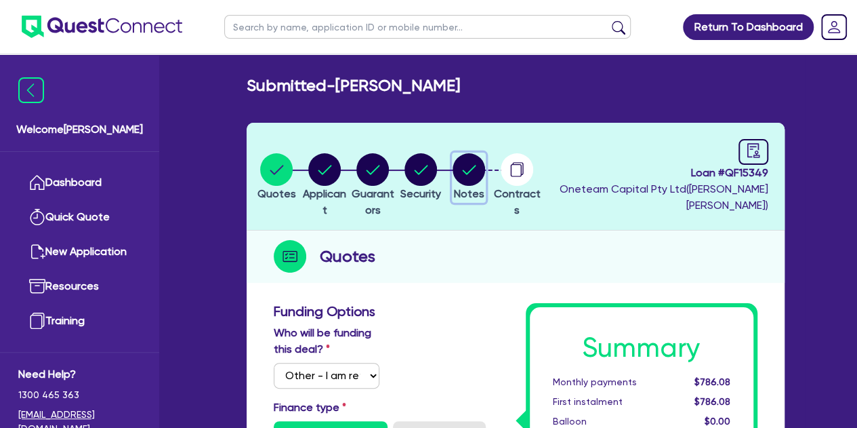
click at [485, 160] on circle "button" at bounding box center [469, 169] width 33 height 33
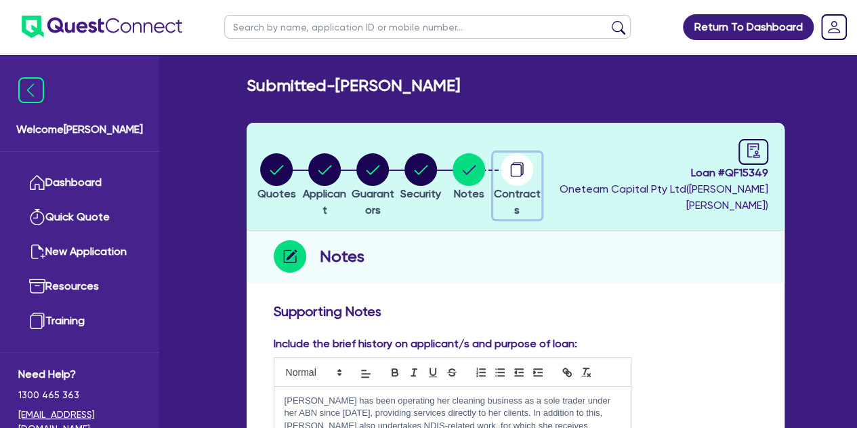
click at [533, 163] on circle "button" at bounding box center [517, 169] width 33 height 33
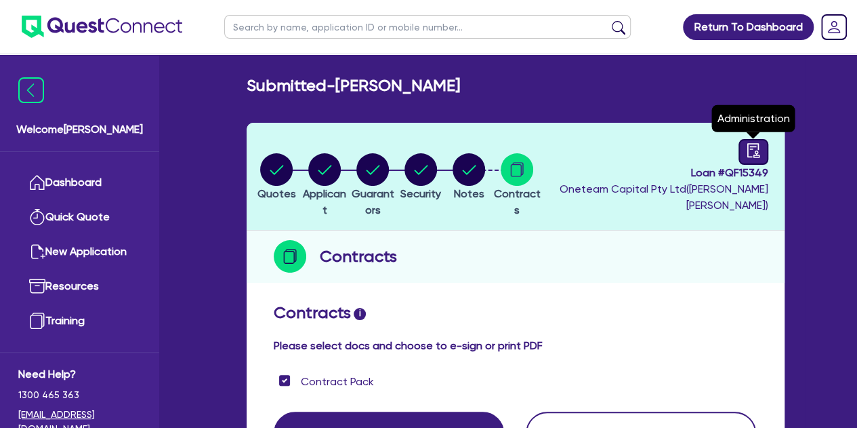
click at [751, 147] on icon "audit" at bounding box center [753, 150] width 15 height 15
select select "SUBMITTED_AMENDED"
select select "Liberty"
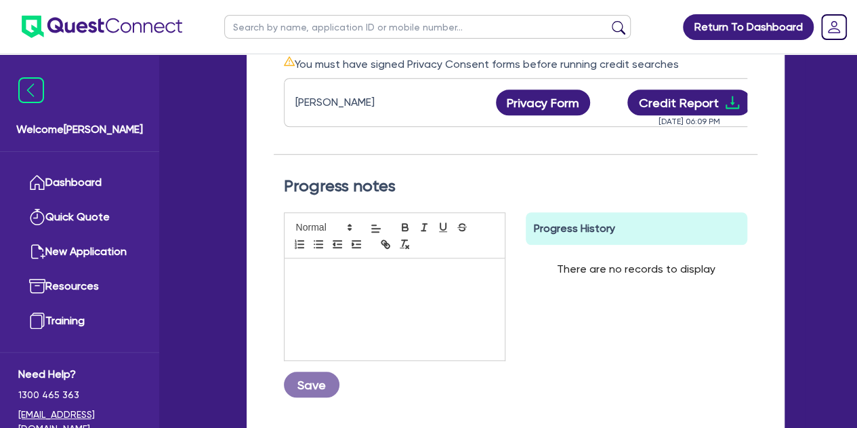
scroll to position [455, 0]
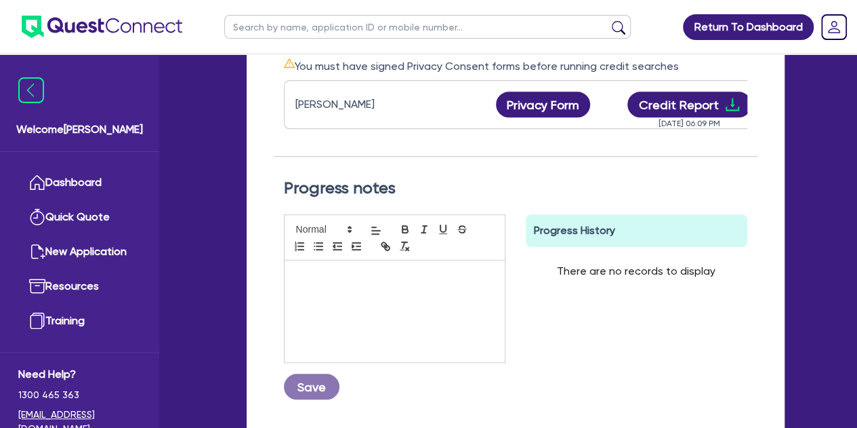
click at [344, 302] on div at bounding box center [395, 311] width 220 height 102
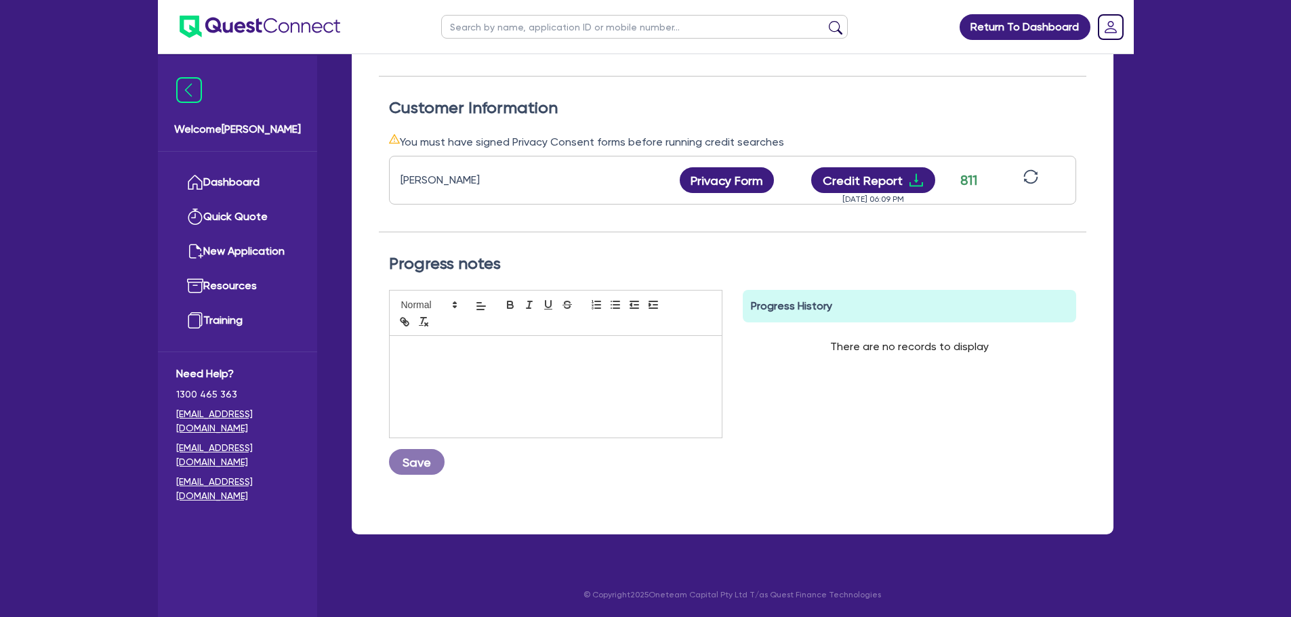
scroll to position [0, 0]
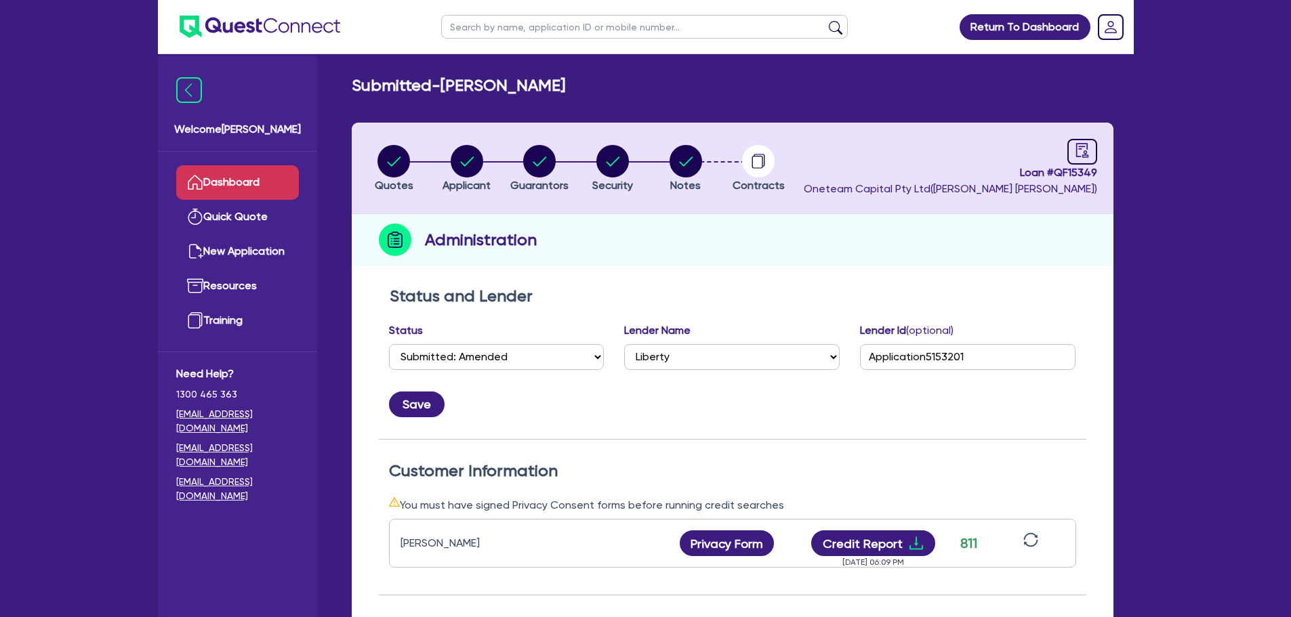
click at [234, 177] on link "Dashboard" at bounding box center [237, 182] width 123 height 35
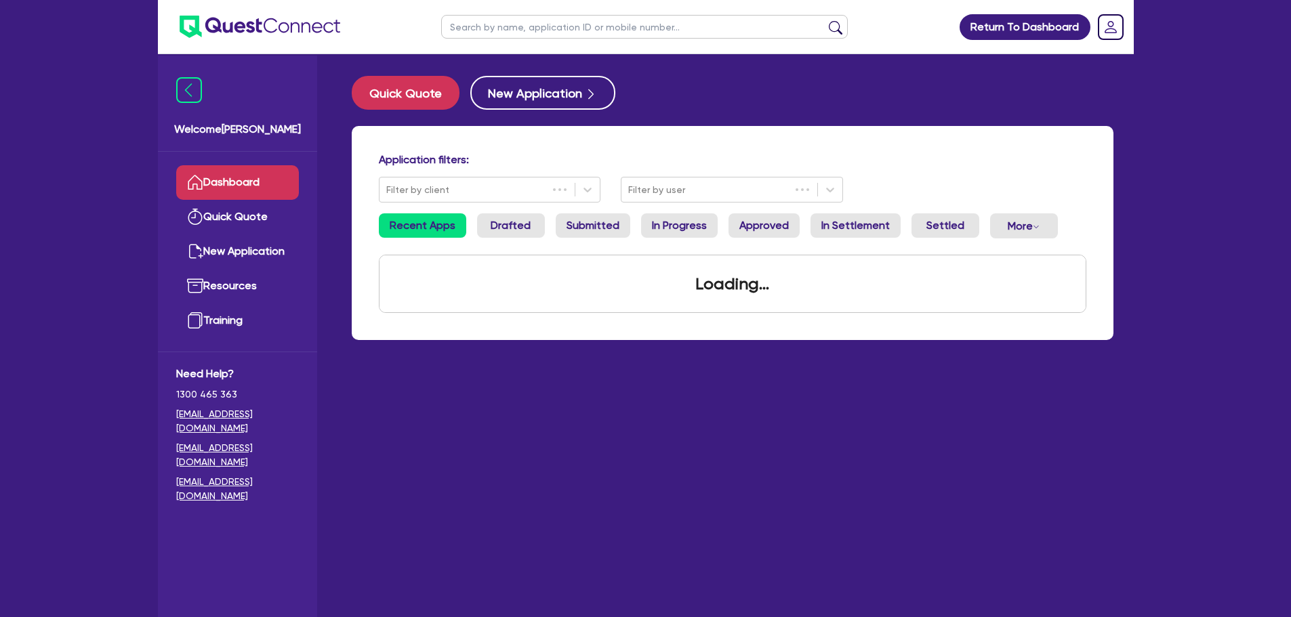
click at [521, 20] on input "text" at bounding box center [644, 27] width 407 height 24
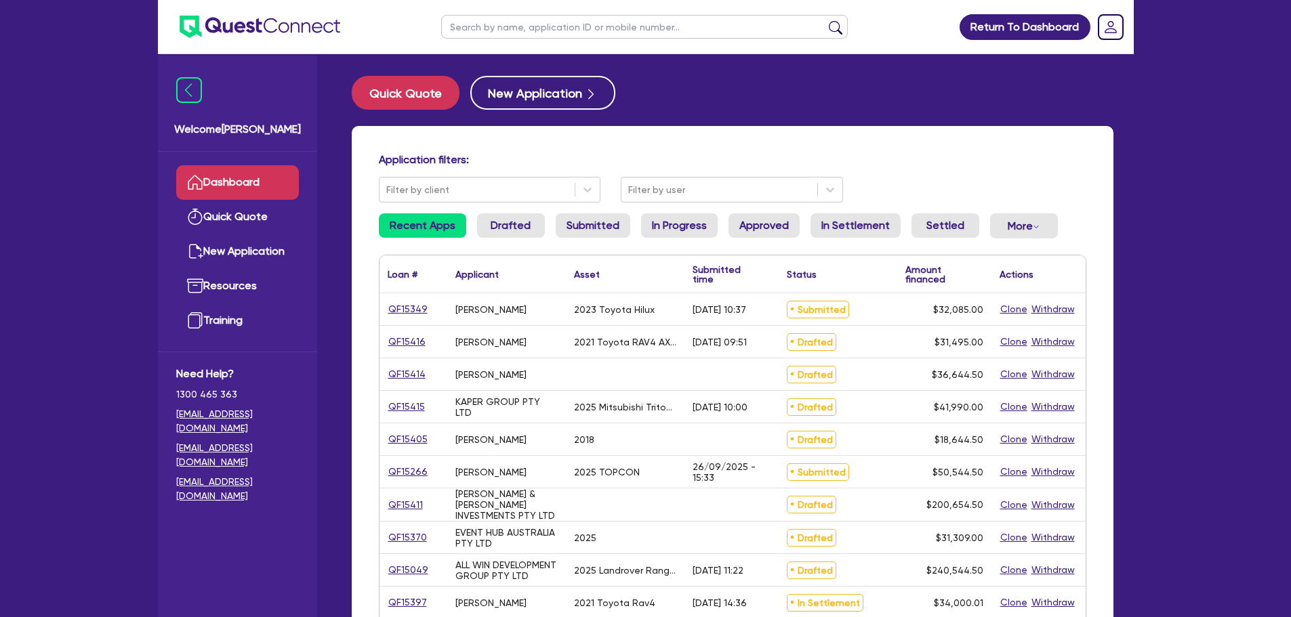
type input "s"
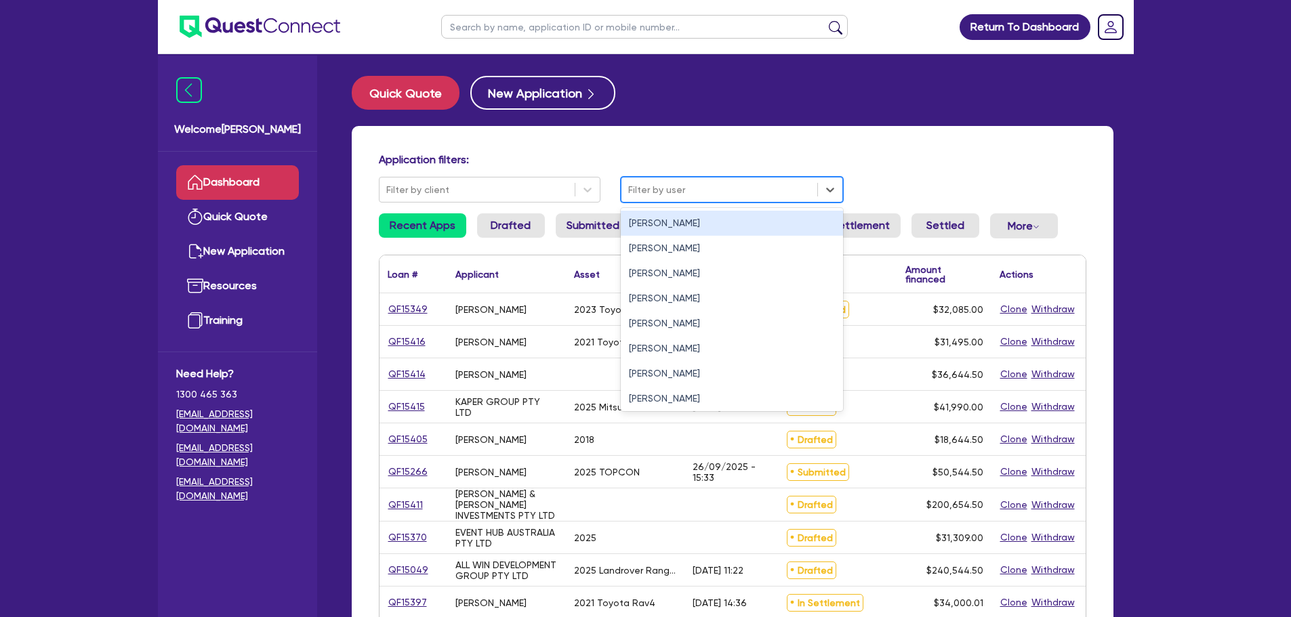
click at [682, 194] on div at bounding box center [719, 190] width 182 height 17
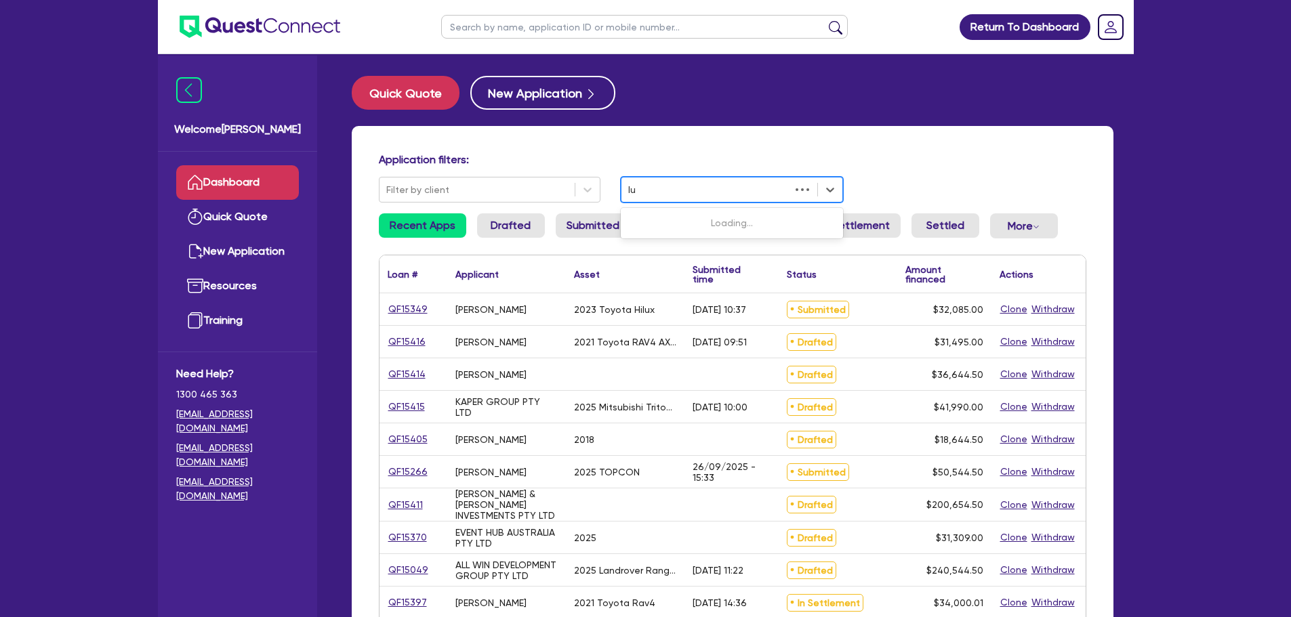
type input "luk"
click at [653, 215] on div "Luke Clark" at bounding box center [732, 223] width 222 height 25
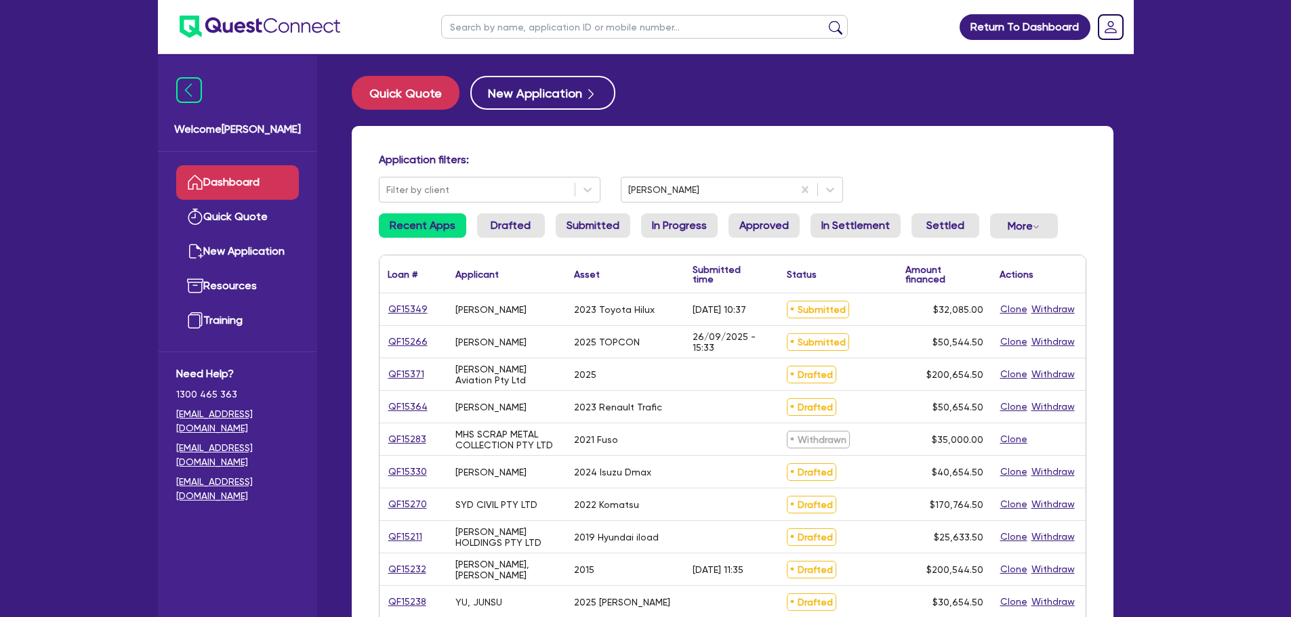
click at [116, 369] on div "Return To Dashboard Edit Profile Logout Welcome Luke Dashboard Quick Quote New …" at bounding box center [645, 547] width 1291 height 1094
click at [484, 29] on input "text" at bounding box center [644, 27] width 407 height 24
type input "arisa"
click at [825, 20] on button "submit" at bounding box center [836, 29] width 22 height 19
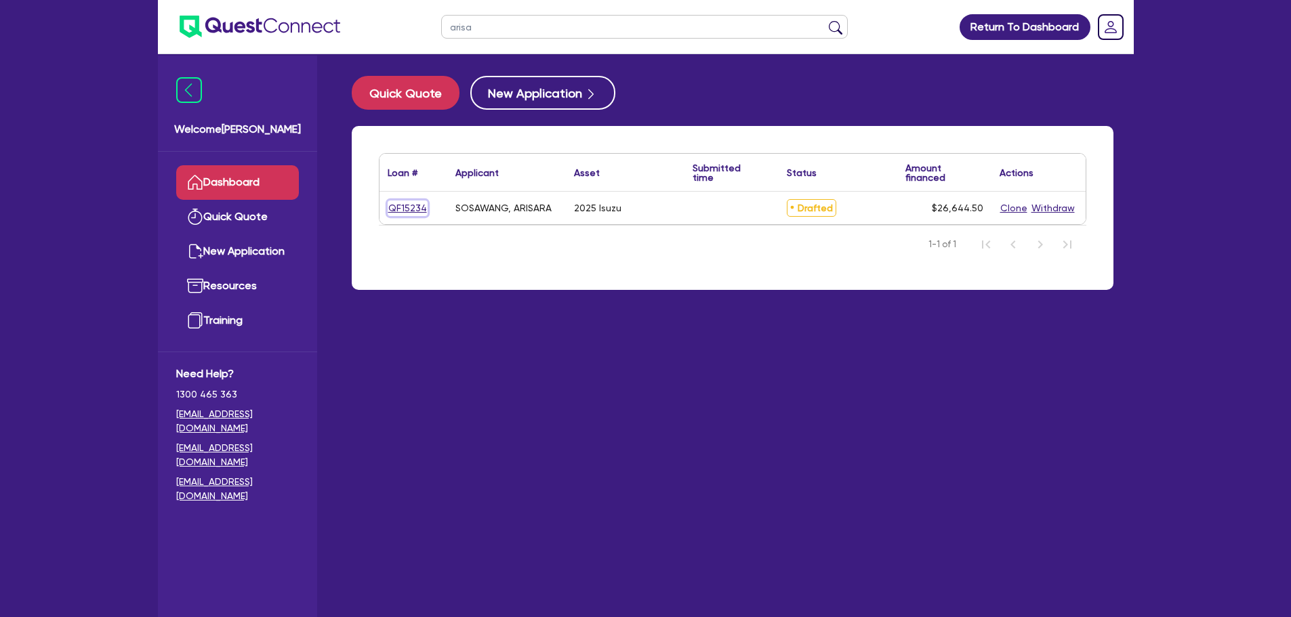
click at [417, 208] on link "QF15234" at bounding box center [408, 209] width 40 height 16
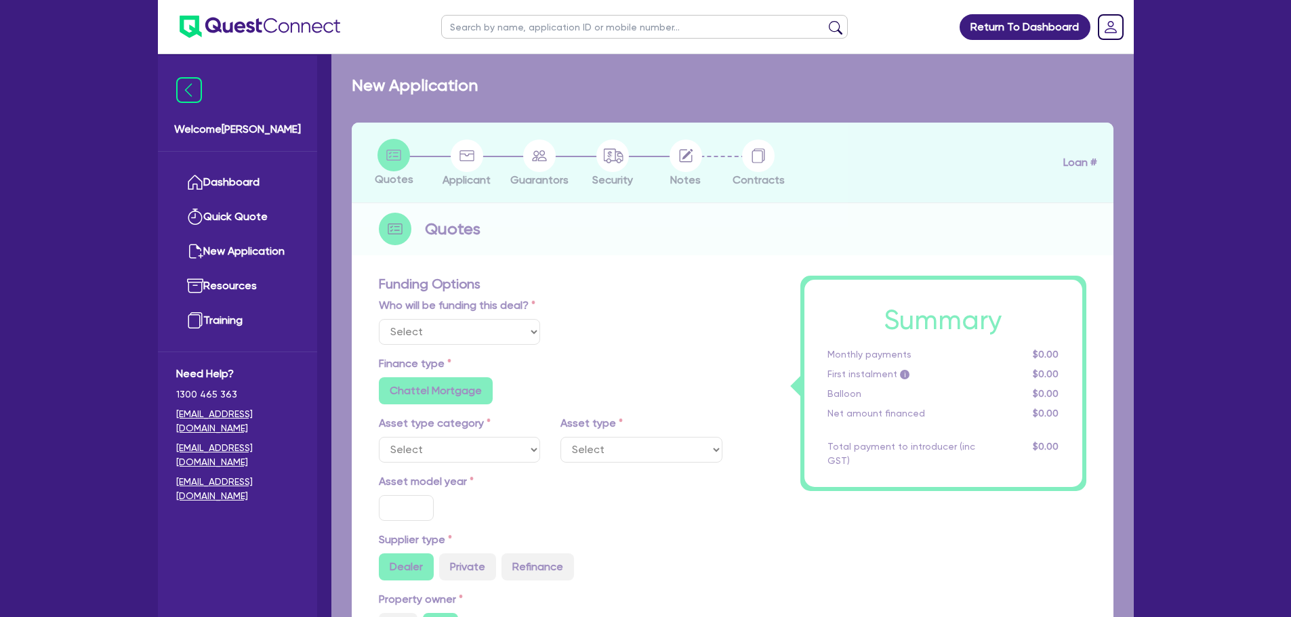
select select "Other"
select select "CARS_AND_LIGHT_TRUCKS"
type input "2025"
radio input "true"
type input "53,000"
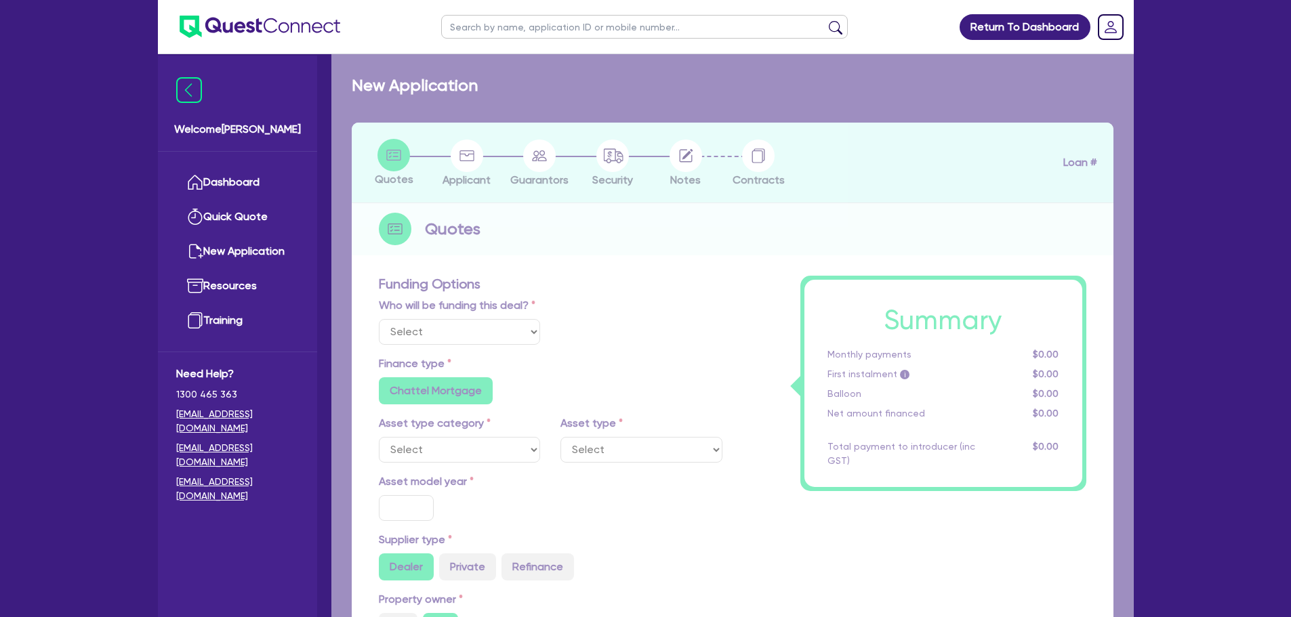
type input "28,000"
type input "5"
type input "1,332.23"
type input "6.69"
type input "900"
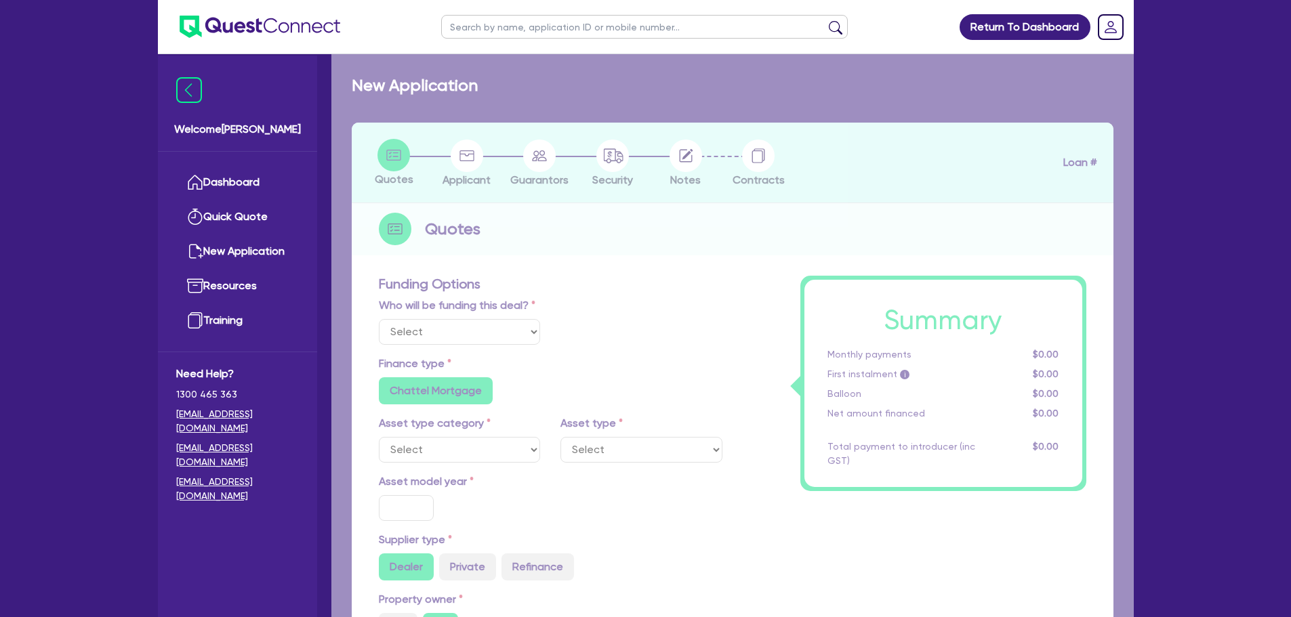
radio input "true"
select select "PASSENGER_VEHICLES"
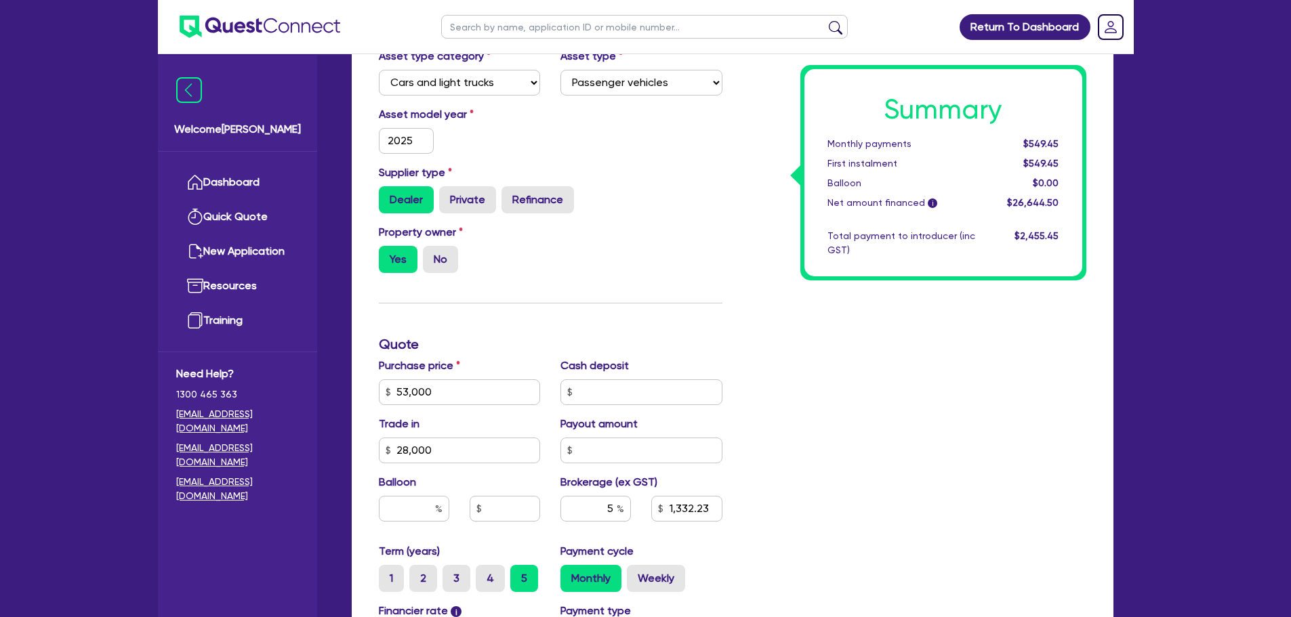
scroll to position [381, 0]
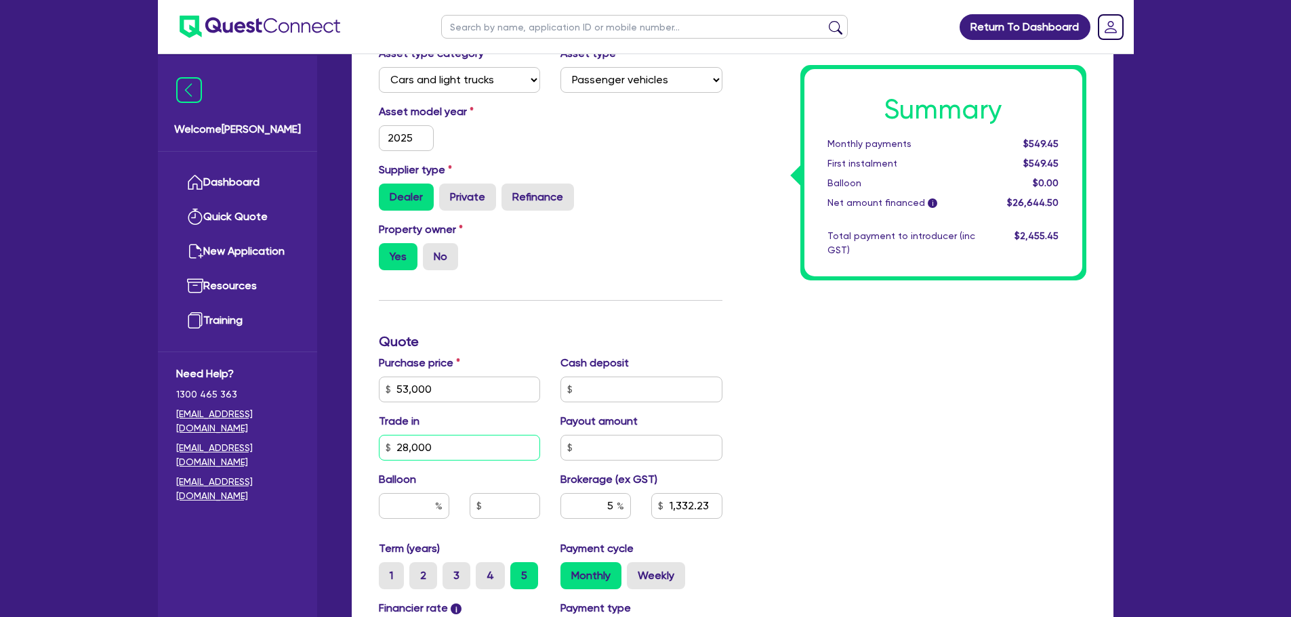
click at [458, 427] on input "28,000" at bounding box center [460, 448] width 162 height 26
type input "53,000"
type input "2,800"
type input "1,332.23"
type input "53,000"
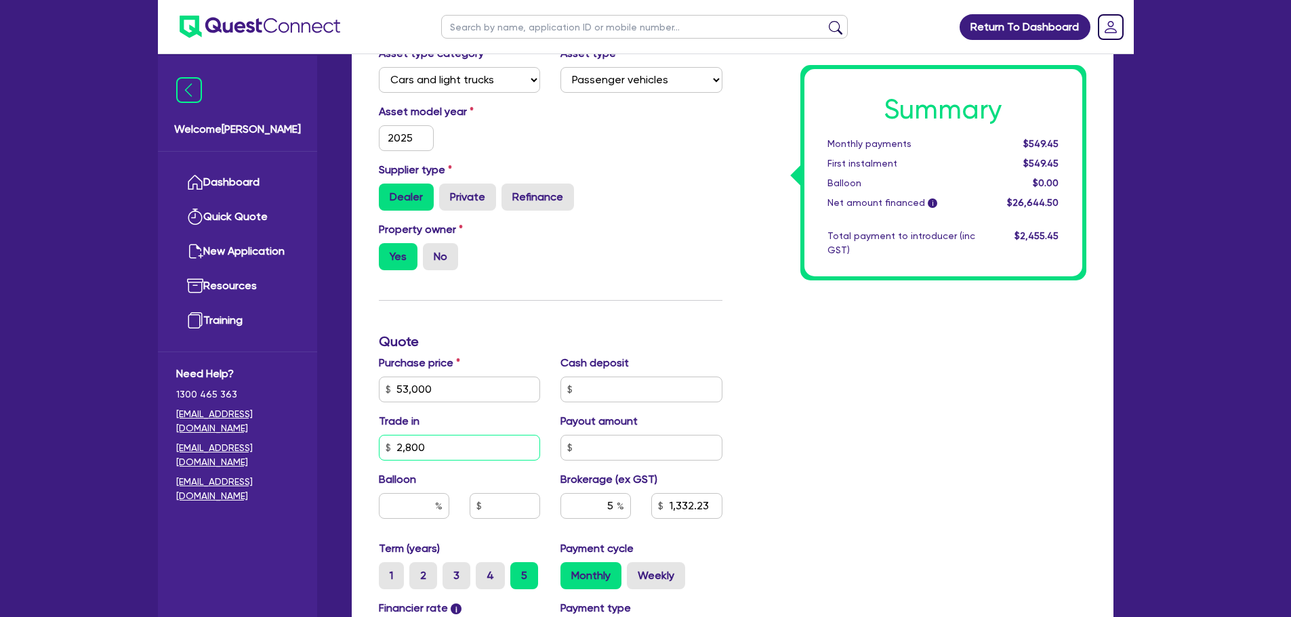
type input "280"
type input "1,332.23"
type input "53,000"
type input "28"
type input "1,332.23"
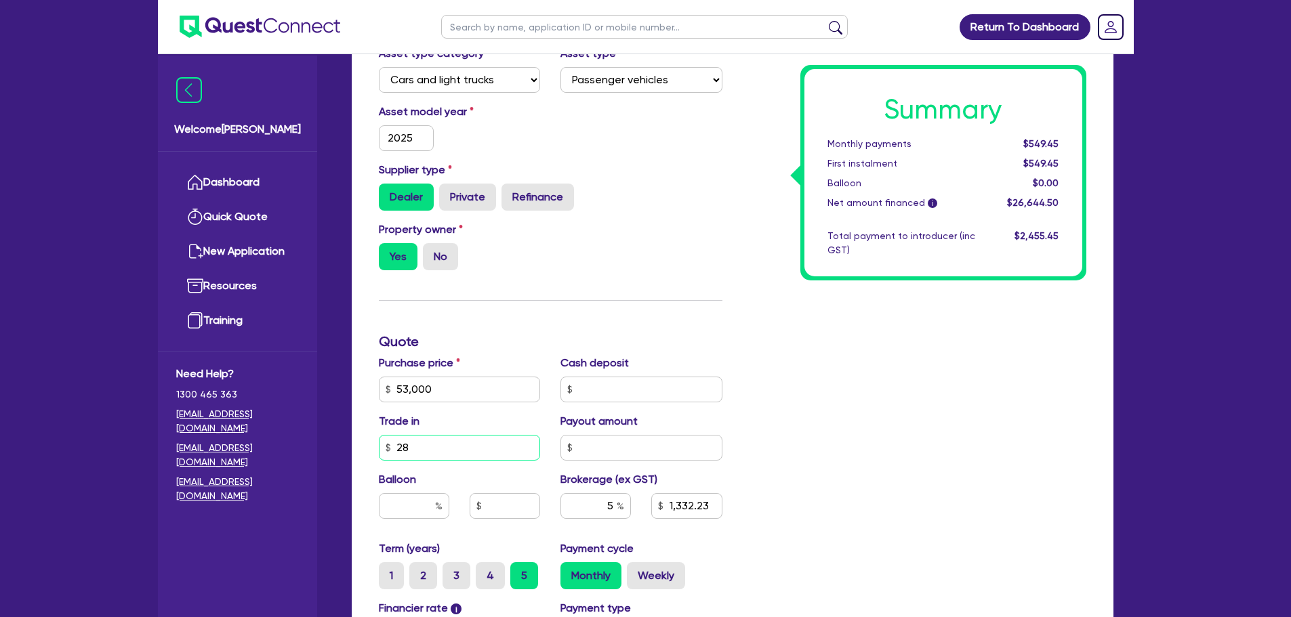
type input "53,000"
type input "2"
type input "1,332.23"
type input "53,000"
type input "1,332.23"
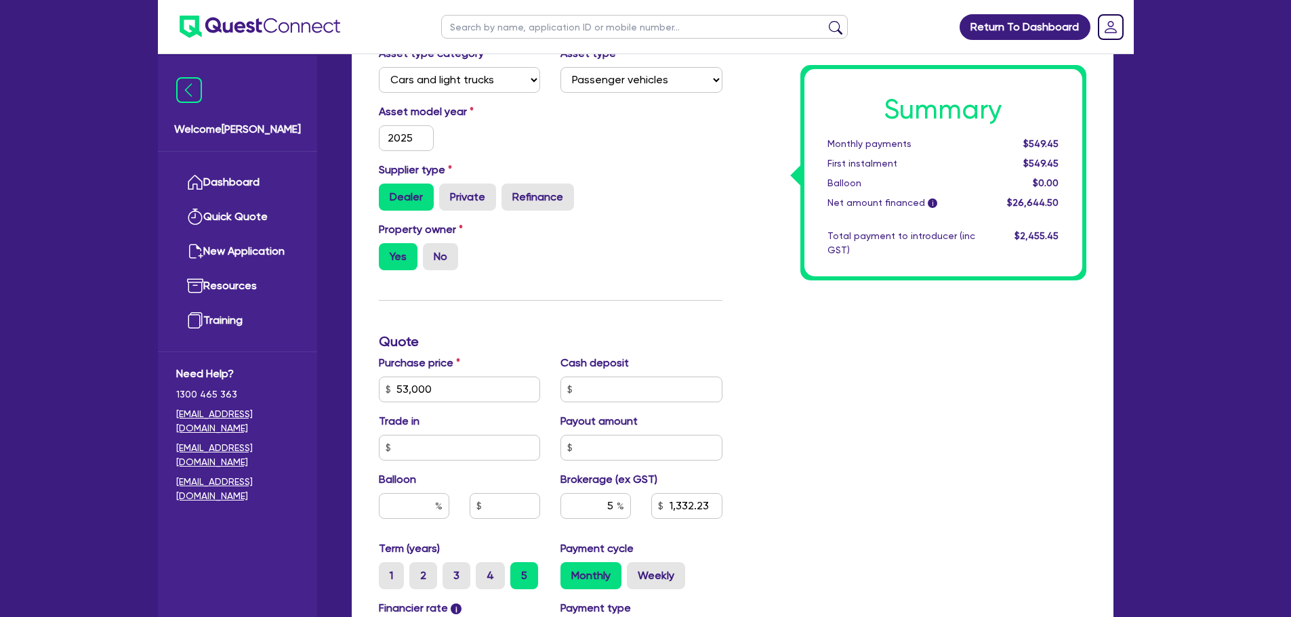
type input "53,000"
type input "1,332.23"
type input "53,000"
type input "2,732.23"
click at [829, 378] on div "Summary Monthly payments Calculating... First instalment Calculating... Balloon…" at bounding box center [914, 342] width 364 height 872
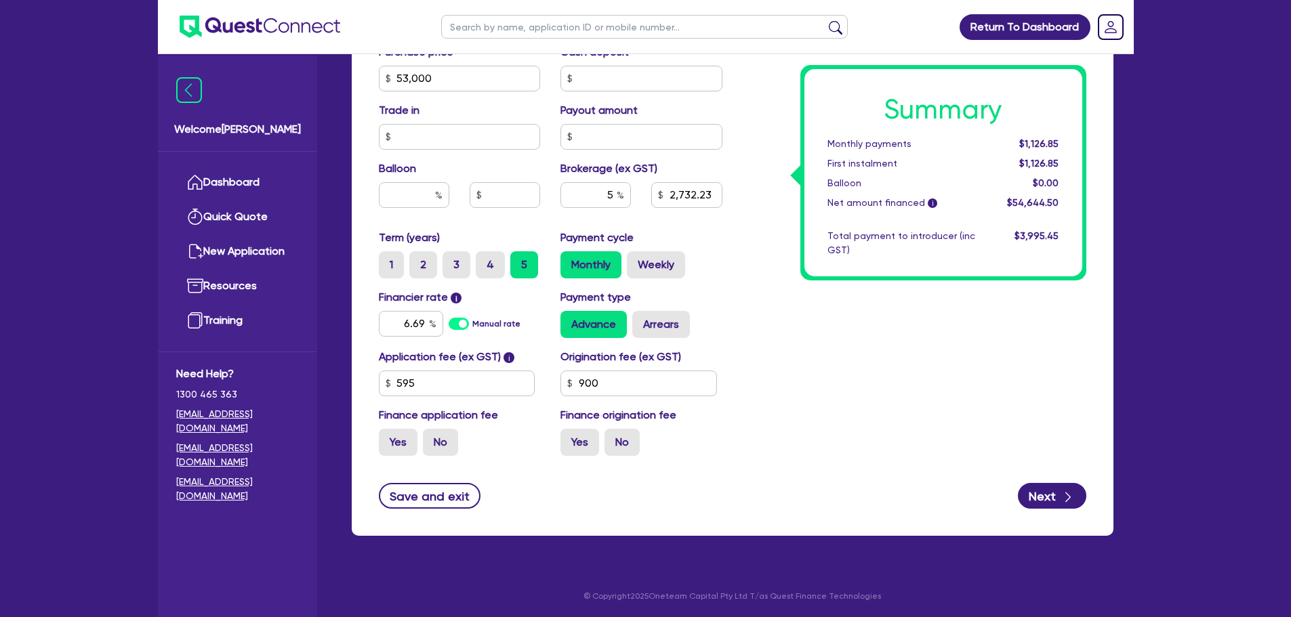
scroll to position [693, 0]
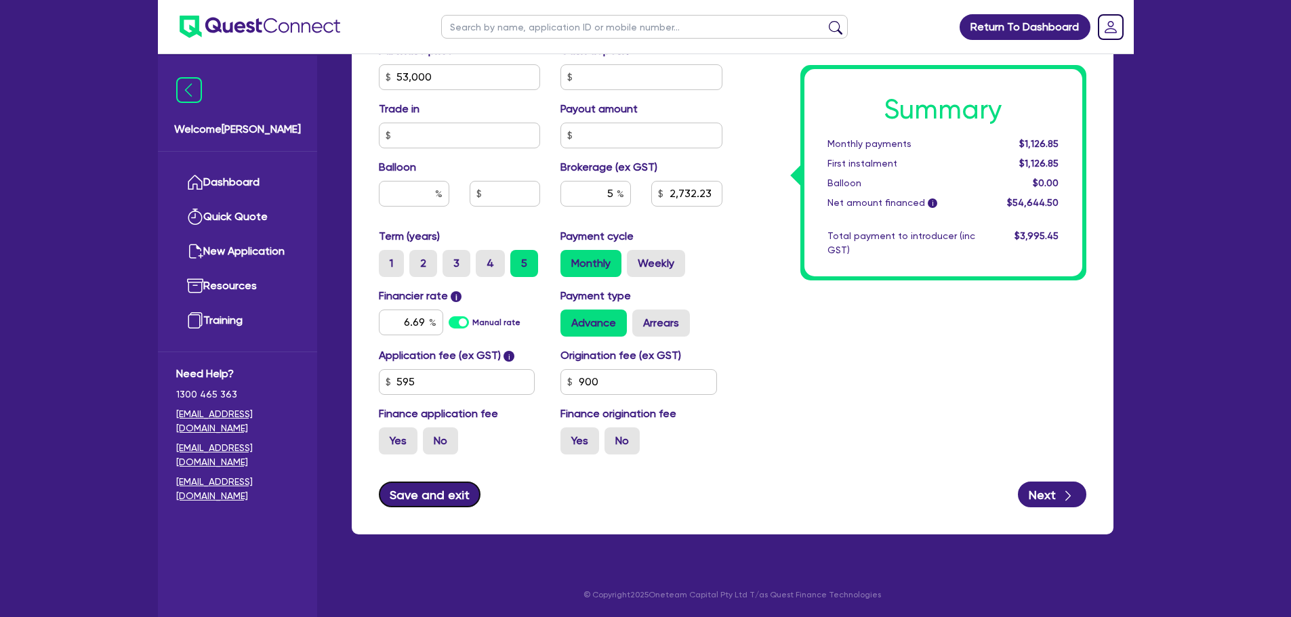
click at [458, 427] on button "Save and exit" at bounding box center [430, 495] width 102 height 26
type input "53,000"
type input "2,732.23"
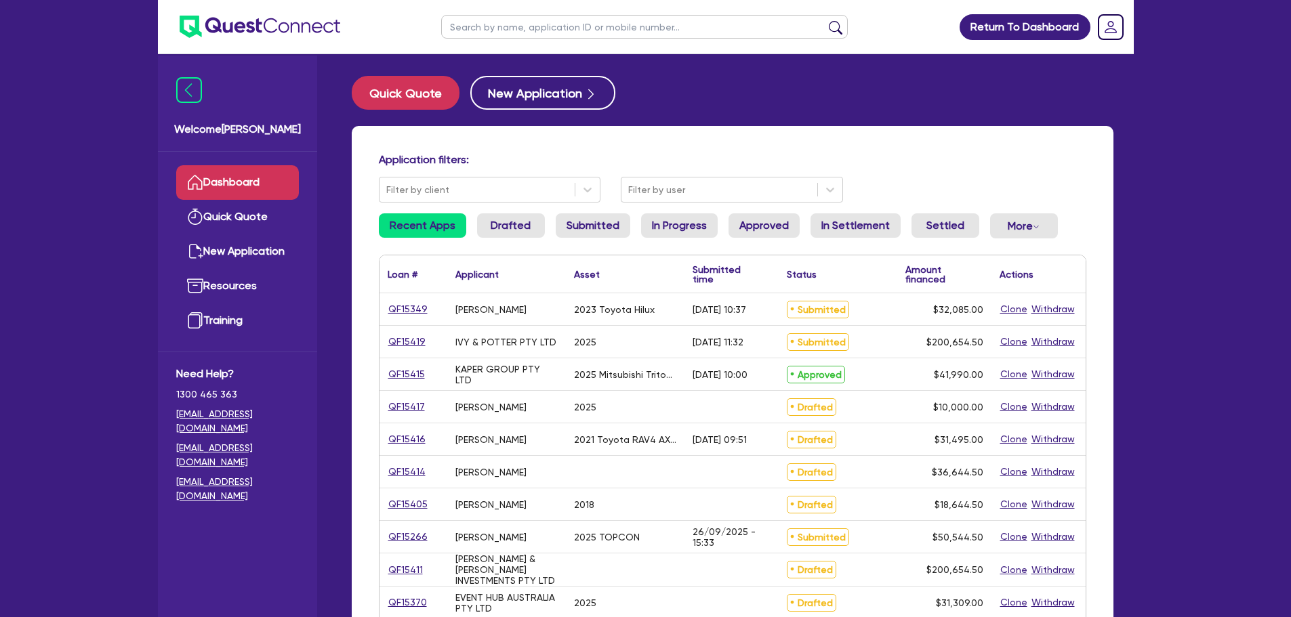
click at [513, 12] on ul at bounding box center [645, 27] width 434 height 54
click at [513, 23] on input "text" at bounding box center [644, 27] width 407 height 24
type input "aris"
click at [825, 20] on button "submit" at bounding box center [836, 29] width 22 height 19
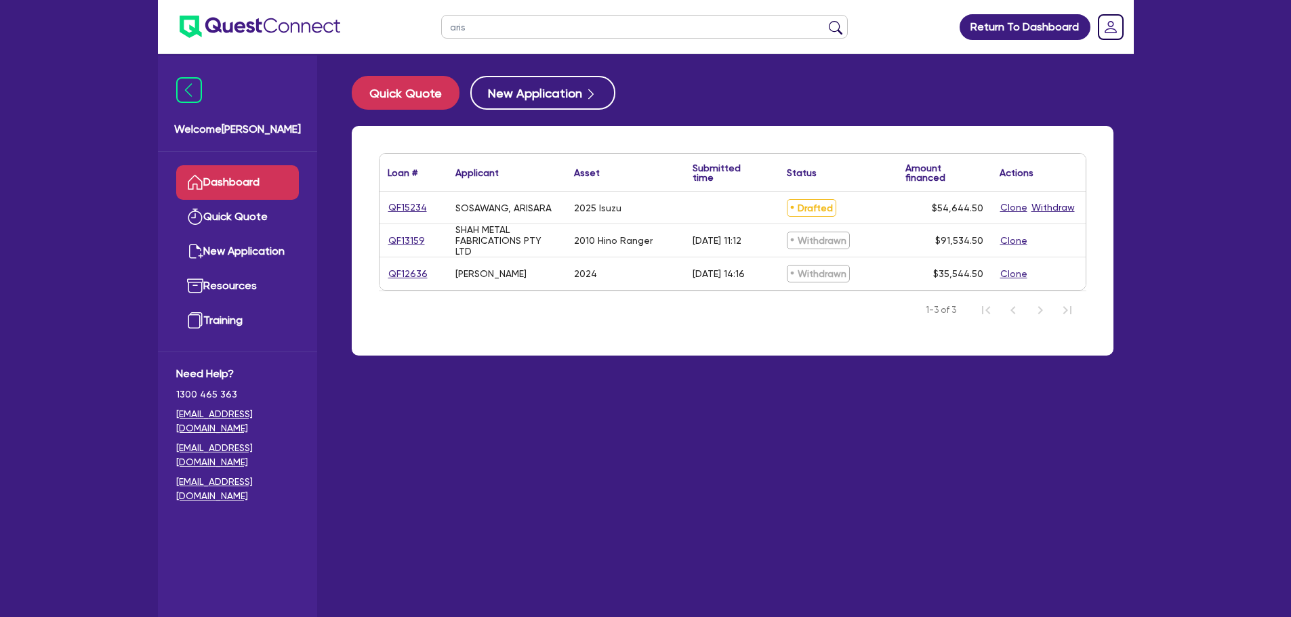
click at [407, 215] on div "QF15234" at bounding box center [413, 208] width 68 height 32
click at [425, 204] on link "QF15234" at bounding box center [408, 208] width 40 height 16
select select "Other"
select select "CARS_AND_LIGHT_TRUCKS"
select select "PASSENGER_VEHICLES"
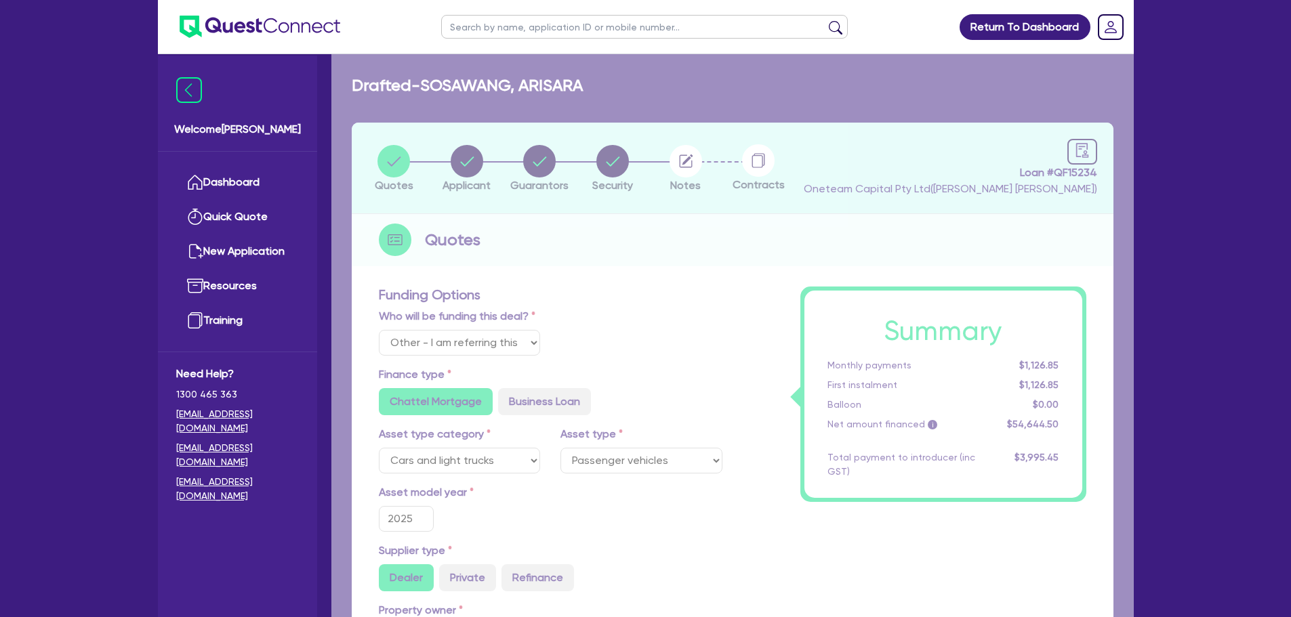
type input "53,000"
type input "2,732.23"
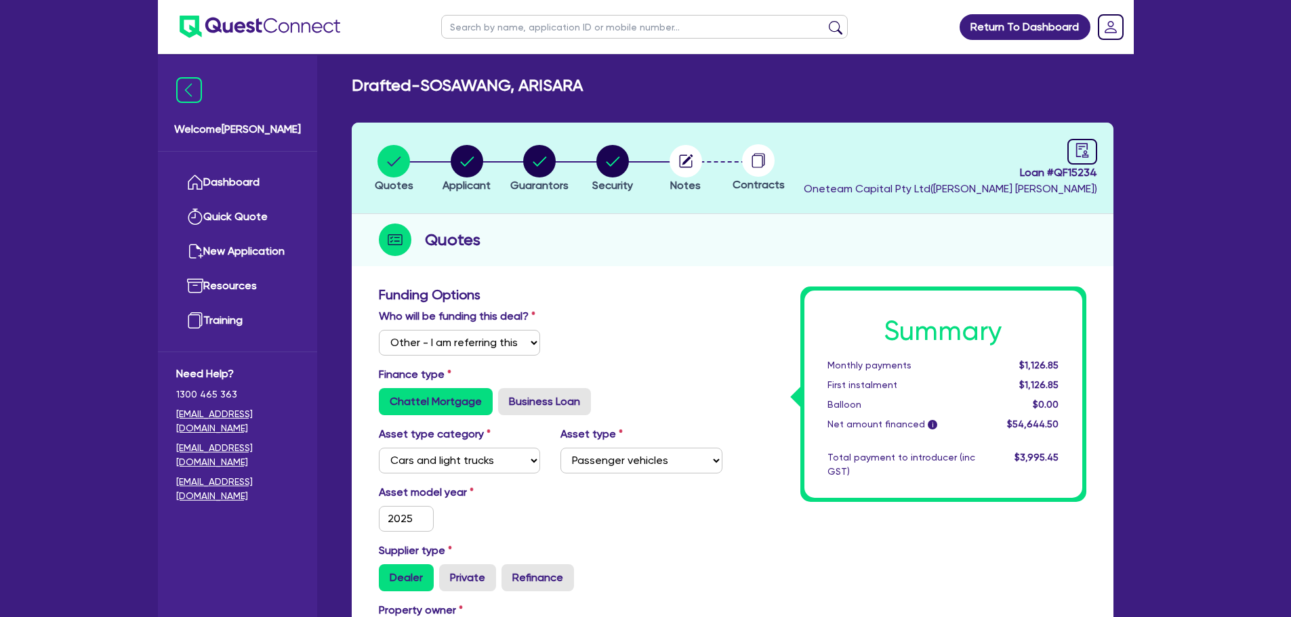
click at [867, 143] on header "Quotes Applicant Guarantors Security Notes Contracts Loan # QF15234 Oneteam Cap…" at bounding box center [733, 168] width 762 height 91
click at [867, 146] on div at bounding box center [1082, 152] width 30 height 26
select select "DRAFTED_NEW"
select select "Other"
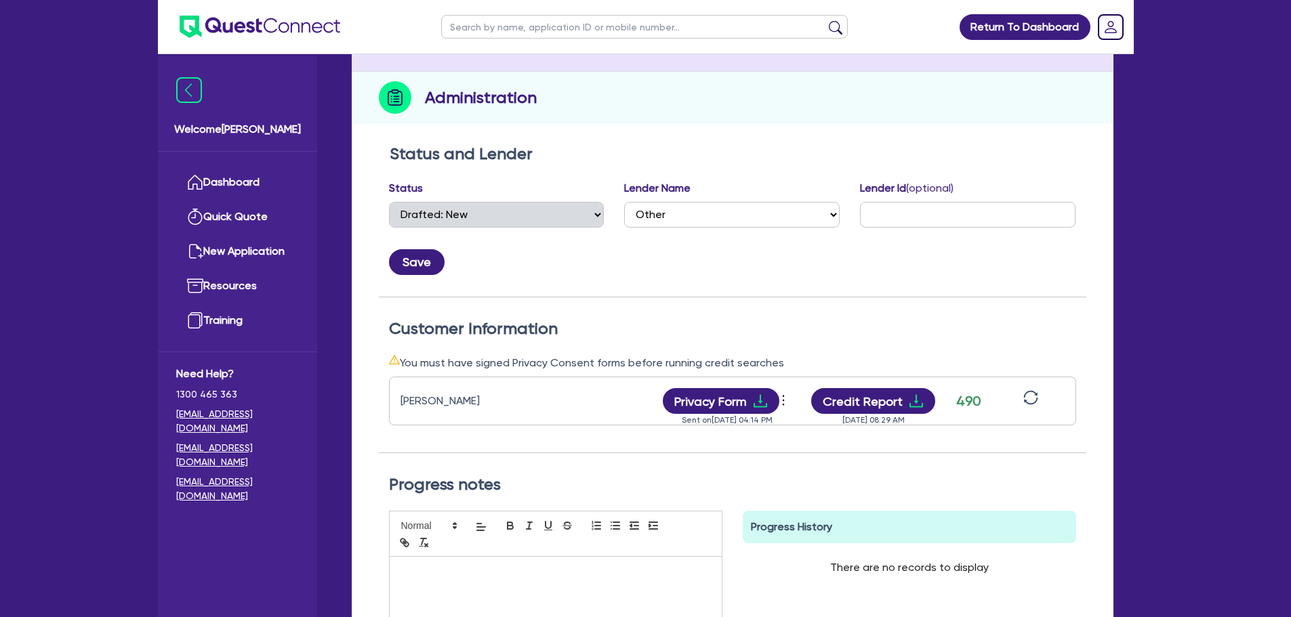
scroll to position [145, 0]
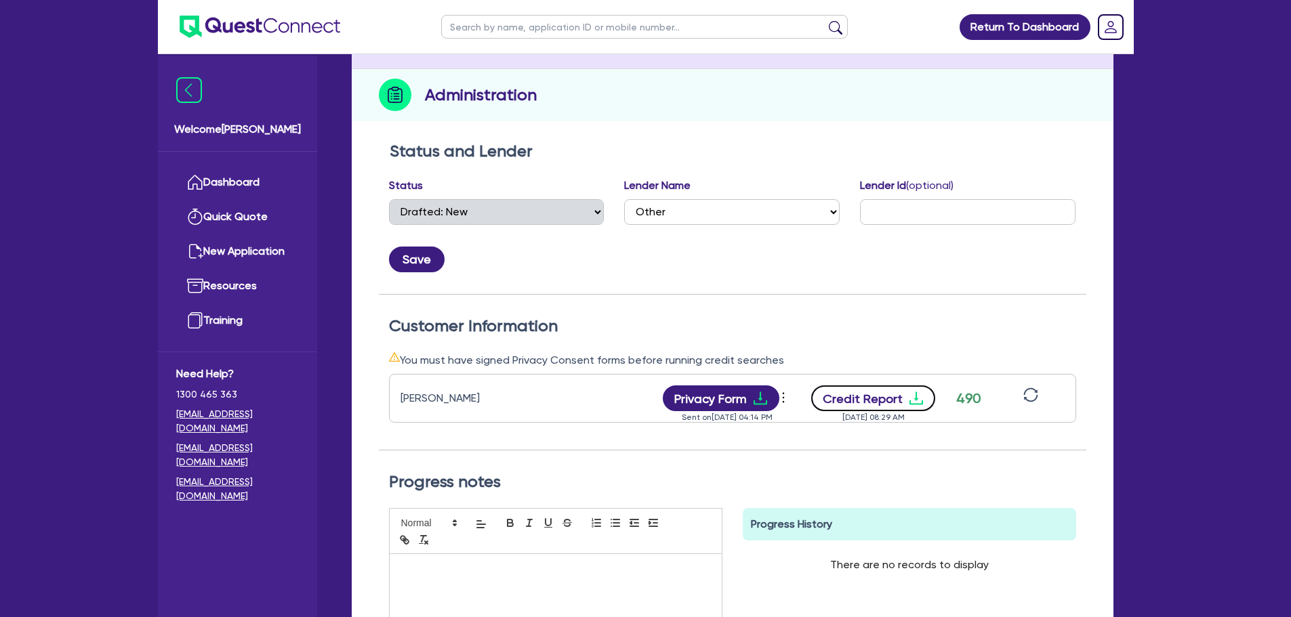
click at [867, 401] on button "Credit Report" at bounding box center [873, 399] width 124 height 26
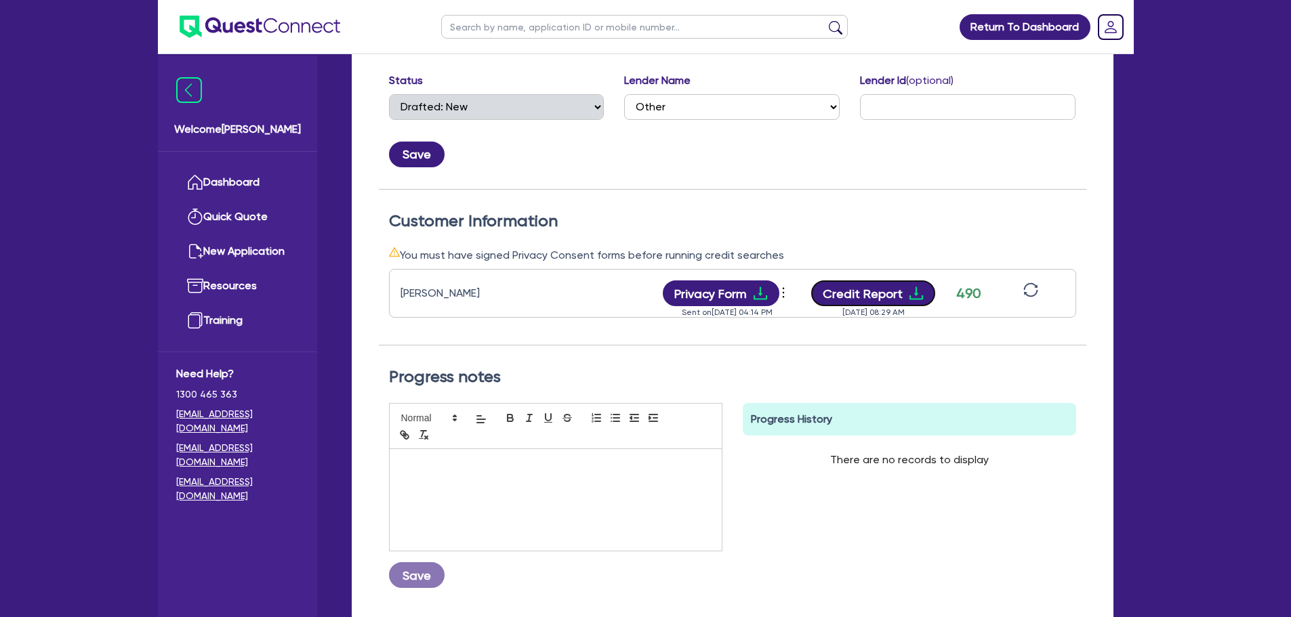
scroll to position [0, 0]
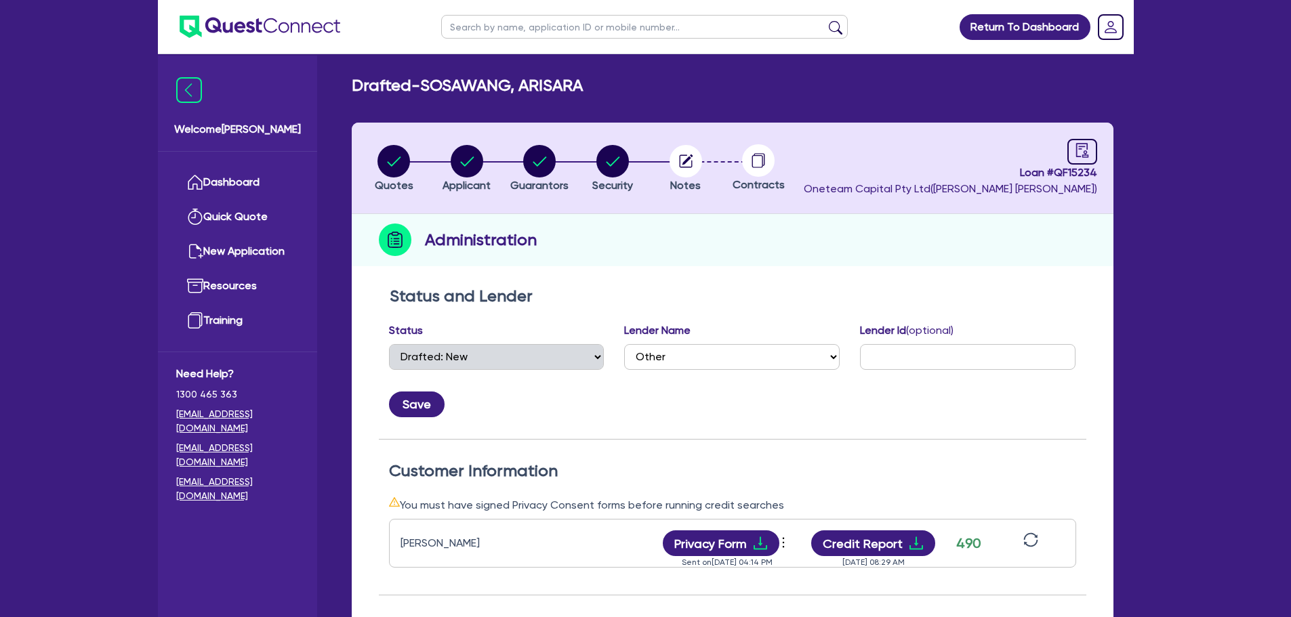
click at [623, 141] on header "Quotes Applicant Guarantors Security Notes Contracts Loan # QF15234 Oneteam Cap…" at bounding box center [733, 168] width 762 height 91
click at [611, 170] on circle "button" at bounding box center [612, 161] width 33 height 33
select select "CARS_AND_LIGHT_TRUCKS"
select select "PASSENGER_VEHICLES"
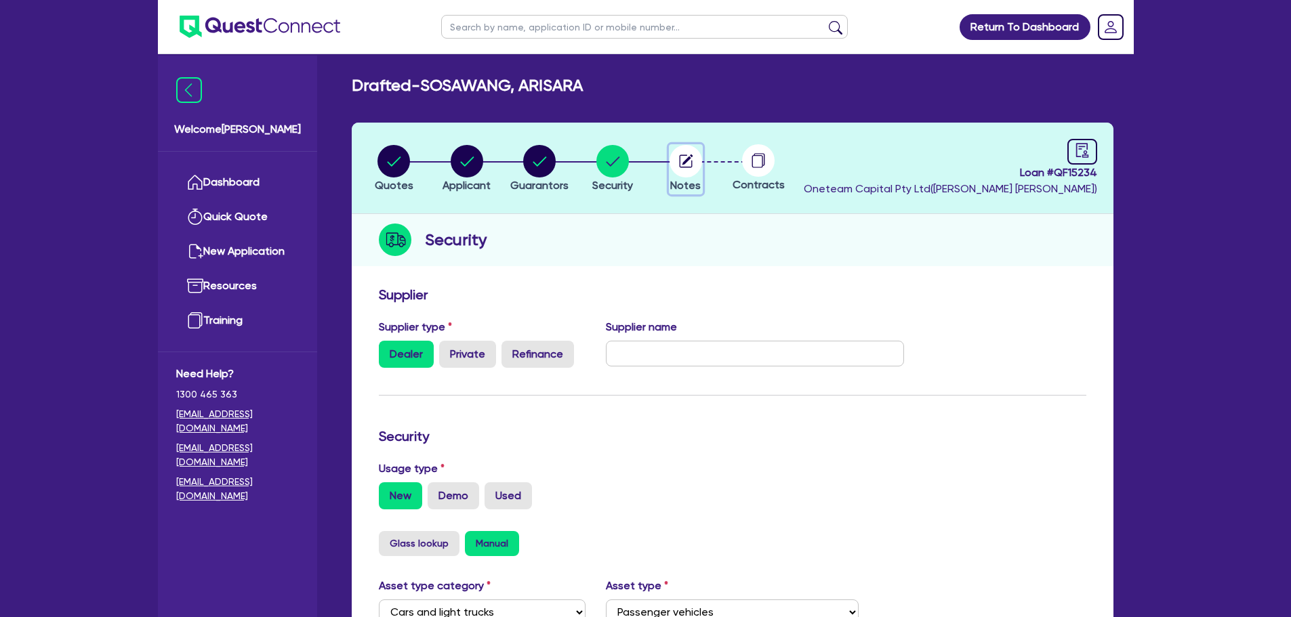
click at [695, 167] on circle "button" at bounding box center [685, 161] width 33 height 33
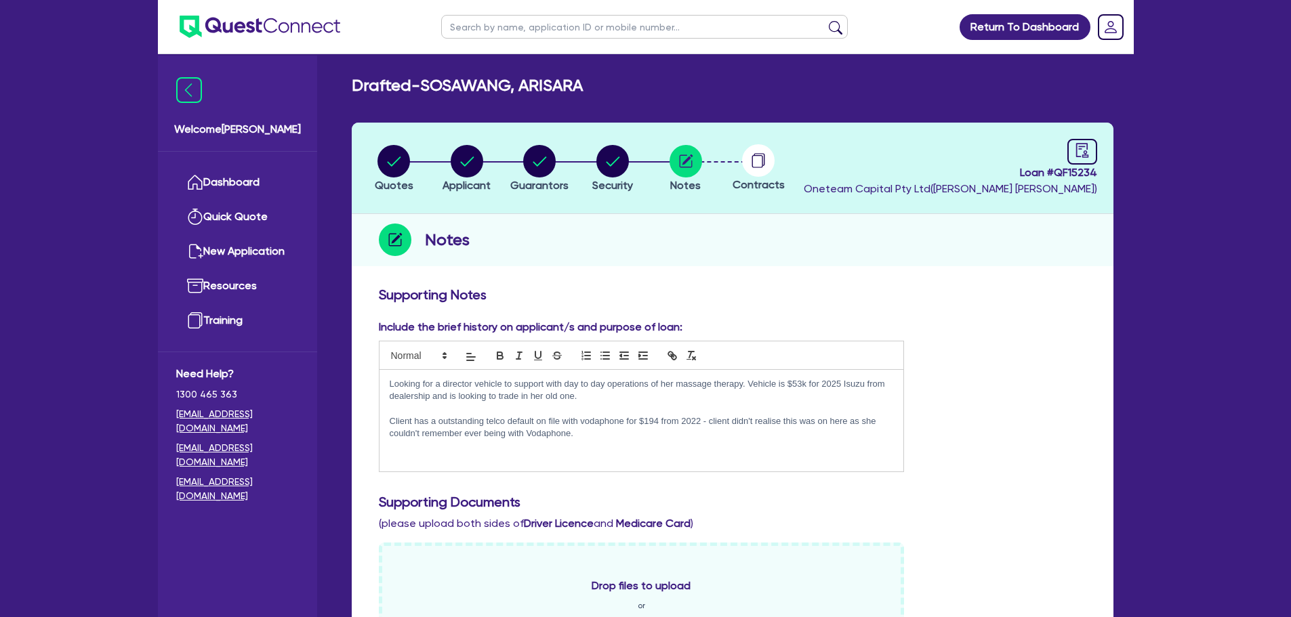
click at [867, 182] on div "Loan # QF15234 Oneteam Capital Pty Ltd ( Luke Clark )" at bounding box center [950, 168] width 293 height 58
click at [867, 145] on div at bounding box center [1082, 152] width 30 height 26
select select "DRAFTED_NEW"
select select "Other"
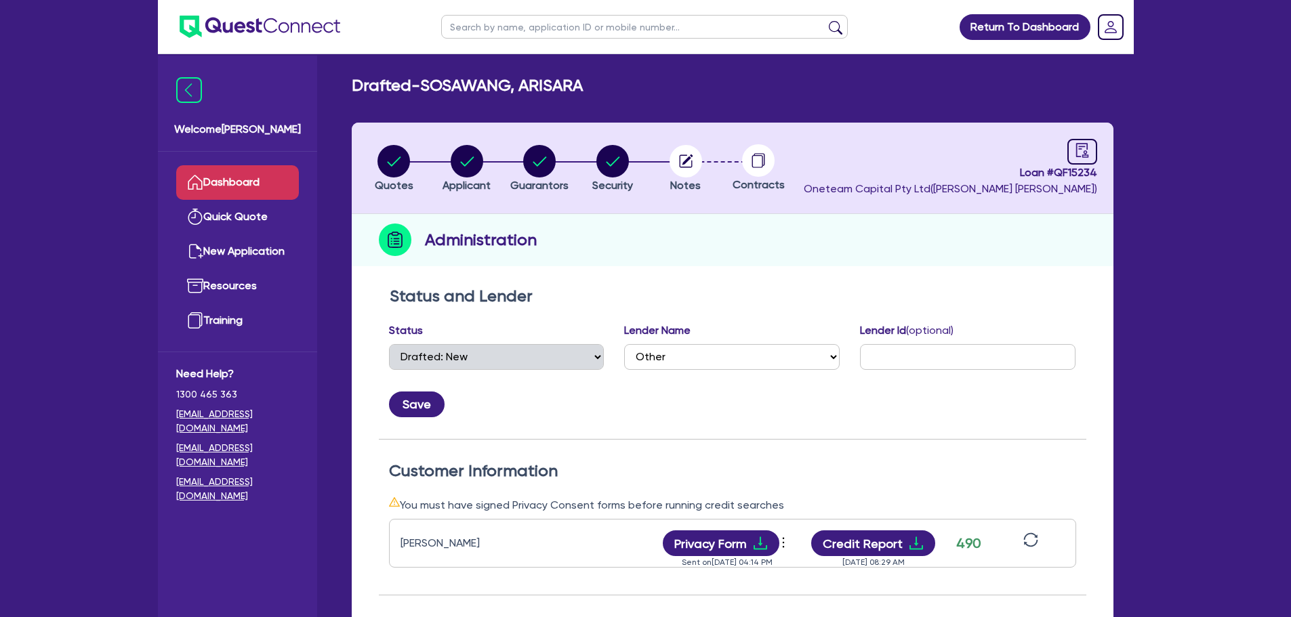
click at [251, 191] on link "Dashboard" at bounding box center [237, 182] width 123 height 35
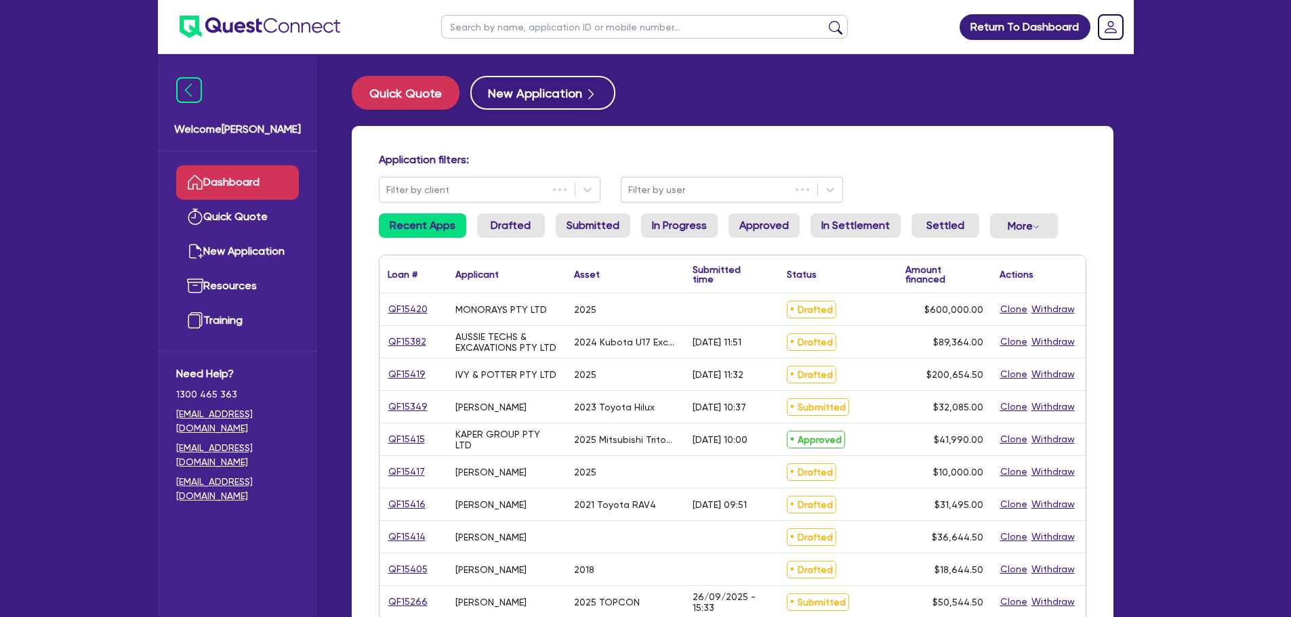
click at [465, 37] on input "text" at bounding box center [644, 27] width 407 height 24
click at [825, 20] on button "submit" at bounding box center [836, 29] width 22 height 19
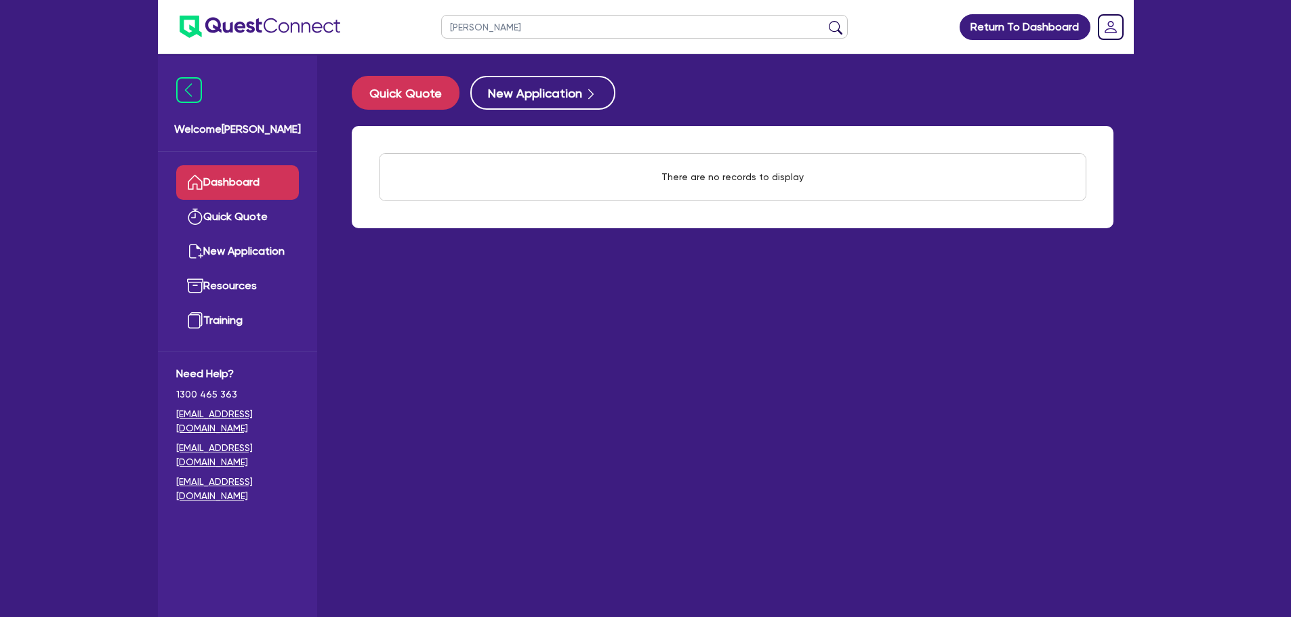
click at [535, 12] on ul "derek mc" at bounding box center [645, 27] width 434 height 54
click at [531, 18] on input "derek mc" at bounding box center [644, 27] width 407 height 24
type input "[PERSON_NAME]"
click at [825, 20] on button "submit" at bounding box center [836, 29] width 22 height 19
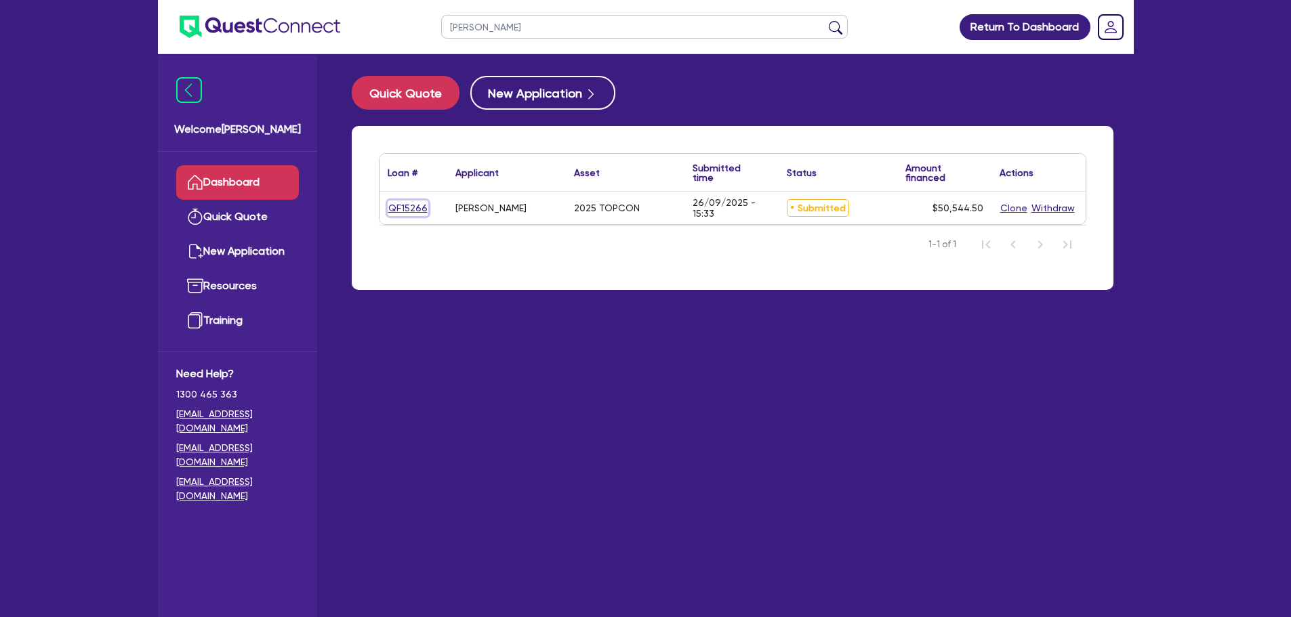
click at [405, 215] on link "QF15266" at bounding box center [408, 209] width 41 height 16
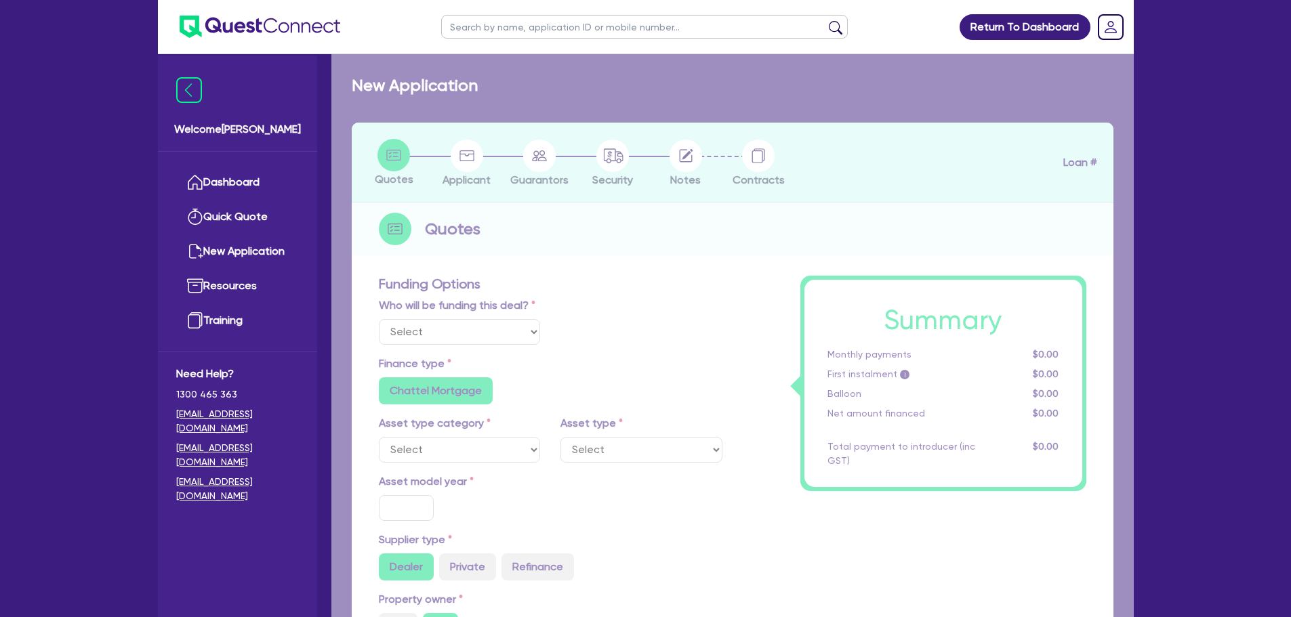
select select "Other"
select select "TERTIARY_ASSETS"
type input "2025"
radio input "true"
type input "50,000"
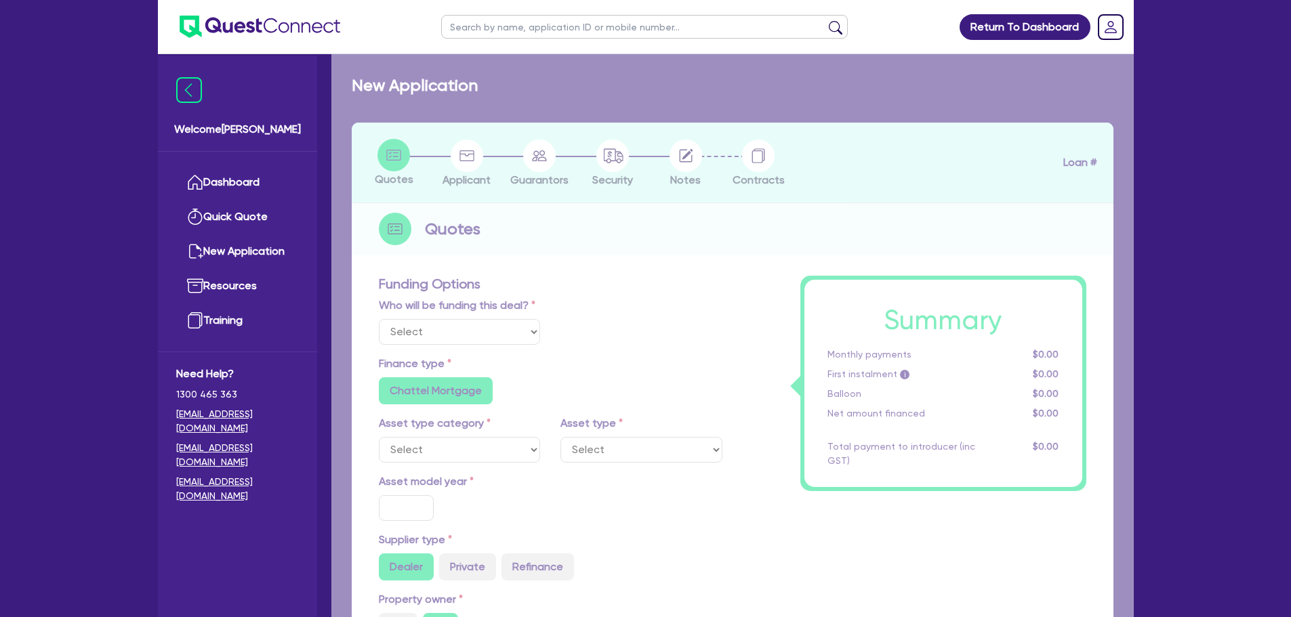
type input "8"
type input "4,043.56"
type input "10.94"
type input "495"
radio input "true"
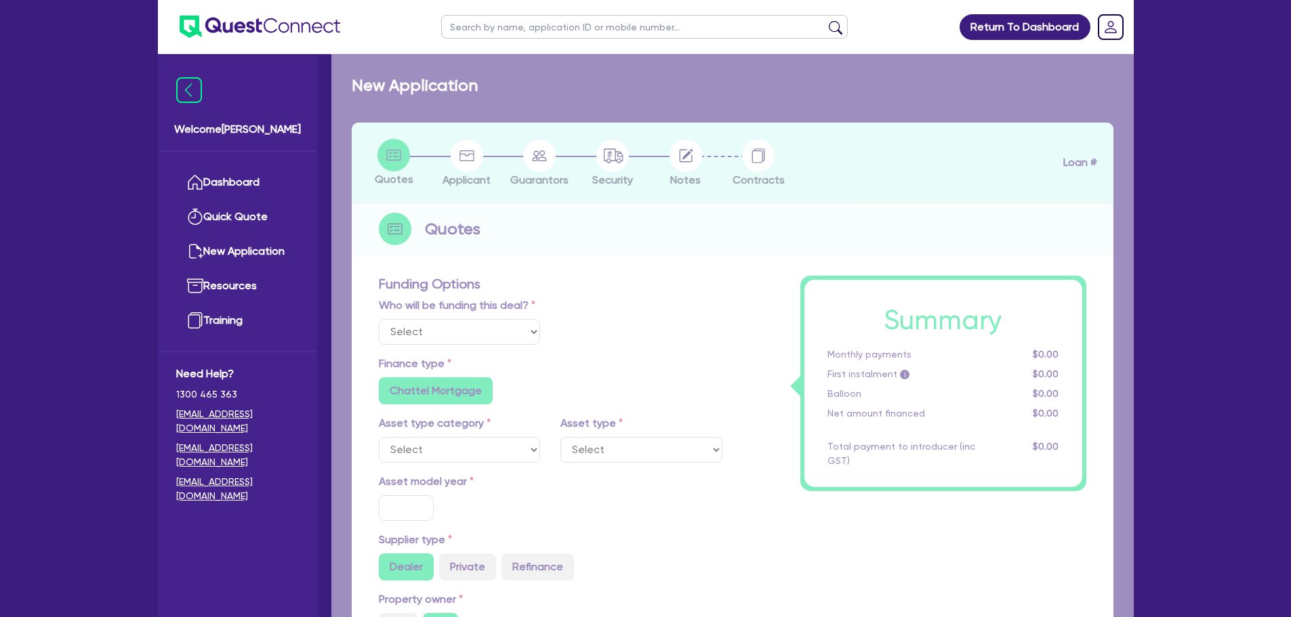
radio input "true"
select select "IT_EQUIPMENT"
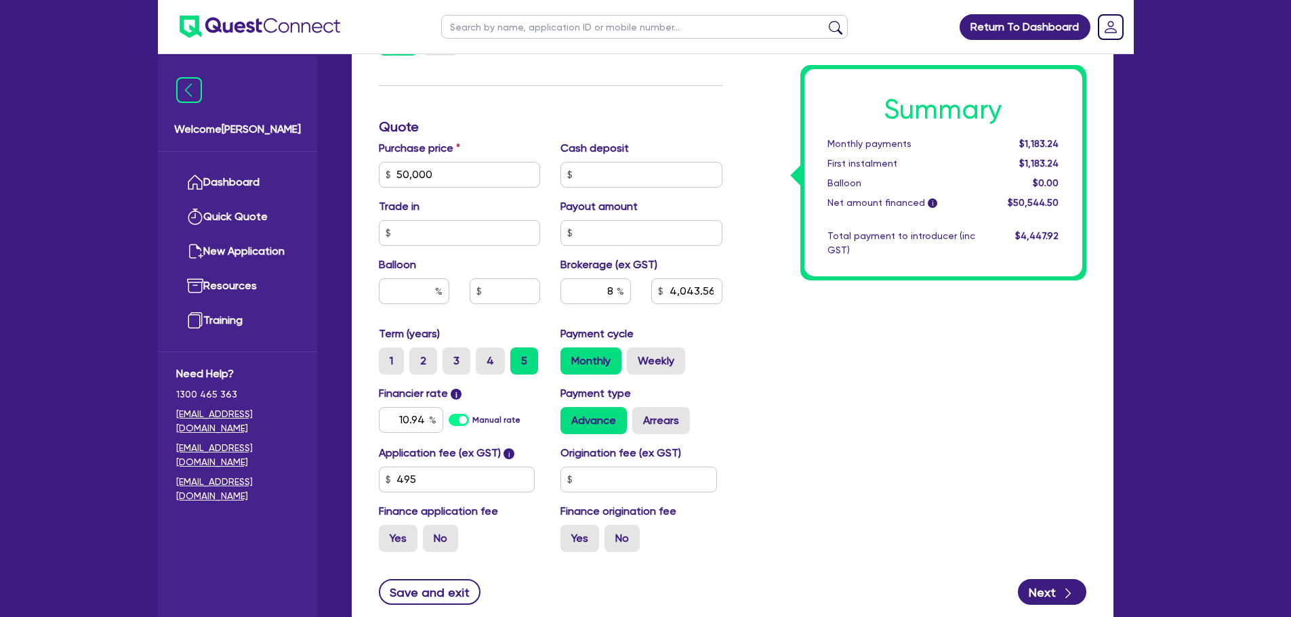
scroll to position [596, 0]
click at [552, 289] on div "8" at bounding box center [595, 296] width 91 height 37
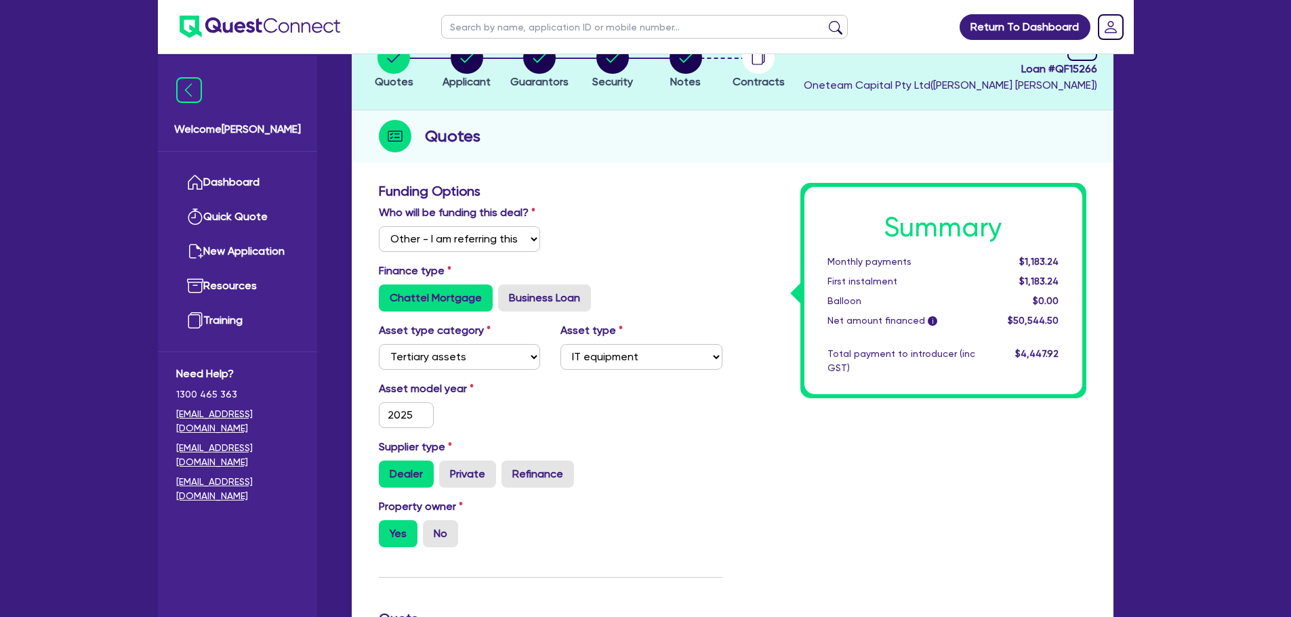
scroll to position [0, 0]
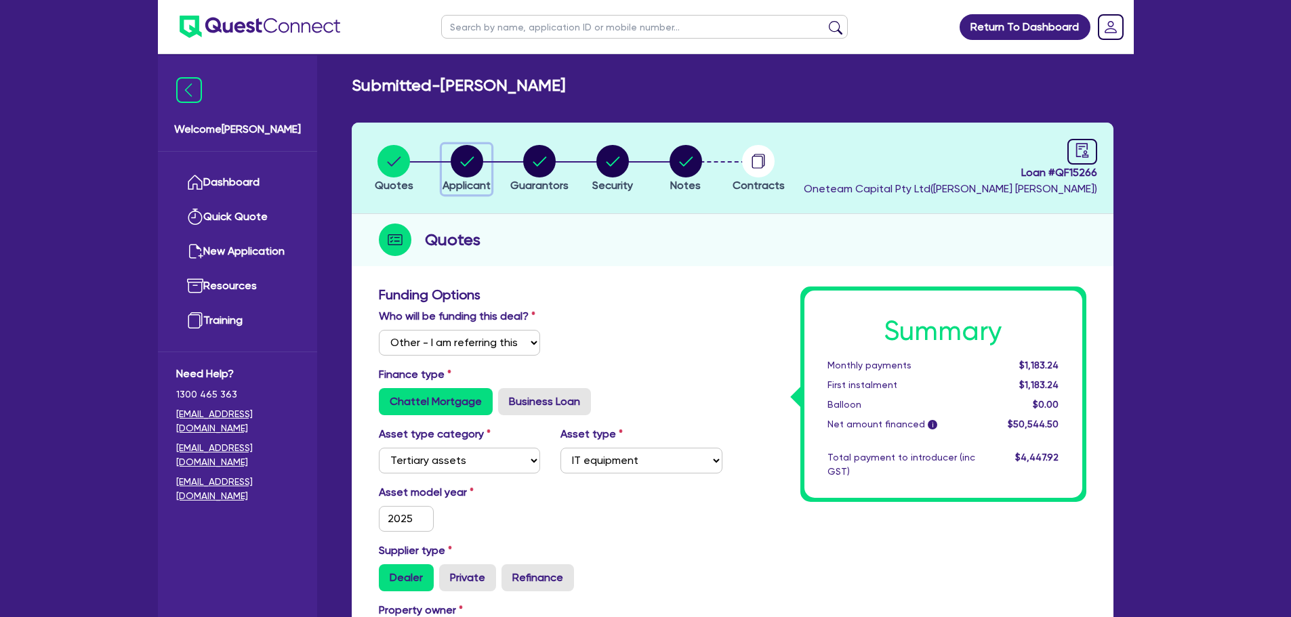
click at [468, 154] on circle "button" at bounding box center [467, 161] width 33 height 33
select select "SOLE_TRADER"
select select "AGRICULTURE"
select select "FARMERS"
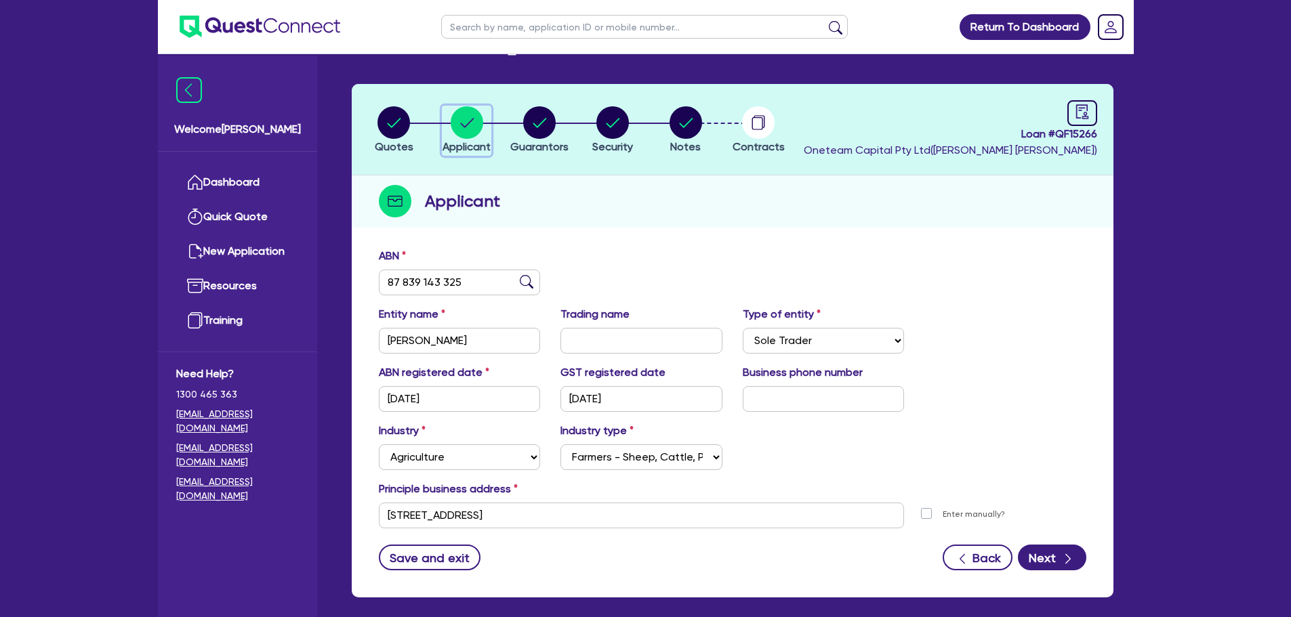
scroll to position [40, 0]
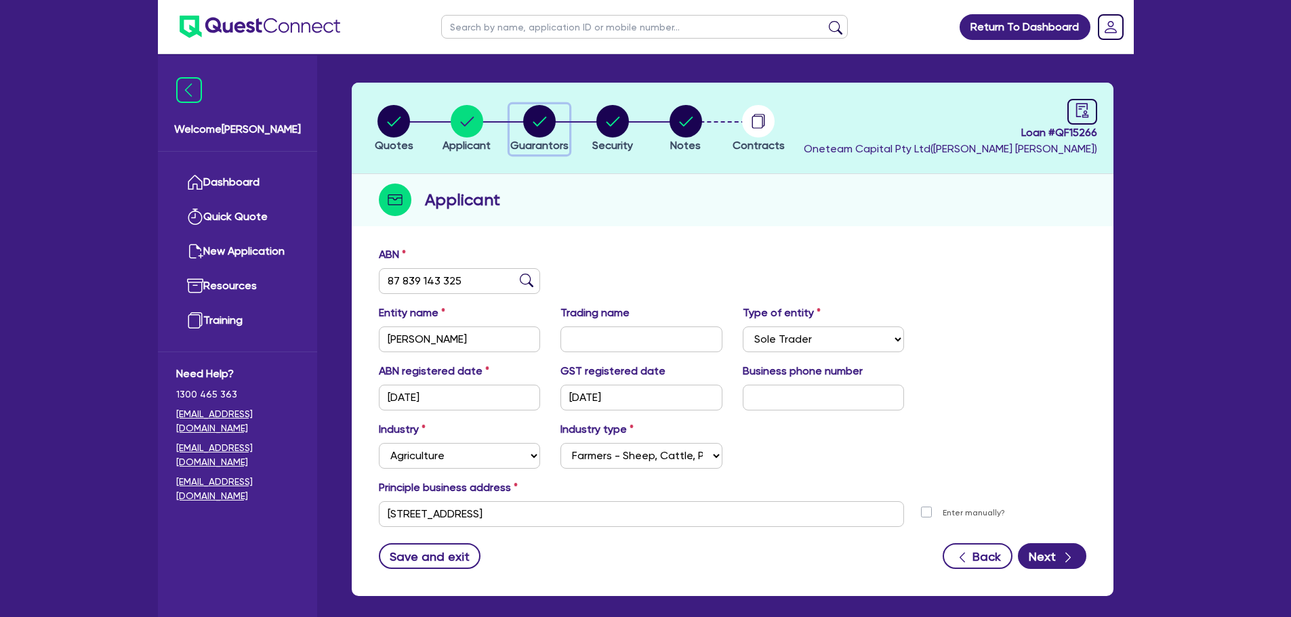
click at [535, 131] on circle "button" at bounding box center [539, 121] width 33 height 33
select select "MR"
select select "[GEOGRAPHIC_DATA]"
select select "MARRIED"
select select "PROPERTY"
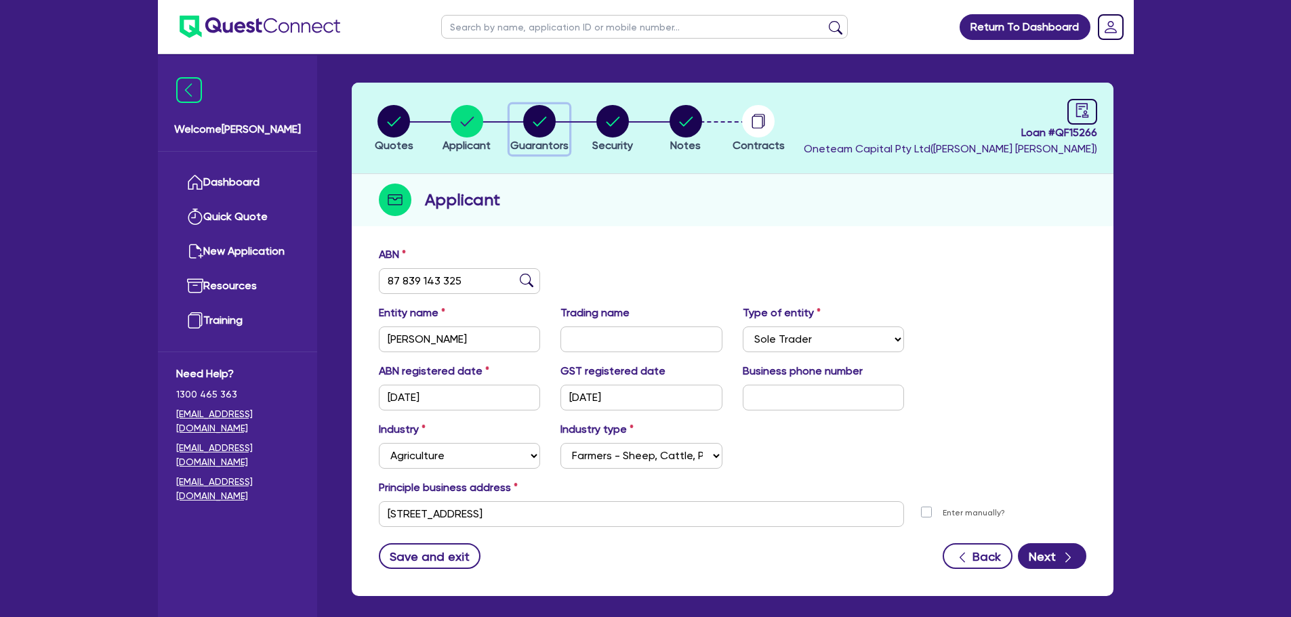
select select "CASH"
select select "VEHICLE"
select select "HOUSEHOLD_PERSONAL"
select select "VEHICLE"
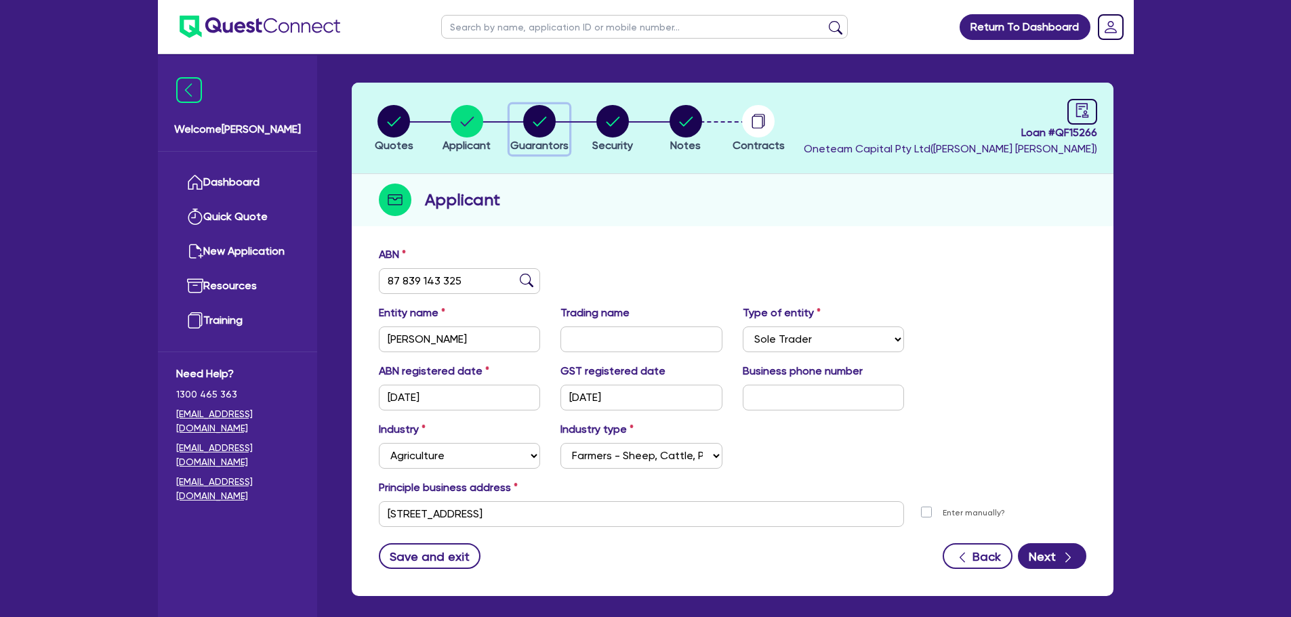
select select "VEHICLE"
select select "VEHICLE_LOAN"
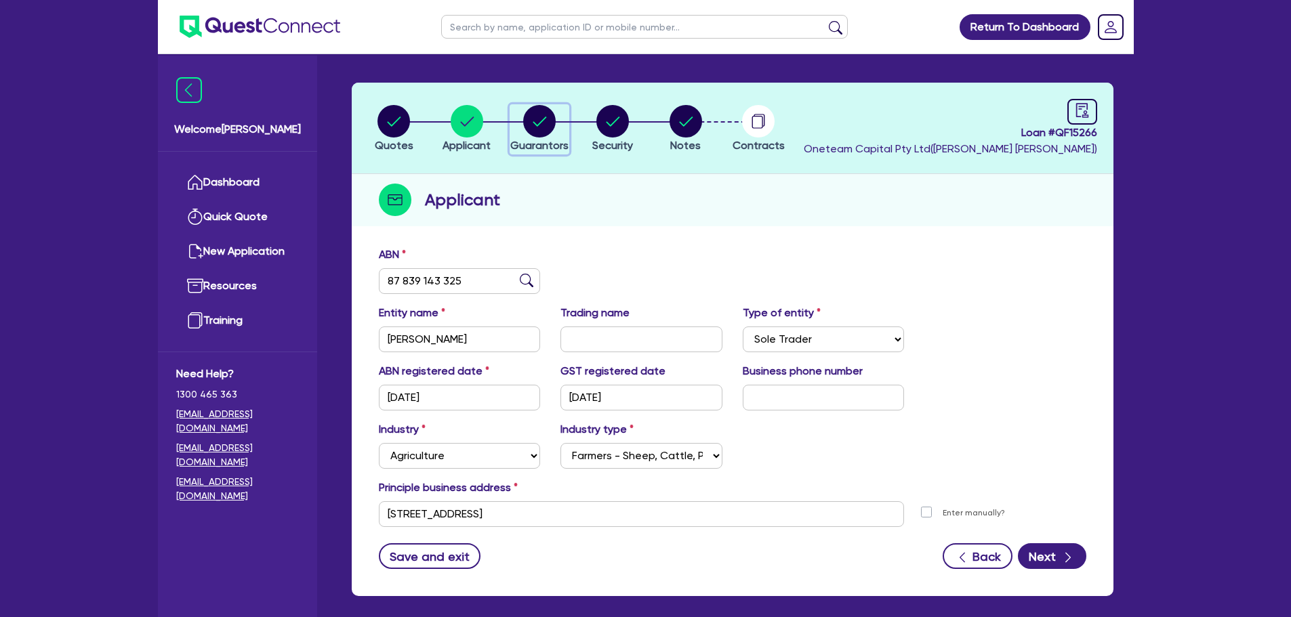
select select "CREDIT_CARD"
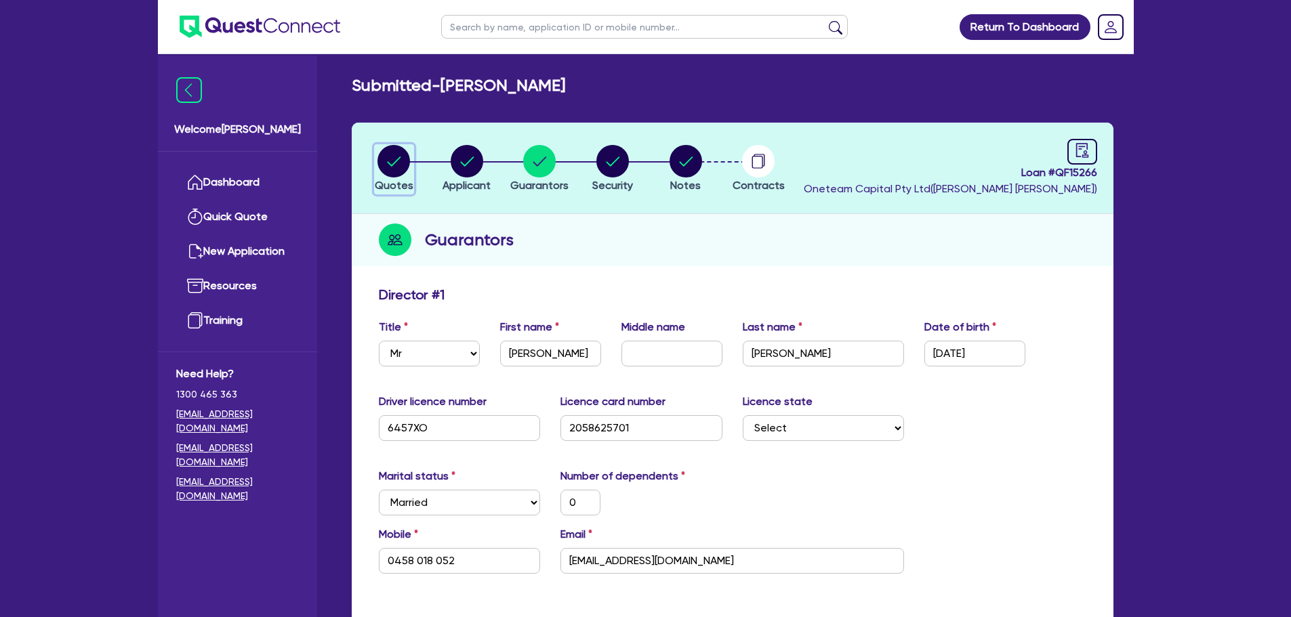
click at [397, 169] on circle "button" at bounding box center [393, 161] width 33 height 33
select select "Other"
select select "TERTIARY_ASSETS"
select select "IT_EQUIPMENT"
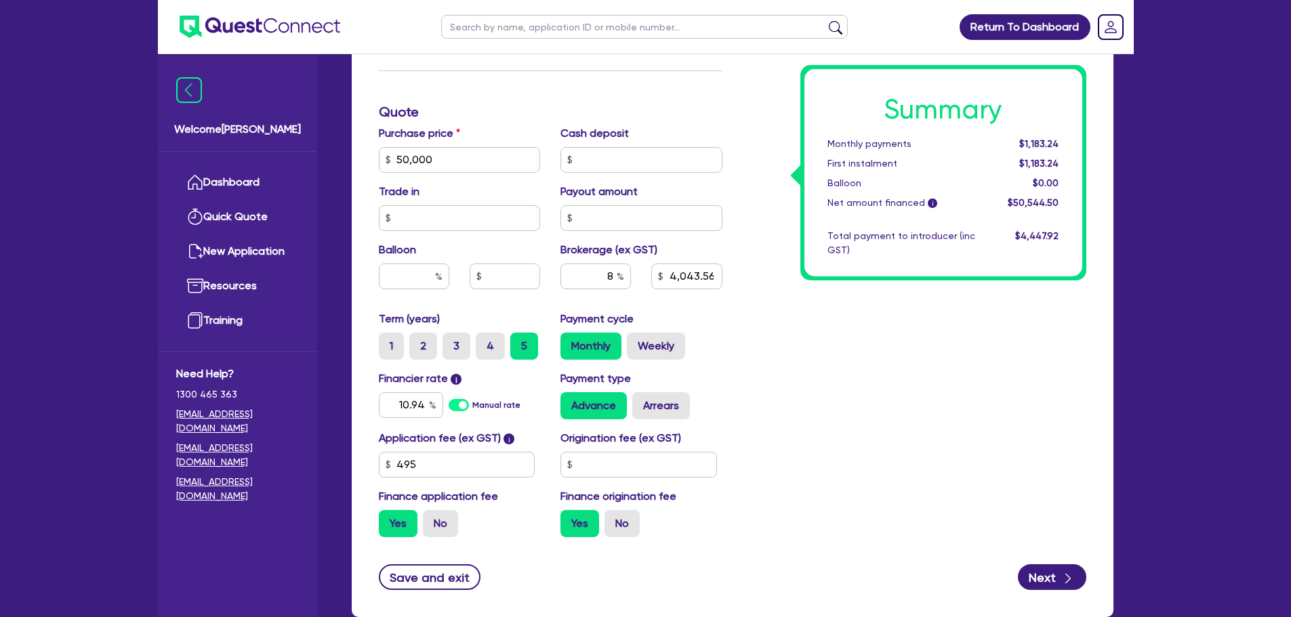
scroll to position [611, 0]
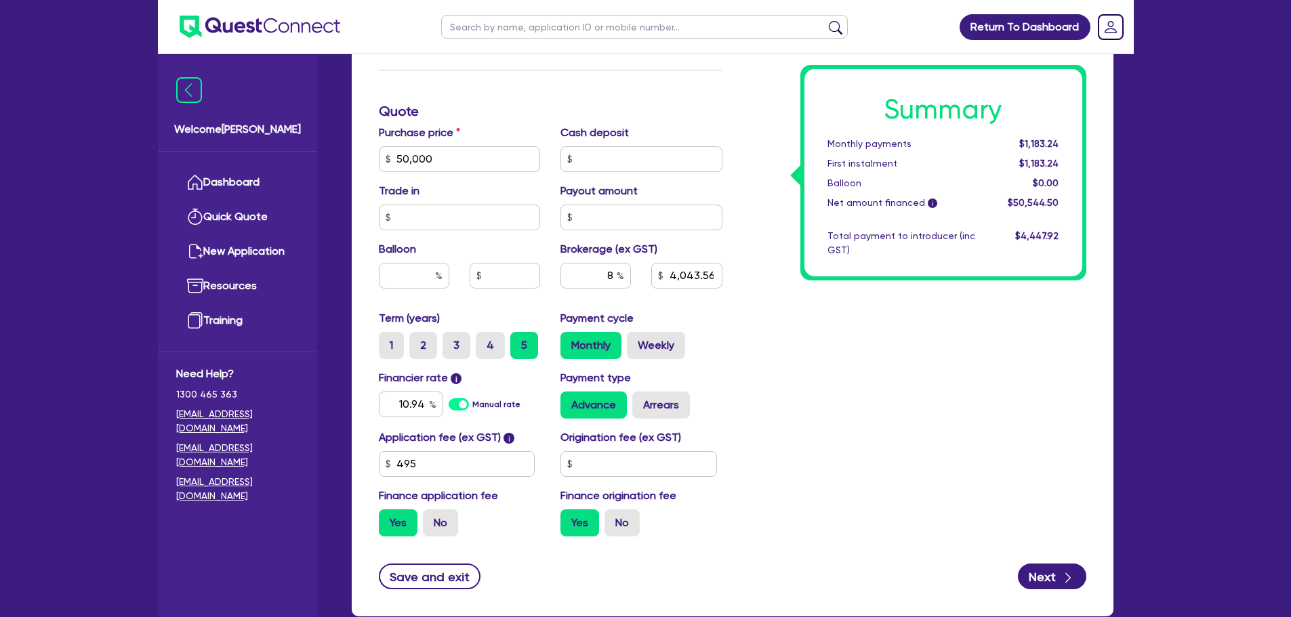
click at [859, 384] on div "Summary Monthly payments $1,183.24 First instalment $1,183.24 Balloon $0.00 Net…" at bounding box center [914, 111] width 364 height 872
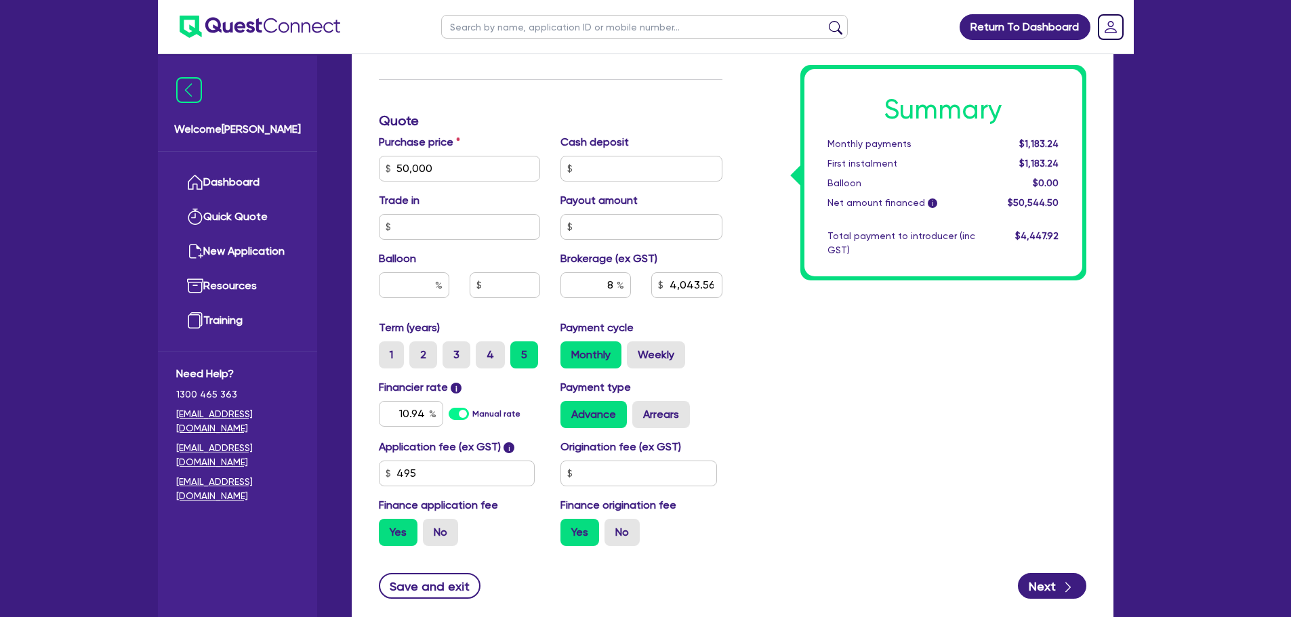
scroll to position [608, 0]
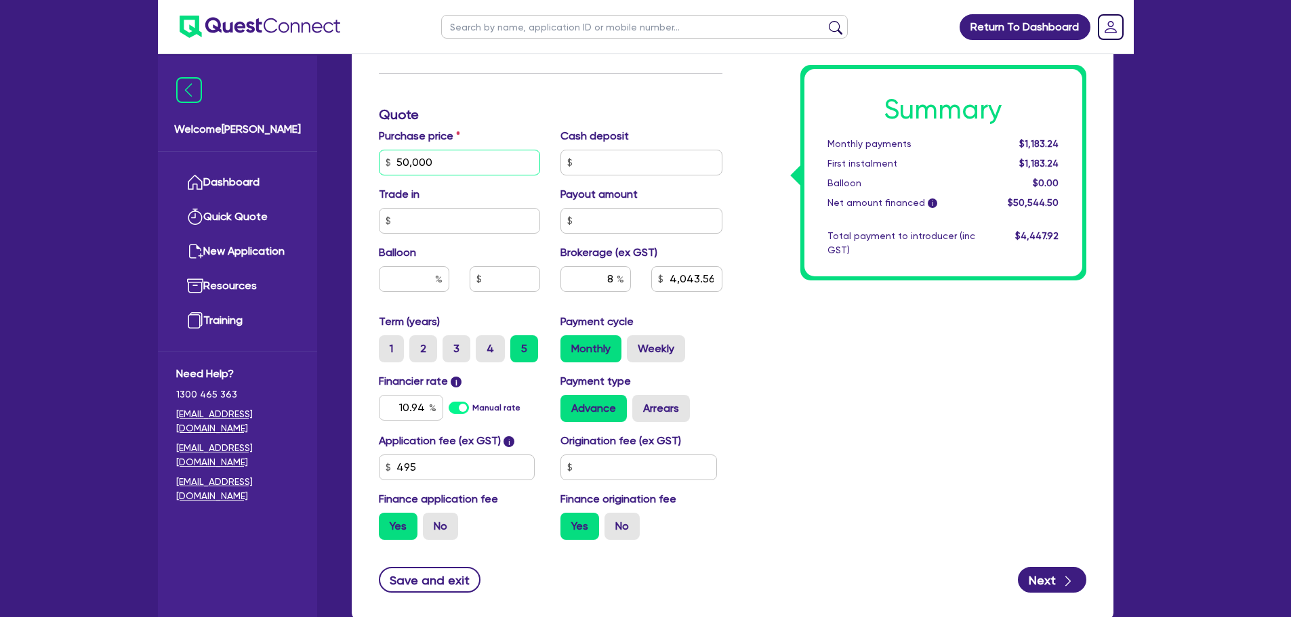
click at [487, 169] on input "50,000" at bounding box center [460, 163] width 162 height 26
type input "5,000"
type input "4,043.56"
type input "500"
type input "4,043.56"
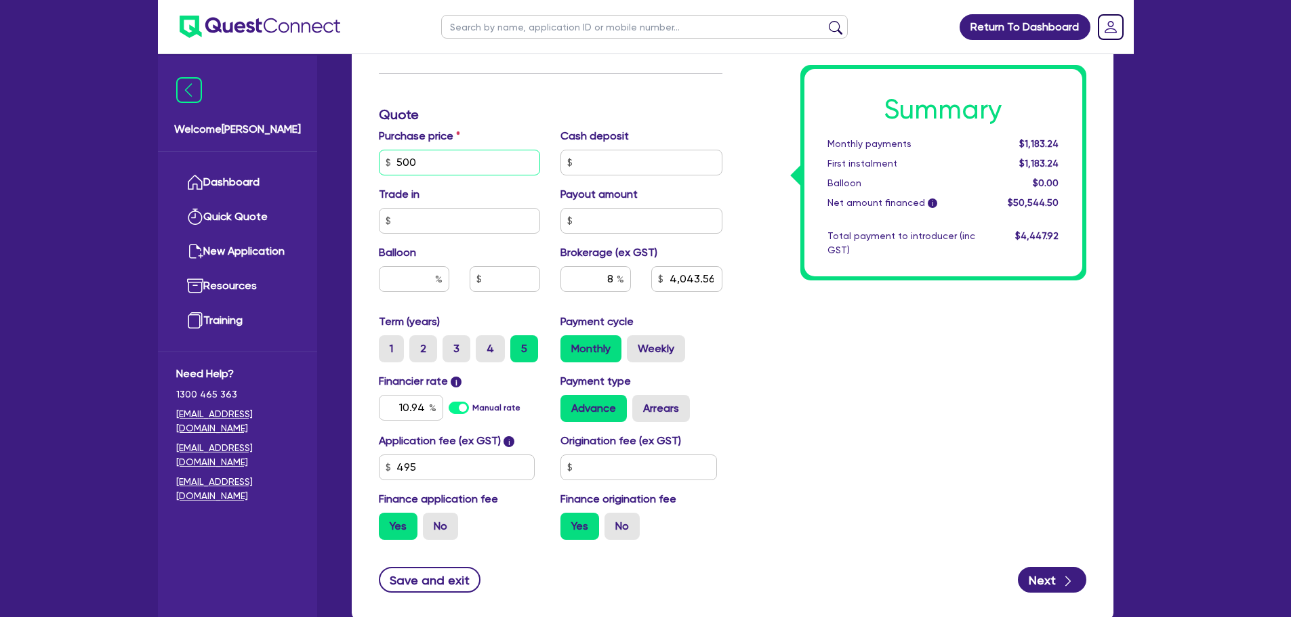
type input "50"
type input "4,043.56"
type input "5"
type input "4,043.56"
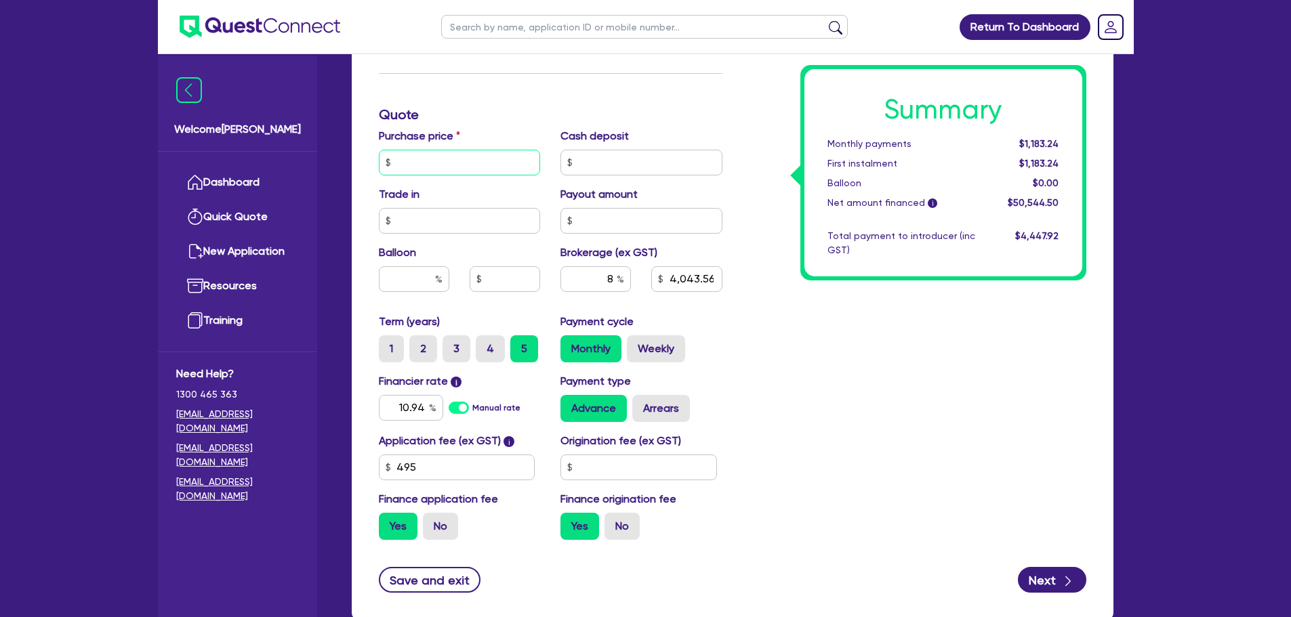
type input "4"
type input "4,043.56"
type input "42"
type input "4,043.56"
type input "420"
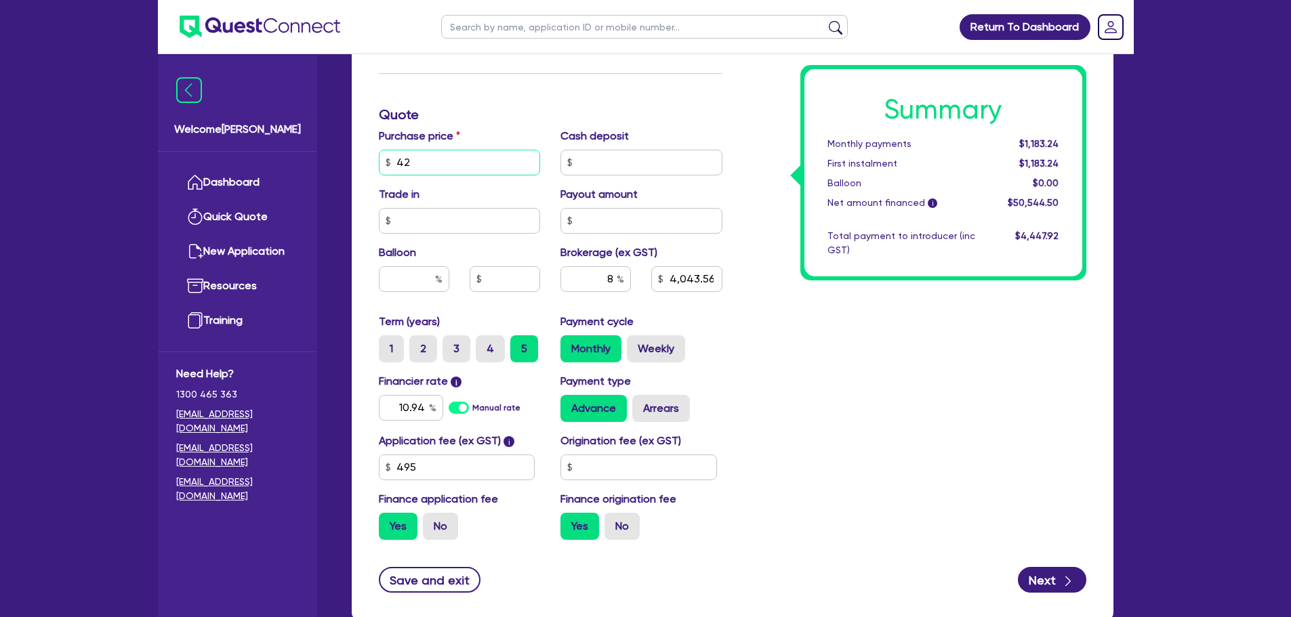
type input "4,043.56"
type input "4,200"
type input "4,043.56"
type input "42,000"
type input "4,043.56"
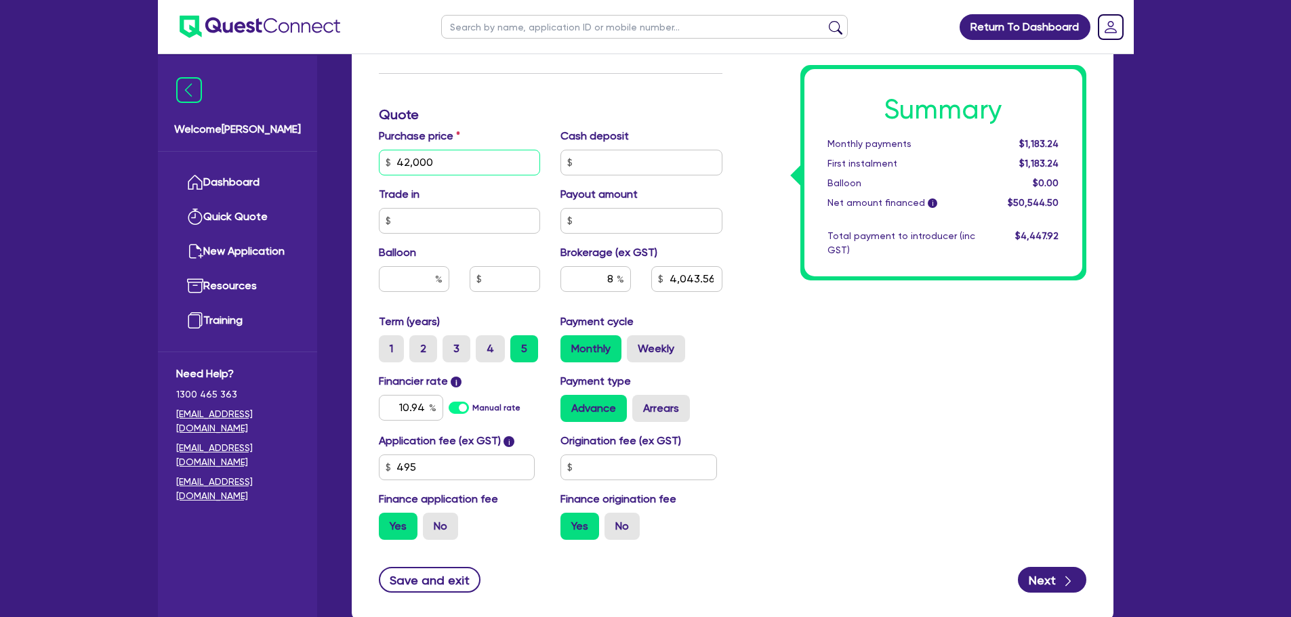
type input "42,000"
type input "3,403.56"
click at [508, 137] on div "Purchase price 42,000" at bounding box center [460, 151] width 182 height 47
type input "4,200"
type input "3,403.56"
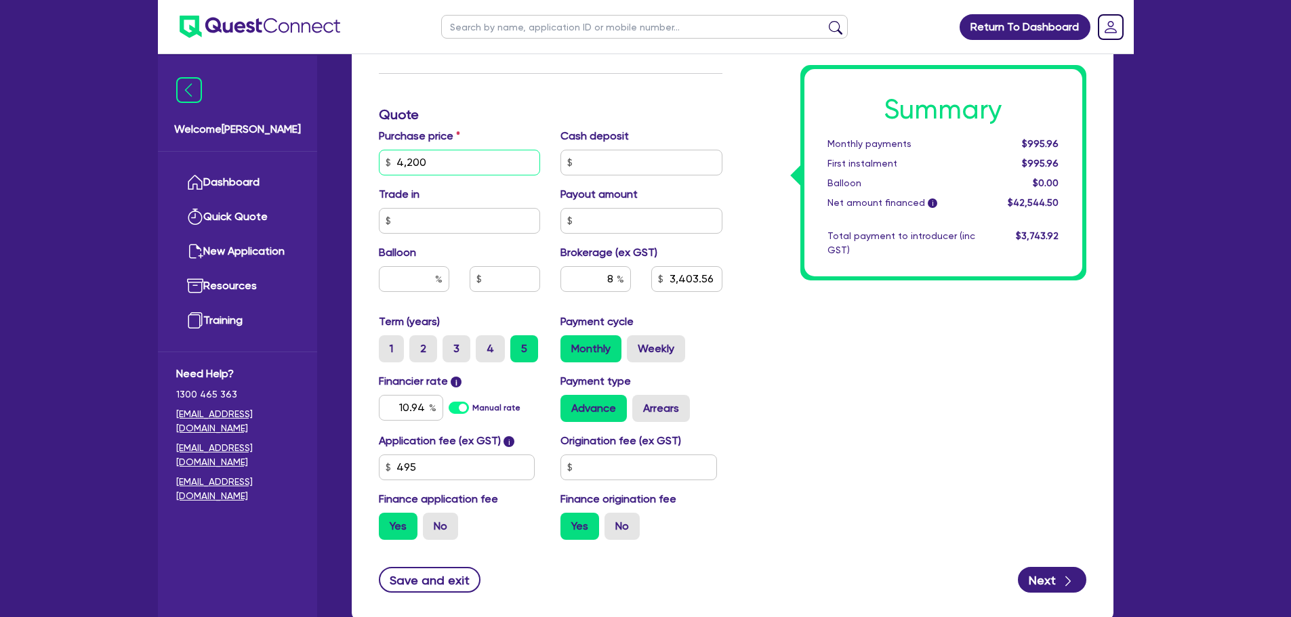
click at [462, 162] on input "4,200" at bounding box center [460, 163] width 162 height 26
type input "420"
type input "3,403.56"
type input "42"
type input "3,403.56"
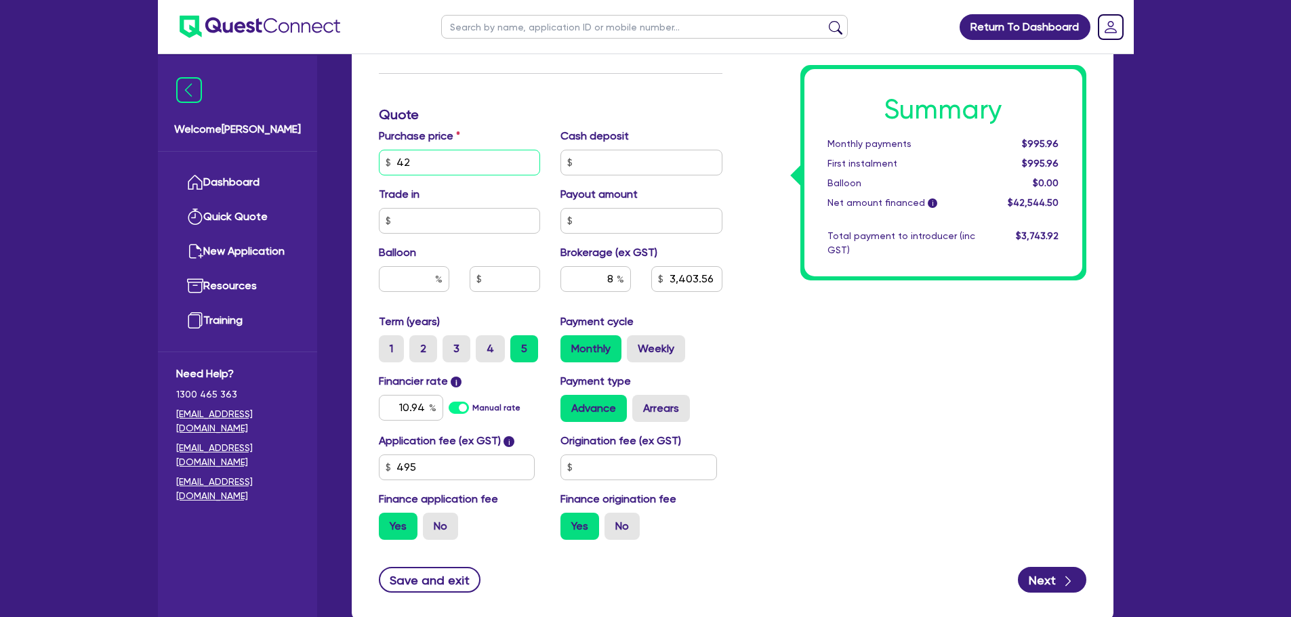
type input "4"
type input "3,403.56"
type input "43"
type input "3,403.56"
type input "430"
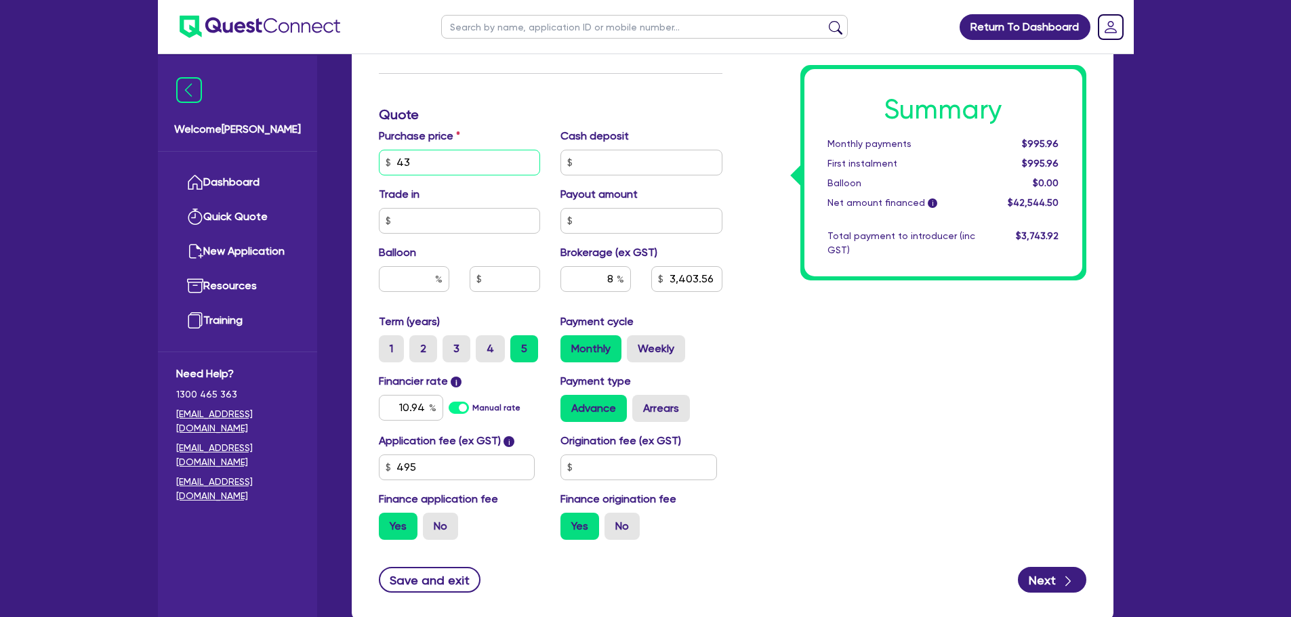
type input "3,403.56"
type input "4,300"
type input "3,403.56"
type input "43,000"
type input "3,403.56"
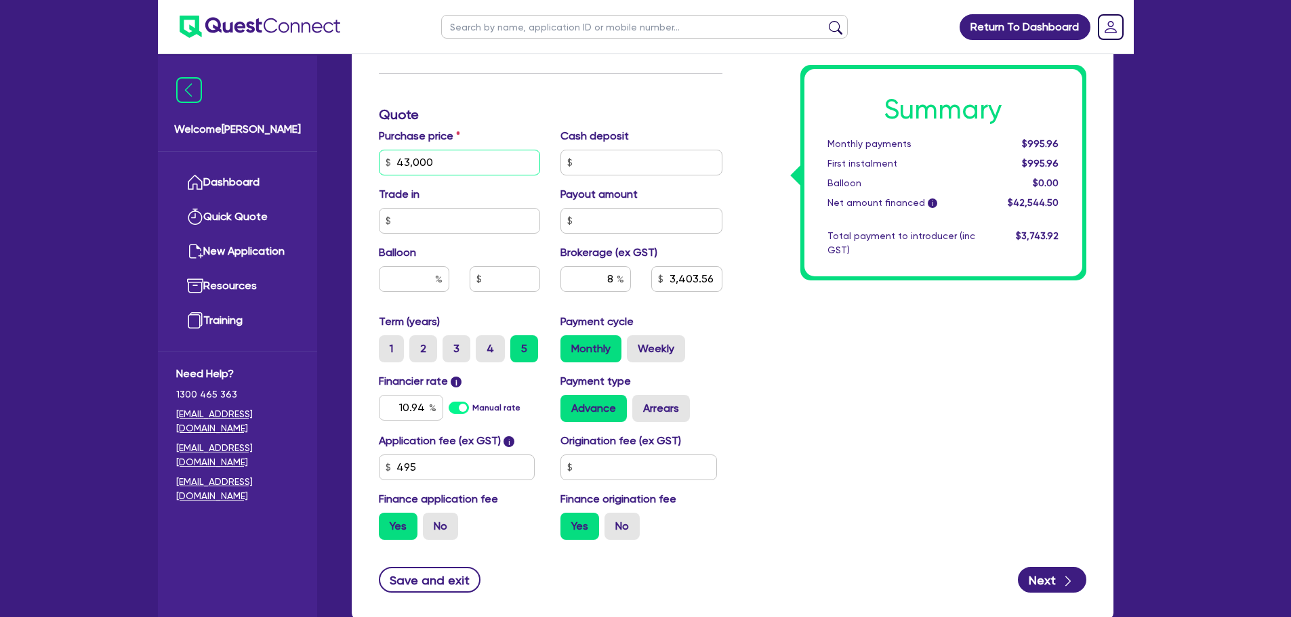
type input "43,000"
type input "3,483.56"
click at [482, 112] on h3 "Quote" at bounding box center [551, 114] width 344 height 16
type input "4,300"
type input "3,483.56"
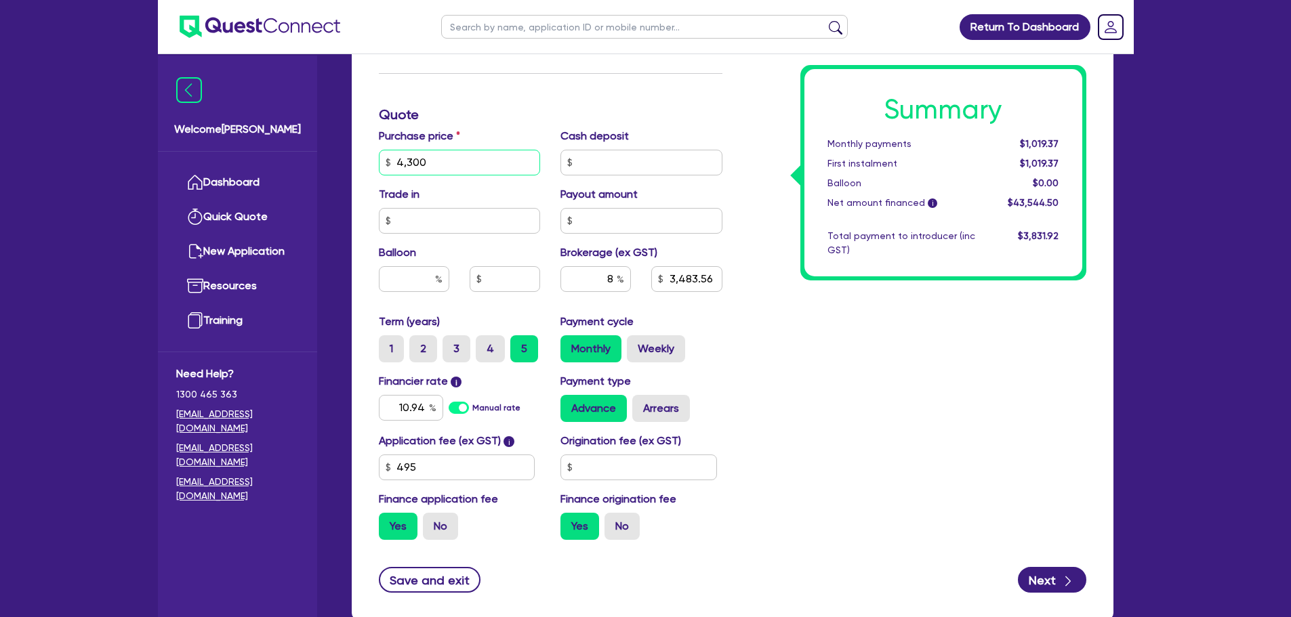
click at [465, 173] on input "4,300" at bounding box center [460, 163] width 162 height 26
type input "430"
type input "3,483.56"
type input "43"
type input "3,483.56"
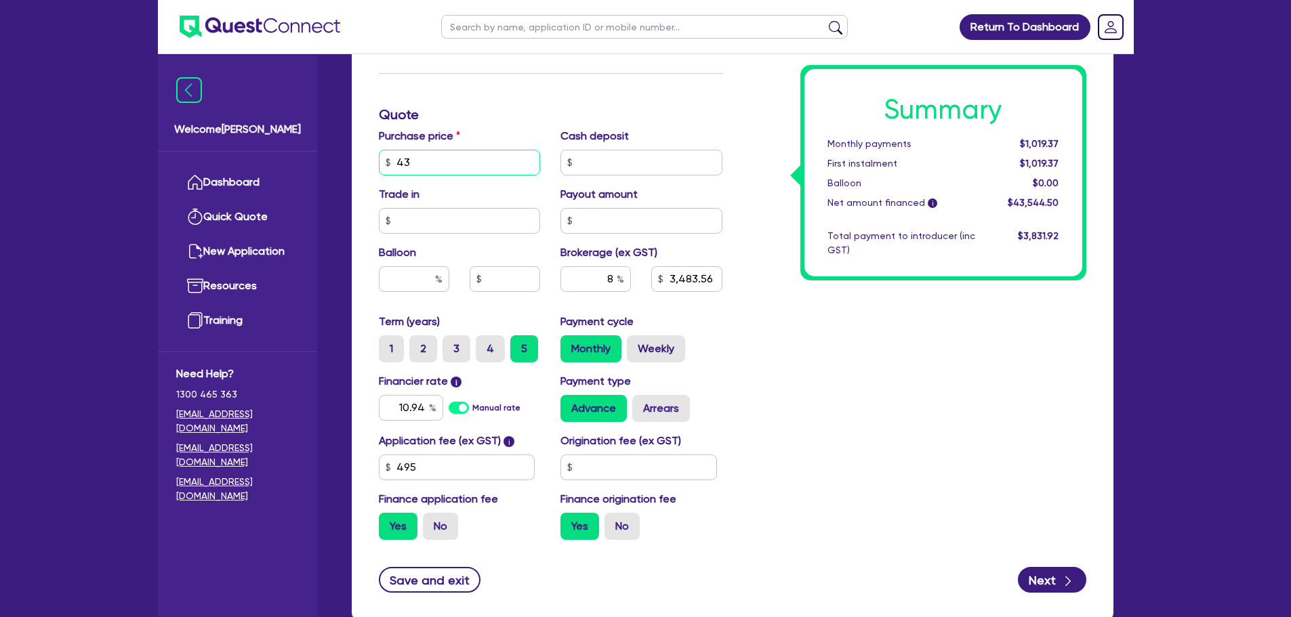
type input "4"
type input "3,483.56"
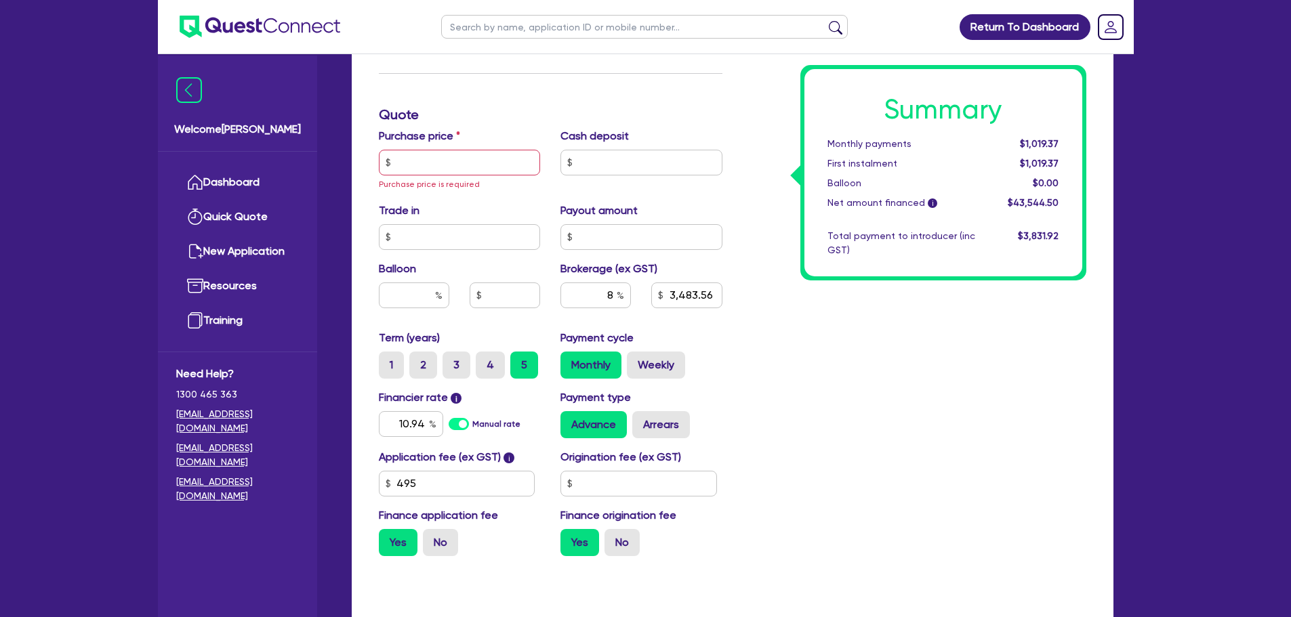
click at [844, 356] on div "Summary Monthly payments $1,019.37 First instalment $1,019.37 Balloon $0.00 Net…" at bounding box center [914, 123] width 364 height 888
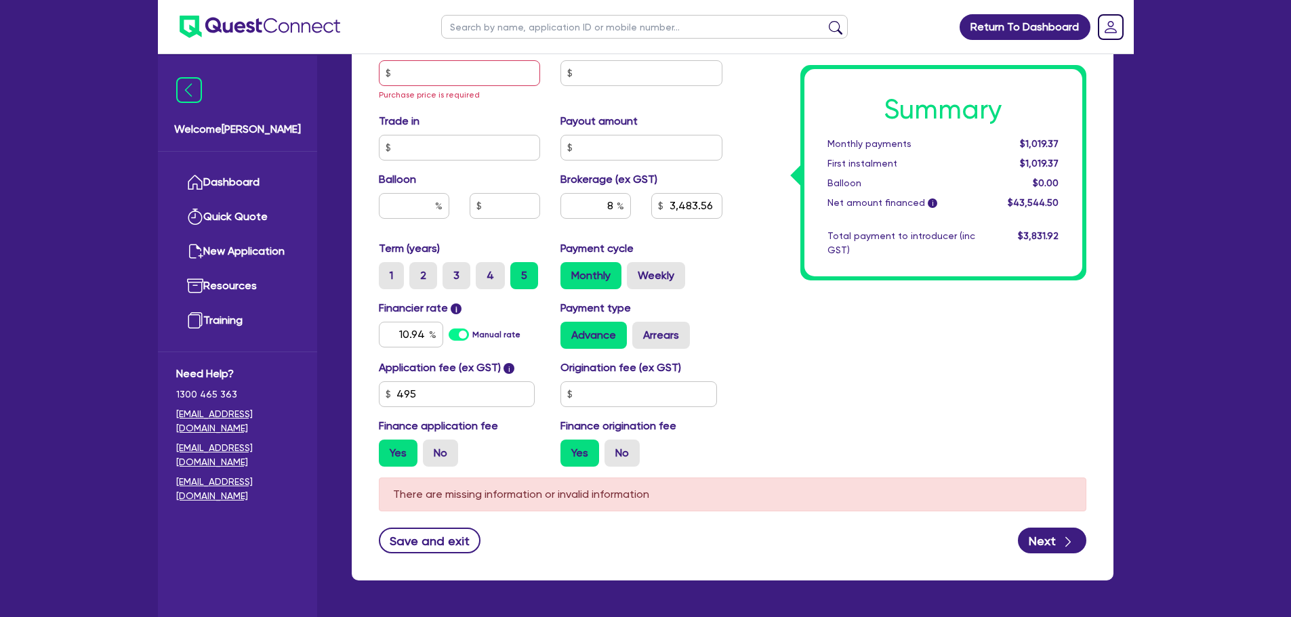
scroll to position [668, 0]
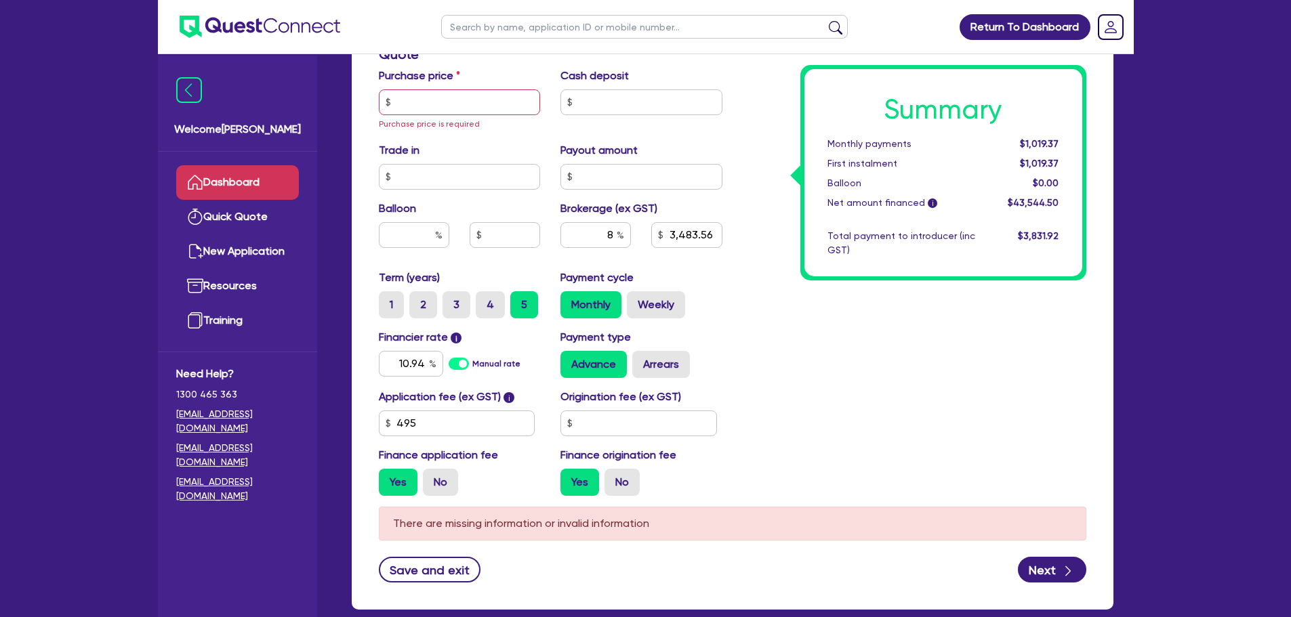
click at [230, 178] on link "Dashboard" at bounding box center [237, 182] width 123 height 35
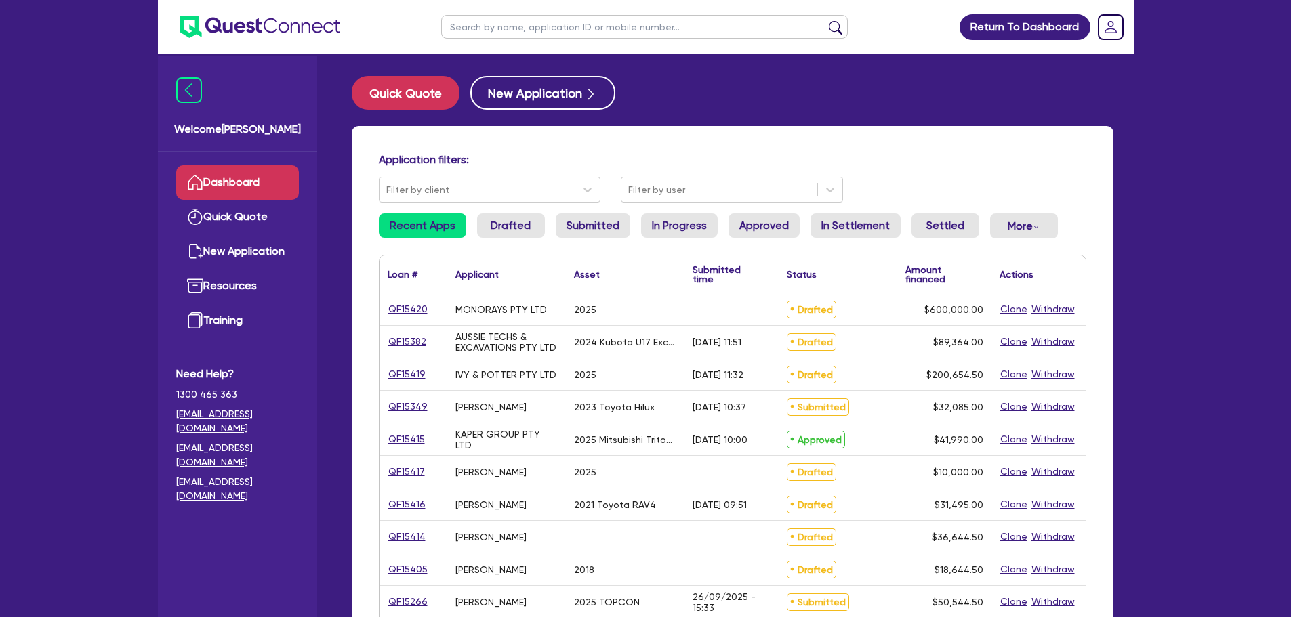
click at [475, 25] on input "text" at bounding box center [644, 27] width 407 height 24
type input "[PERSON_NAME]"
click at [503, 1] on ul at bounding box center [645, 27] width 434 height 54
click at [496, 16] on input "text" at bounding box center [644, 27] width 407 height 24
type input "[PERSON_NAME]"
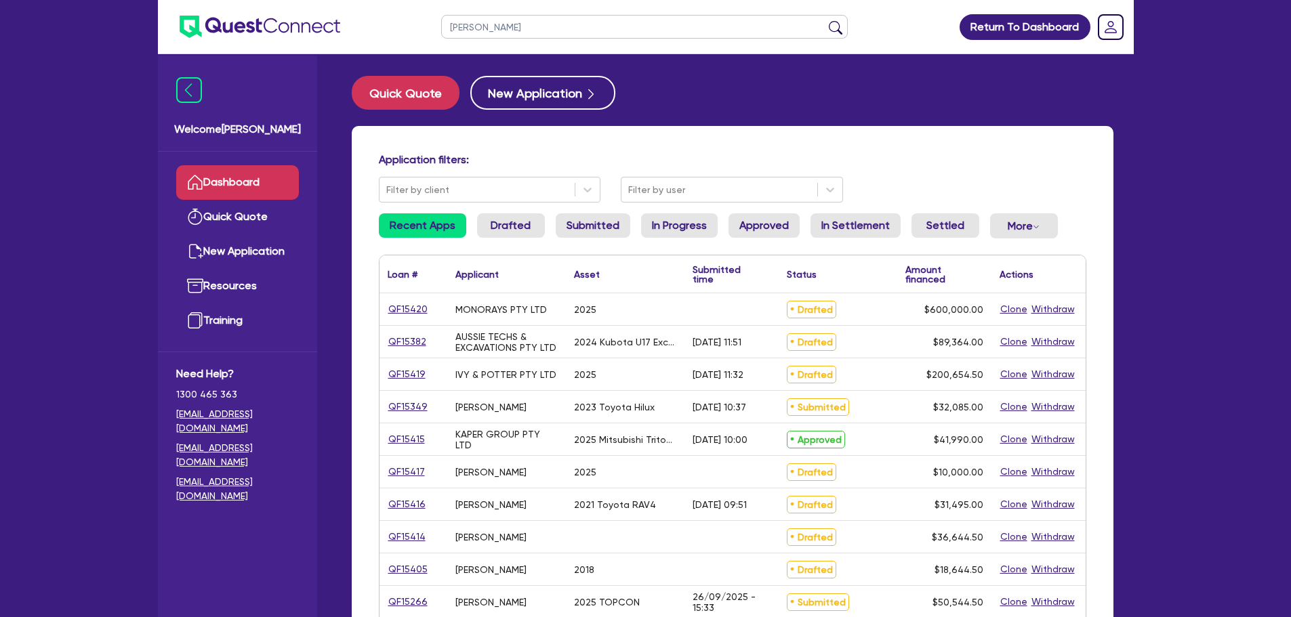
click at [825, 20] on button "submit" at bounding box center [836, 29] width 22 height 19
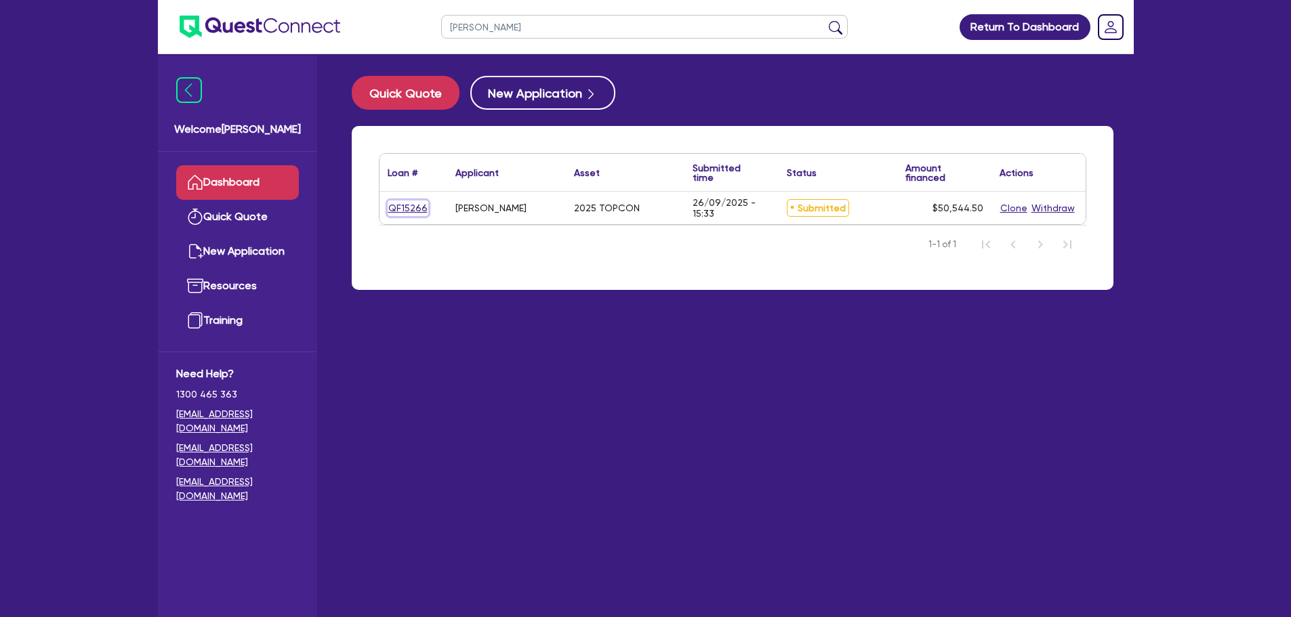
click at [407, 205] on link "QF15266" at bounding box center [408, 209] width 41 height 16
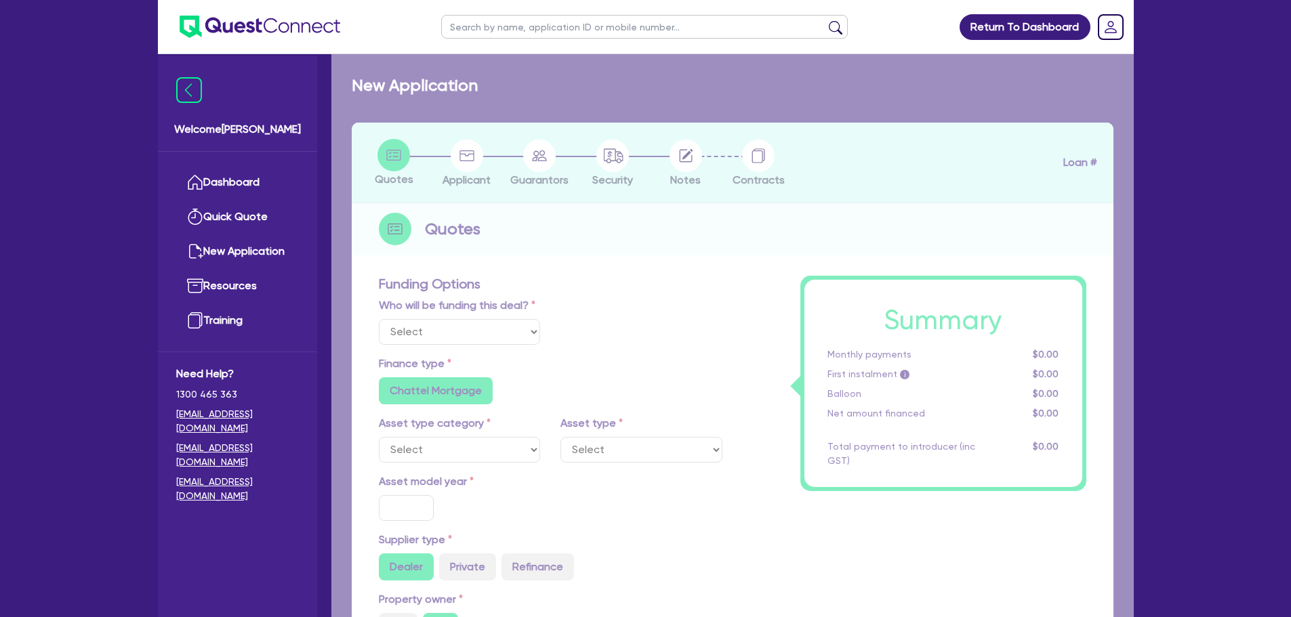
select select "Other"
select select "TERTIARY_ASSETS"
type input "2025"
radio input "true"
type input "50,000"
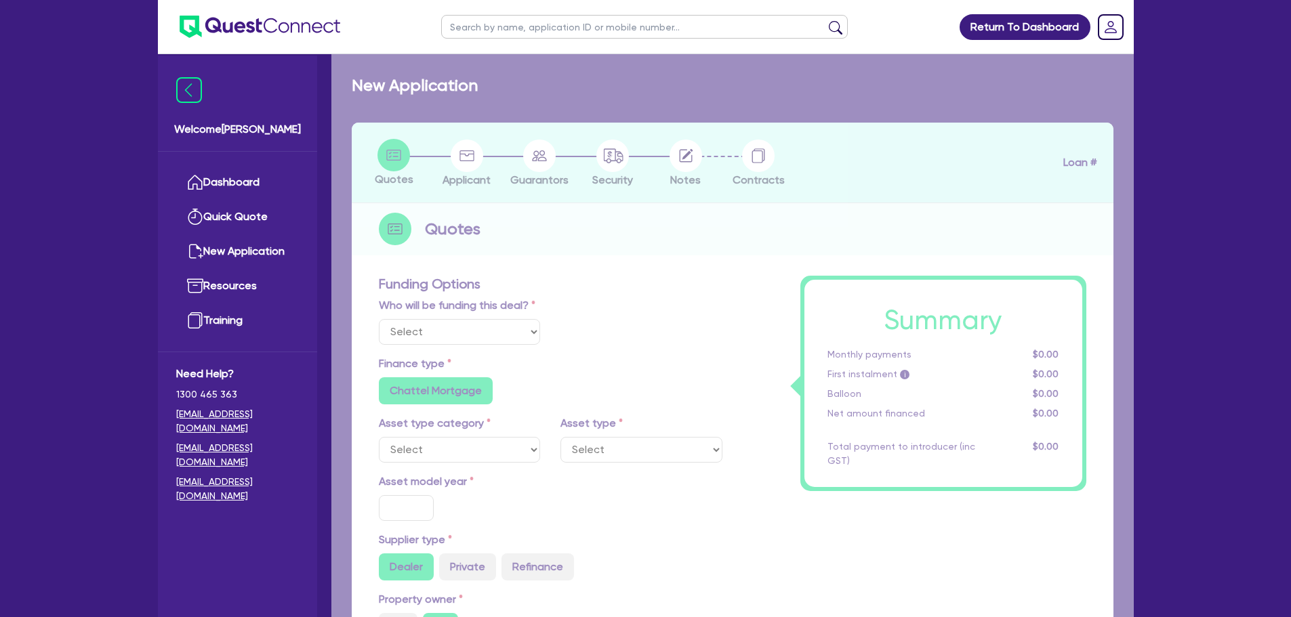
type input "8"
type input "4,043.56"
type input "10.94"
type input "495"
radio input "true"
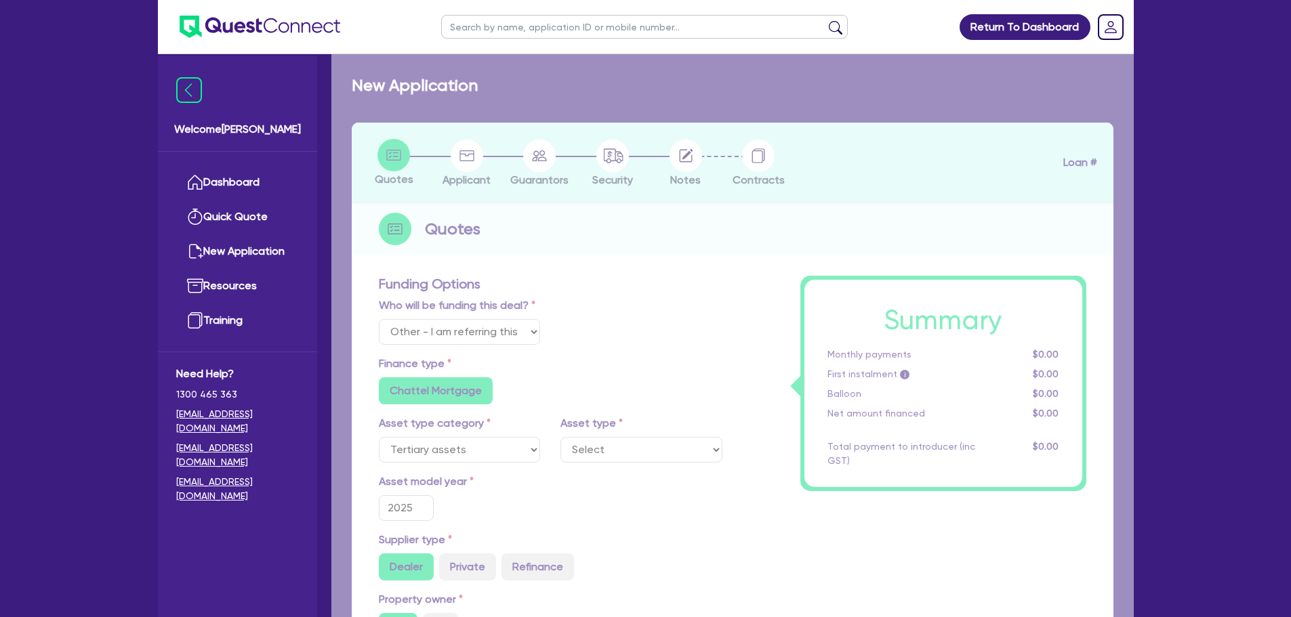
radio input "true"
select select "IT_EQUIPMENT"
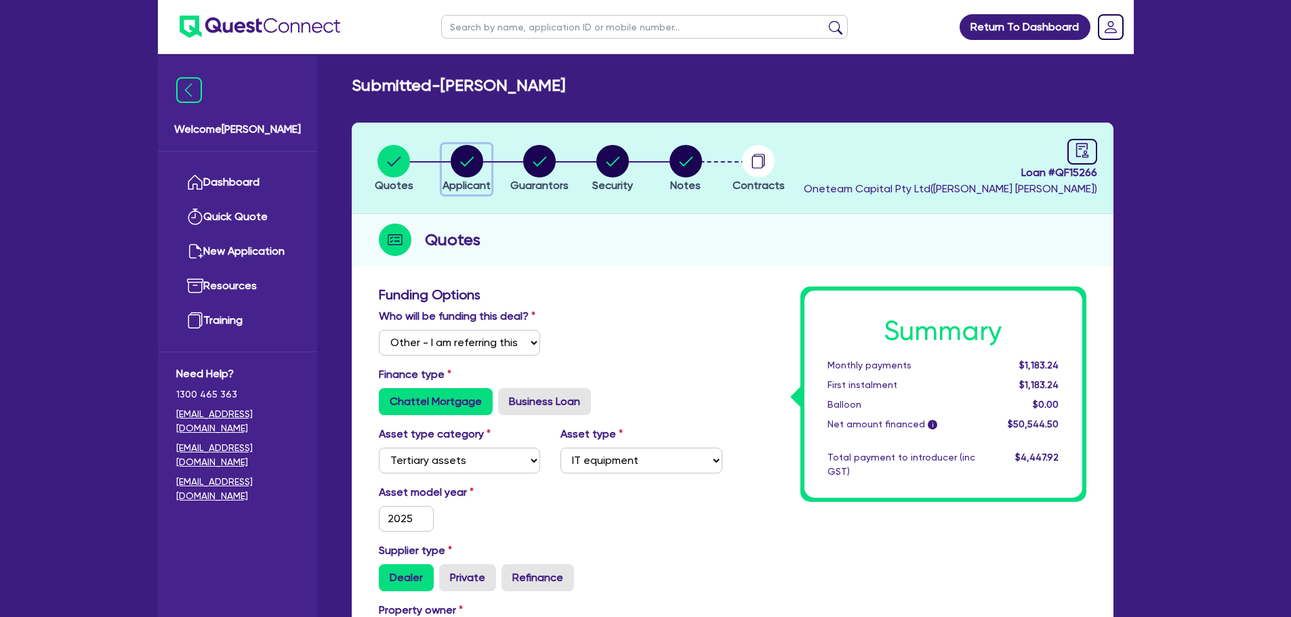
click at [466, 167] on circle "button" at bounding box center [467, 161] width 33 height 33
select select "SOLE_TRADER"
select select "AGRICULTURE"
select select "FARMERS"
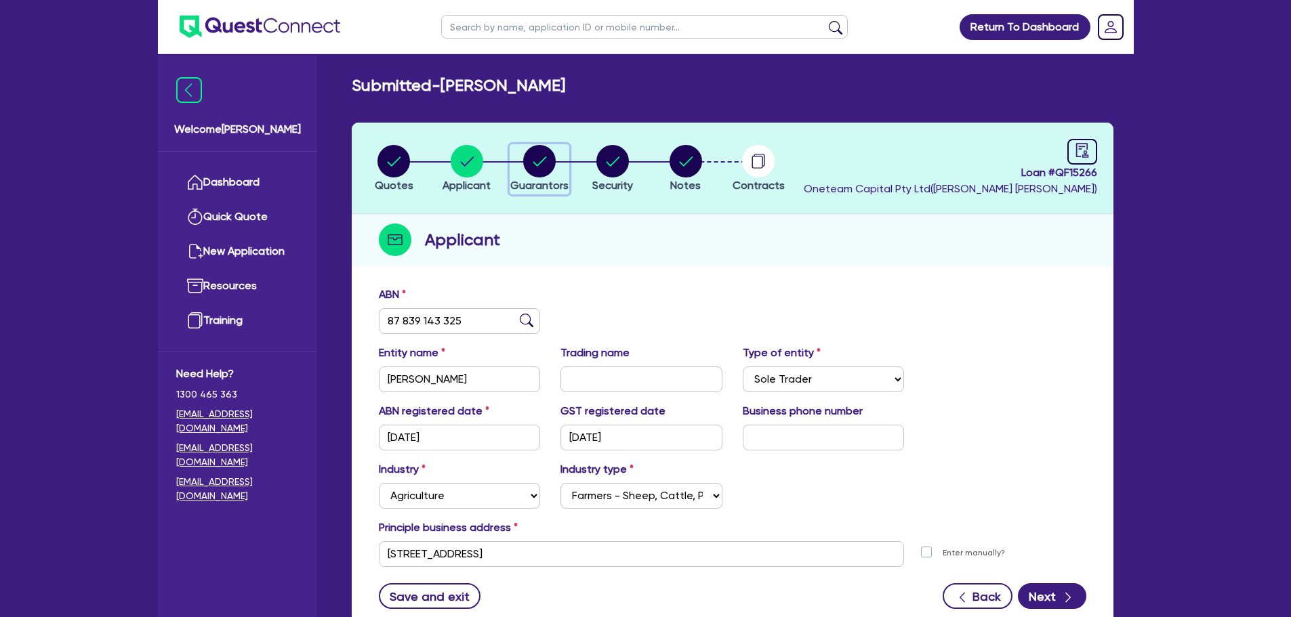
click at [550, 145] on icon "button" at bounding box center [539, 161] width 33 height 33
select select "MR"
select select "[GEOGRAPHIC_DATA]"
select select "MARRIED"
select select "PROPERTY"
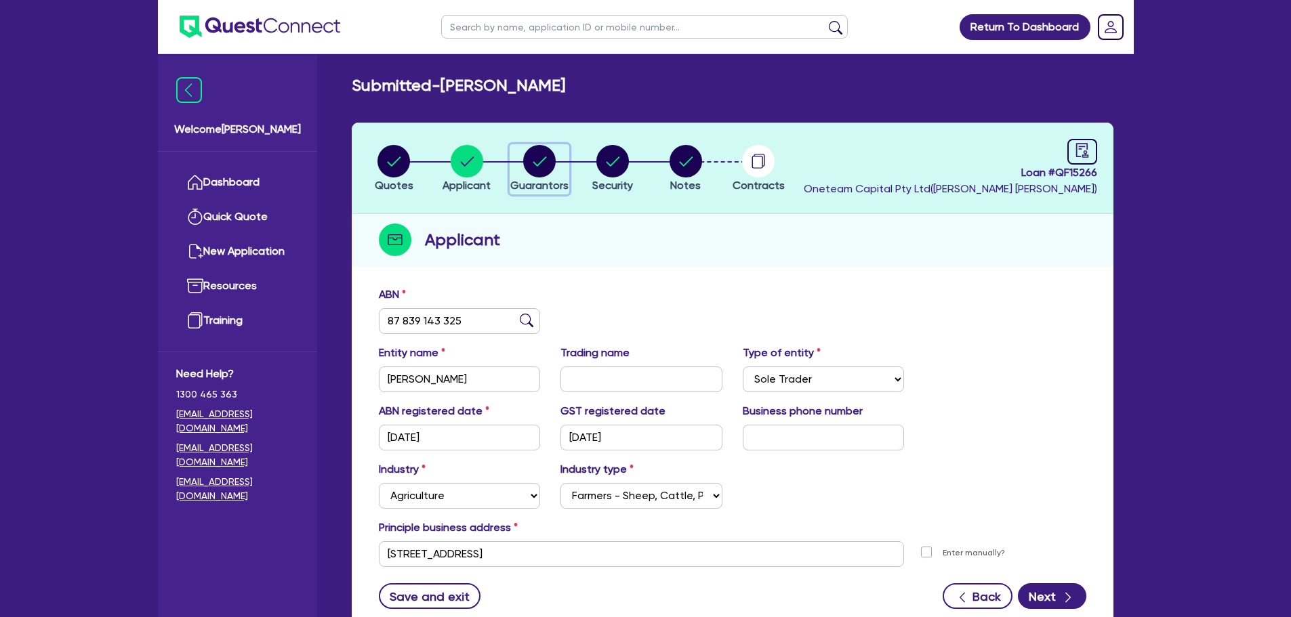
select select "CASH"
select select "VEHICLE"
select select "HOUSEHOLD_PERSONAL"
select select "VEHICLE"
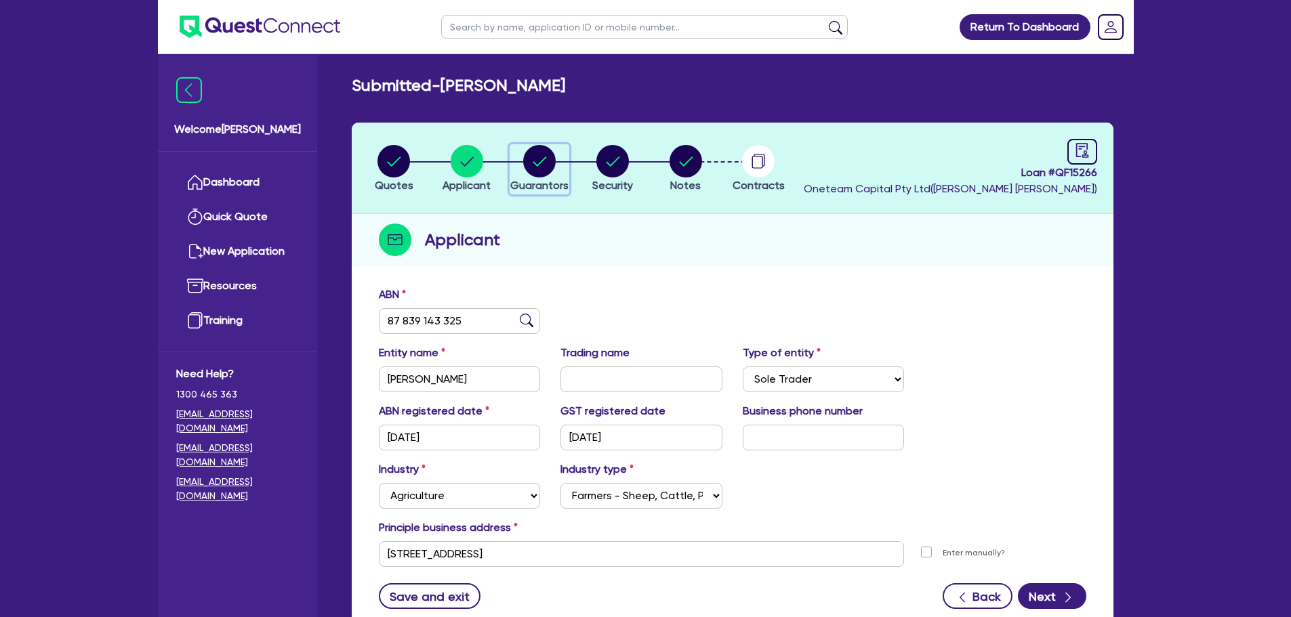
select select "VEHICLE"
select select "VEHICLE_LOAN"
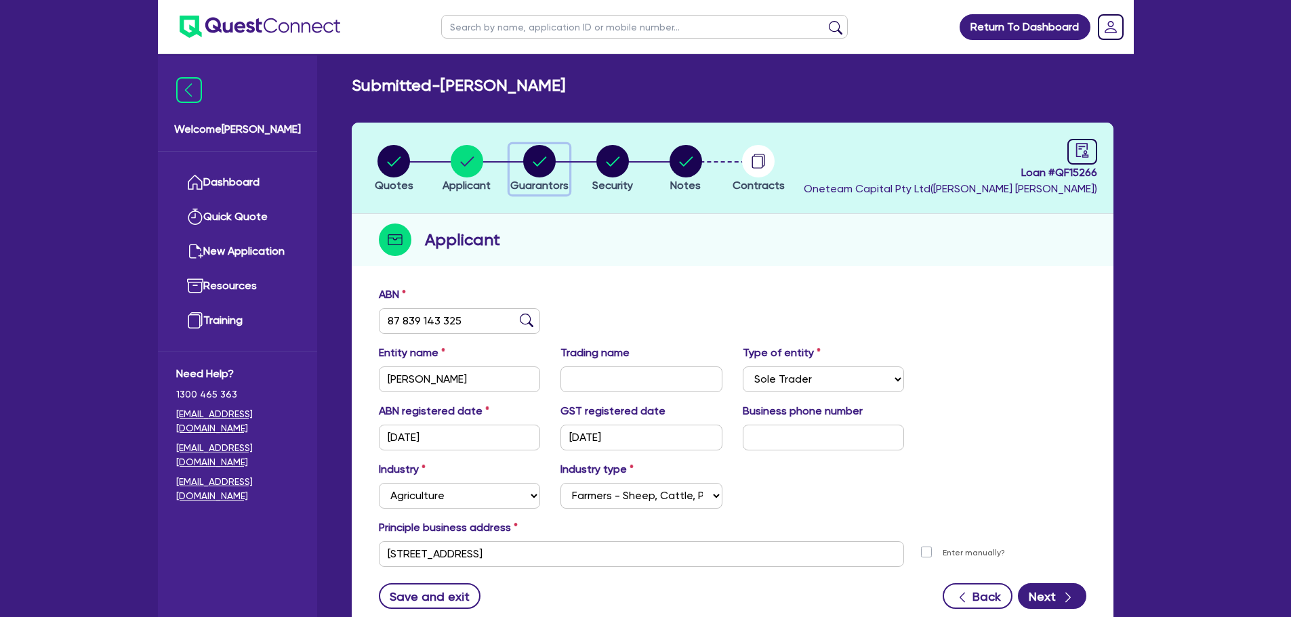
select select "CREDIT_CARD"
